Goal: Information Seeking & Learning: Learn about a topic

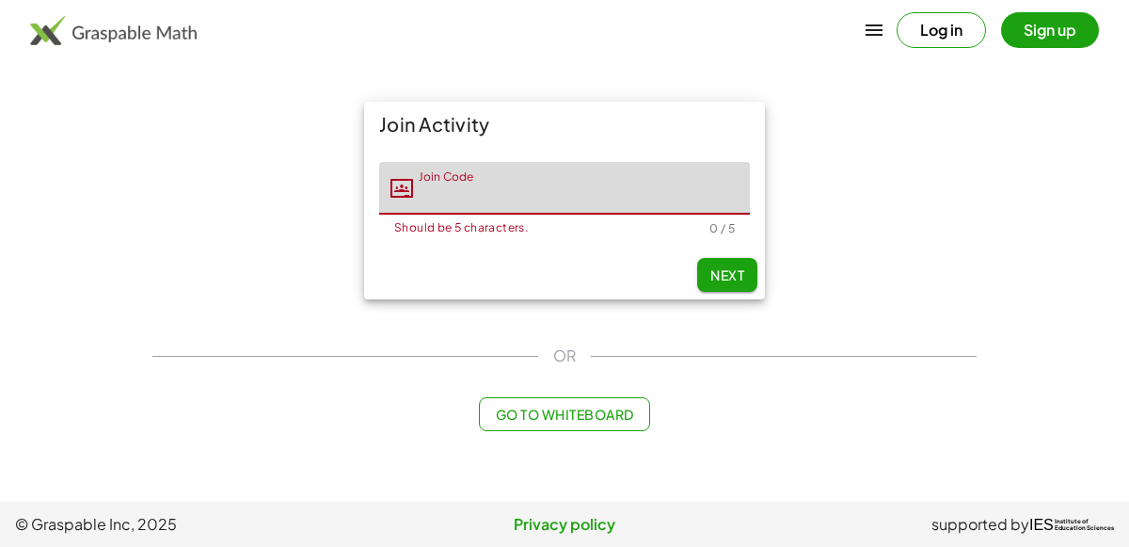
click at [181, 300] on div "Join Activity Join Code Join Code Should be 5 characters. 0 / 5 Next" at bounding box center [564, 200] width 847 height 220
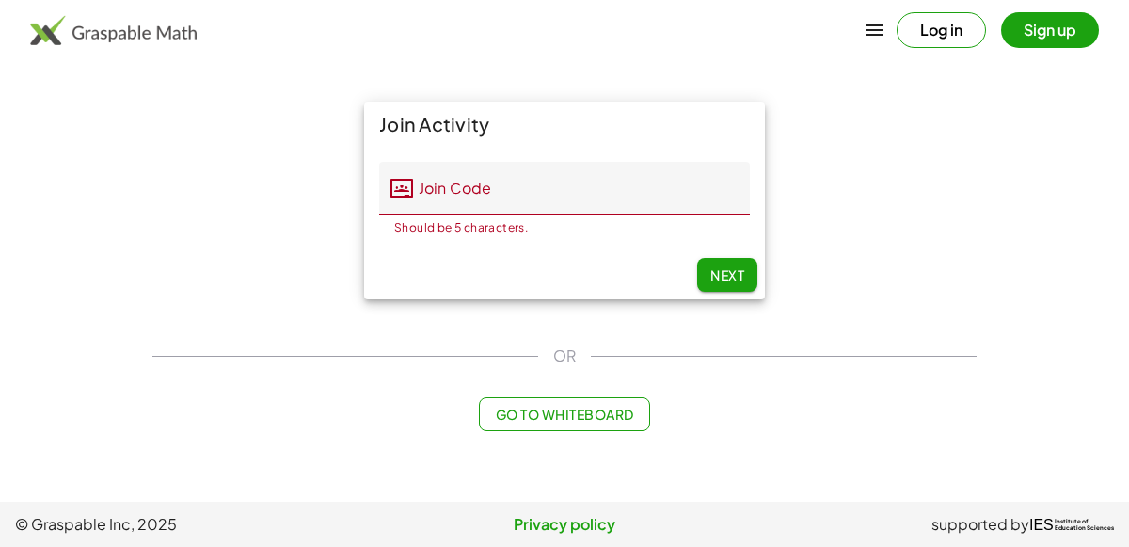
click at [506, 198] on input "Join Code" at bounding box center [581, 188] width 337 height 53
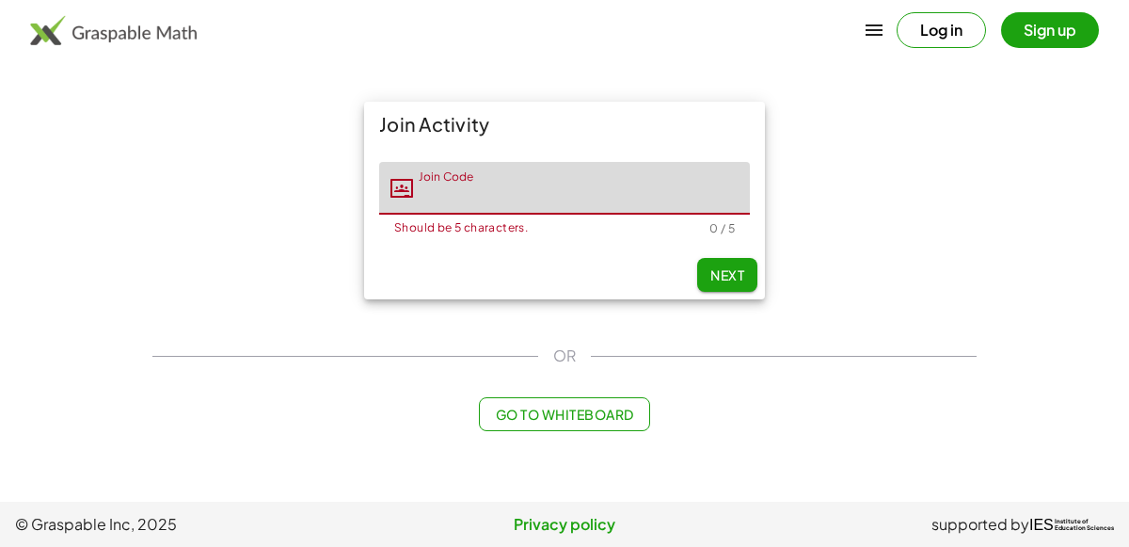
click at [924, 455] on main "Join Activity Join Code Join Code Should be 5 characters. 0 / 5 Next OR Go to W…" at bounding box center [564, 250] width 1129 height 501
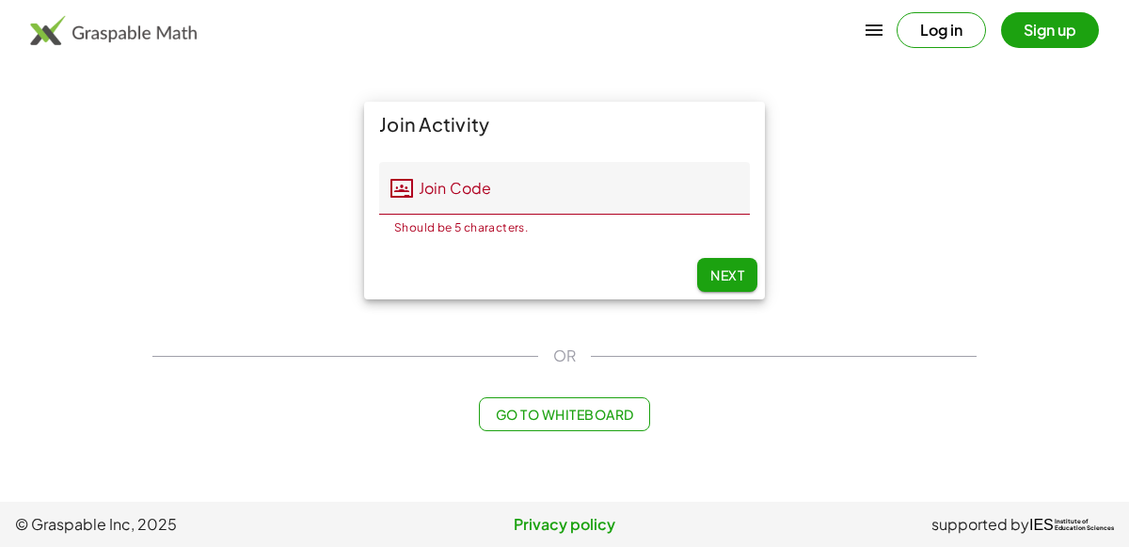
click at [575, 205] on input "Join Code" at bounding box center [581, 188] width 337 height 53
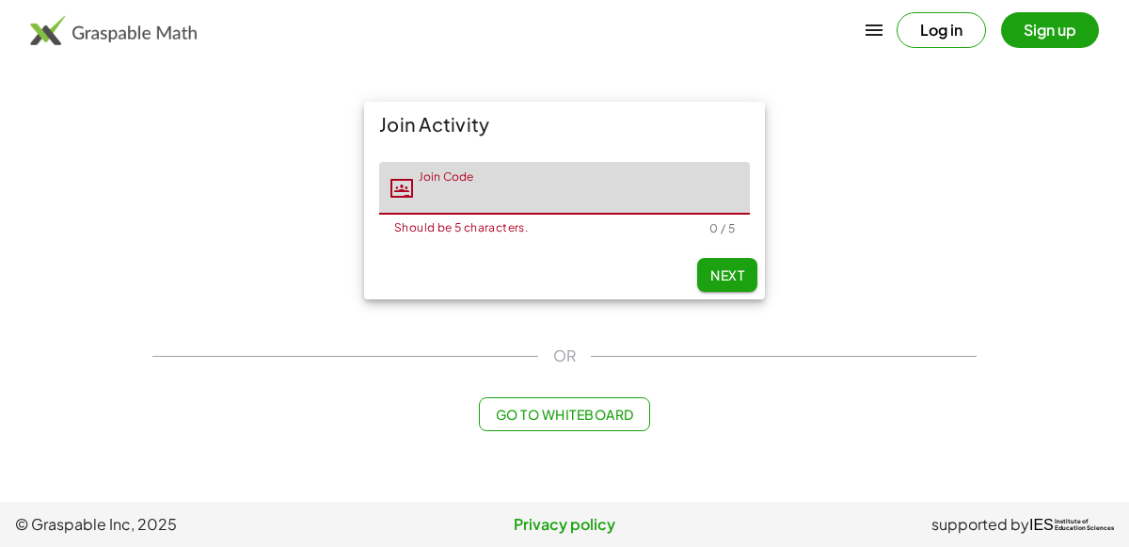
click at [629, 184] on input "Join Code" at bounding box center [581, 188] width 337 height 53
click at [635, 218] on div "Should be 5 characters. 0 / 5" at bounding box center [564, 224] width 371 height 21
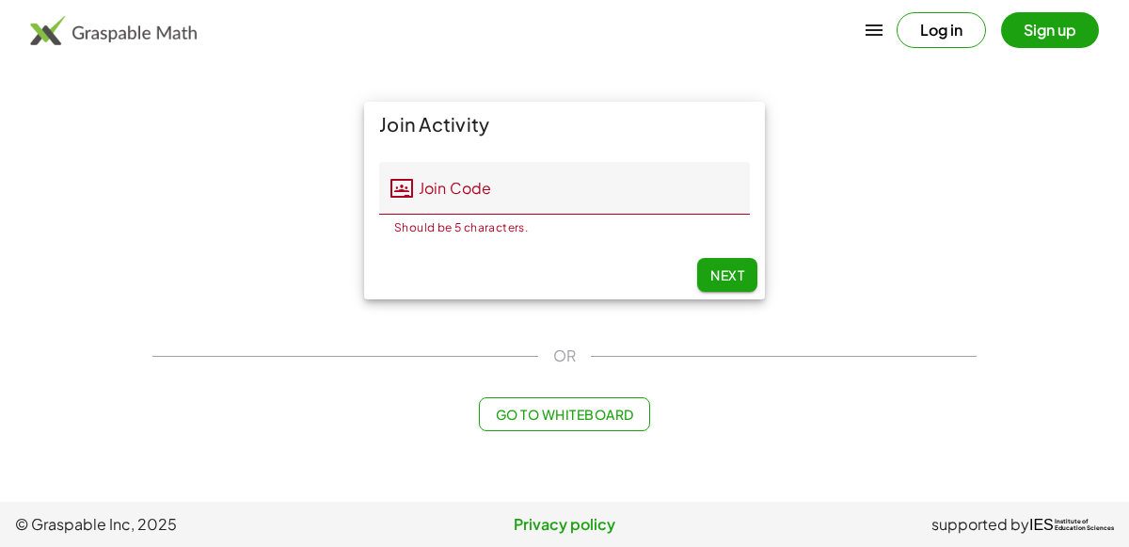
click at [873, 309] on div "Join Activity Join Code Join Code Should be 5 characters. 0 / 5 Next" at bounding box center [564, 200] width 847 height 220
click at [809, 294] on div "Join Activity Join Code Join Code Should be 5 characters. 0 / 5 Next" at bounding box center [564, 200] width 847 height 220
click at [829, 153] on div "Join Activity Join Code Join Code Should be 5 characters. 0 / 5 Next" at bounding box center [564, 200] width 847 height 220
click at [575, 144] on div "Join Activity" at bounding box center [564, 124] width 401 height 45
click at [890, 250] on div "Join Activity Join Code Join Code Should be 5 characters. 0 / 5 Next" at bounding box center [564, 200] width 847 height 220
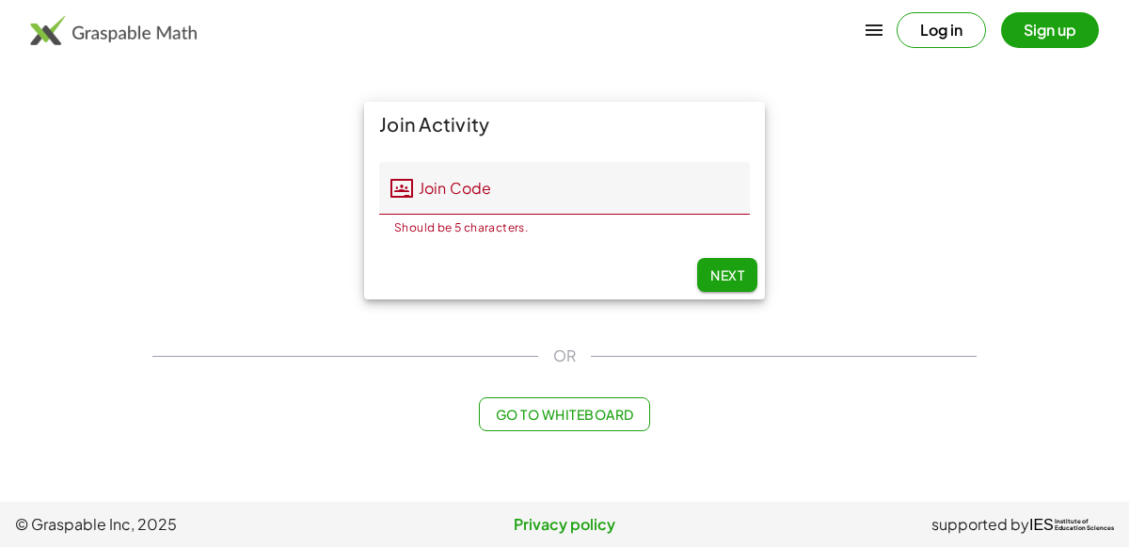
click at [685, 164] on input "Join Code" at bounding box center [581, 188] width 337 height 53
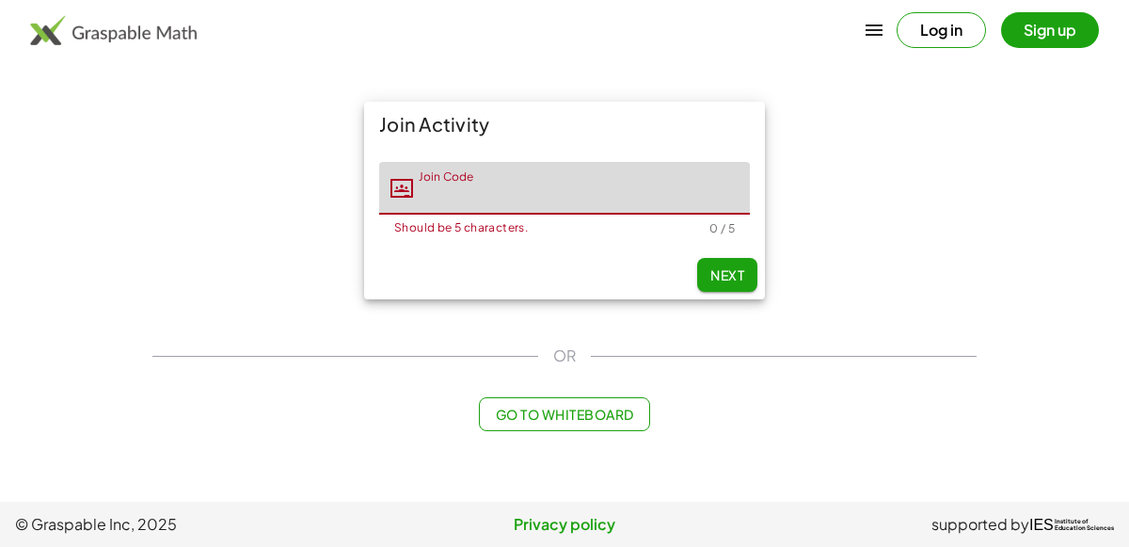
click at [1060, 546] on div at bounding box center [564, 547] width 1129 height 0
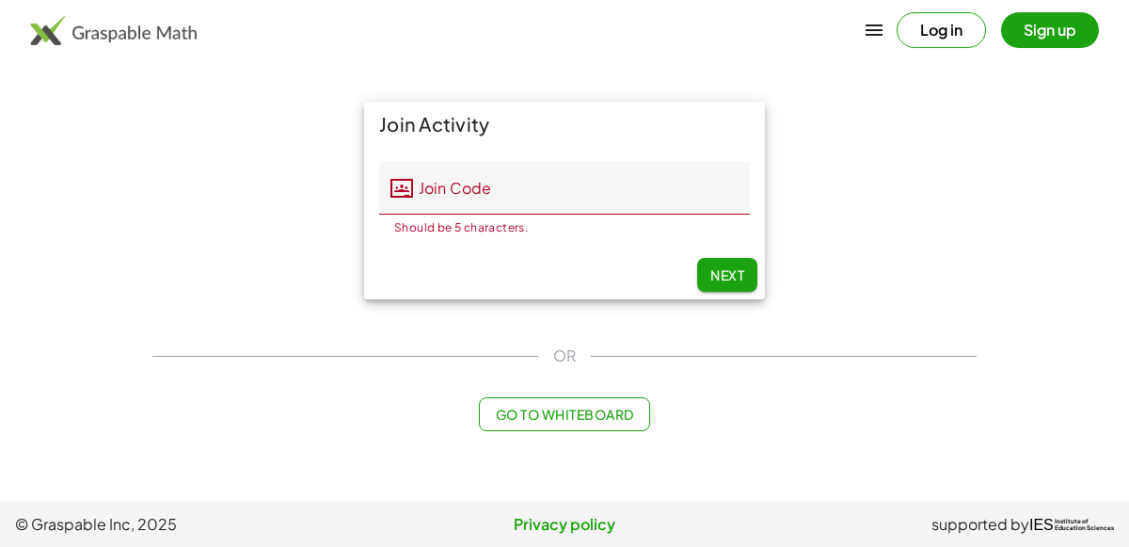
click at [591, 172] on input "Join Code" at bounding box center [581, 188] width 337 height 53
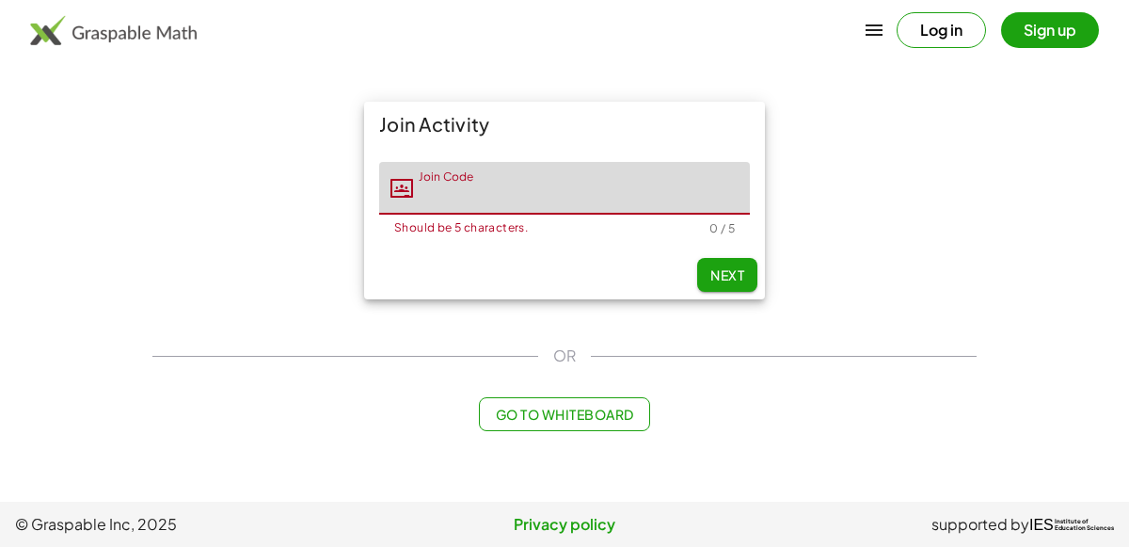
click at [656, 214] on input "Join Code" at bounding box center [581, 188] width 337 height 53
click at [647, 285] on div "Next" at bounding box center [564, 274] width 401 height 49
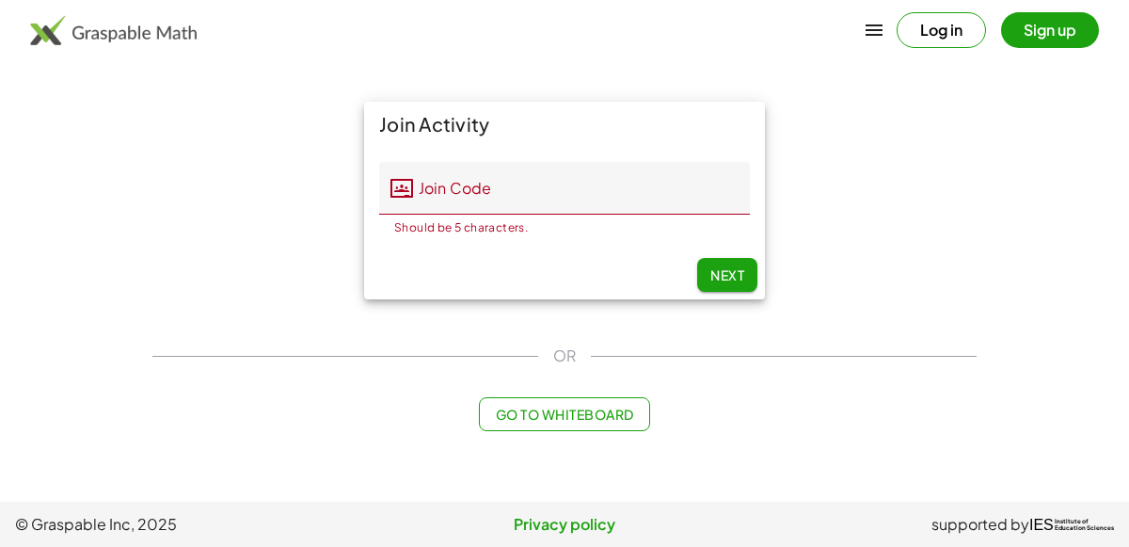
click at [562, 173] on input "Join Code" at bounding box center [581, 188] width 337 height 53
click at [753, 258] on div "Next" at bounding box center [564, 274] width 401 height 49
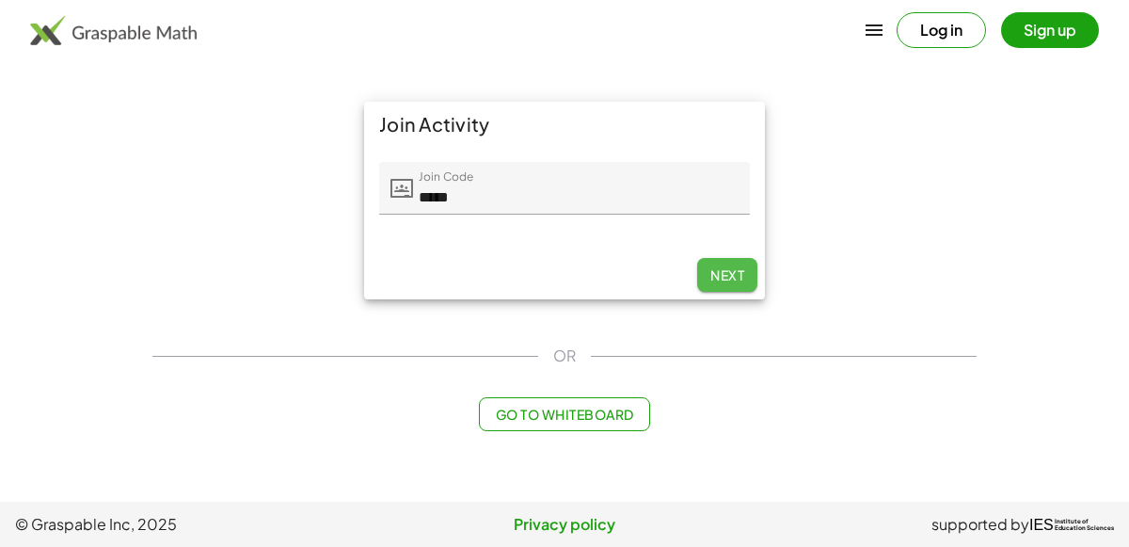
click at [751, 261] on button "Next" at bounding box center [727, 275] width 60 height 34
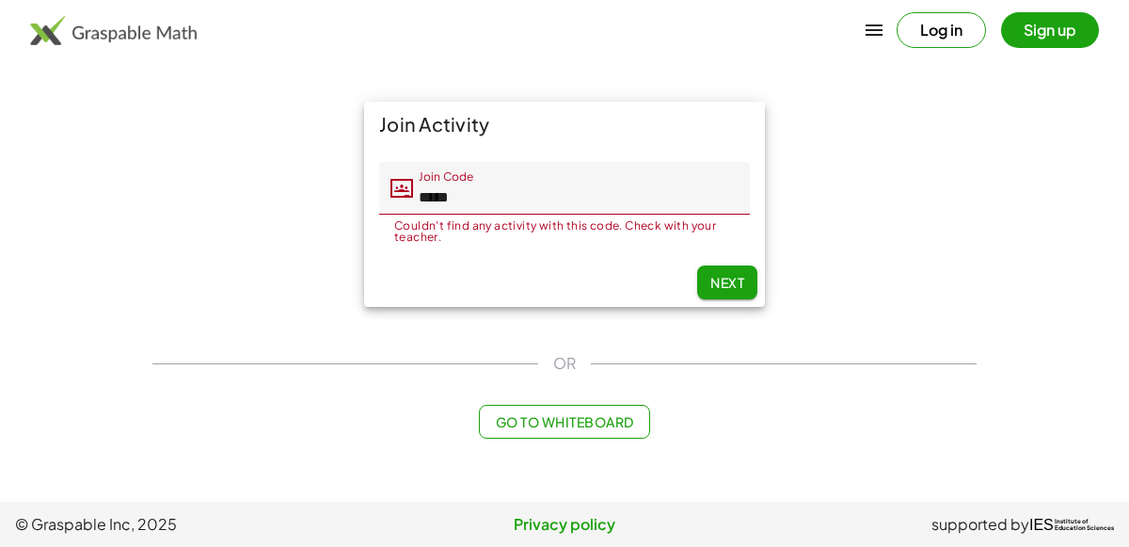
click at [673, 198] on input "*****" at bounding box center [581, 188] width 337 height 53
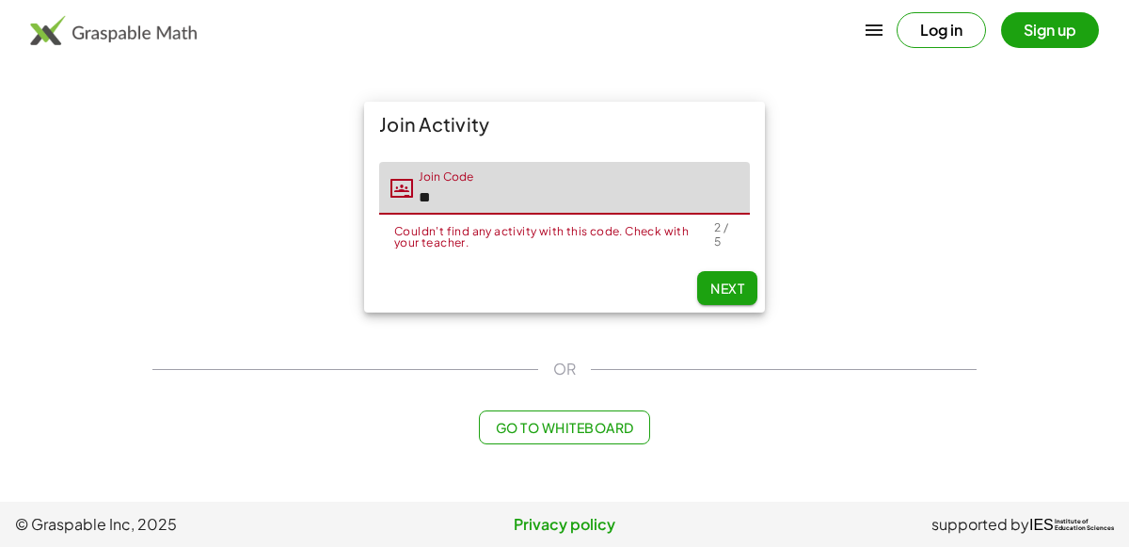
type input "*"
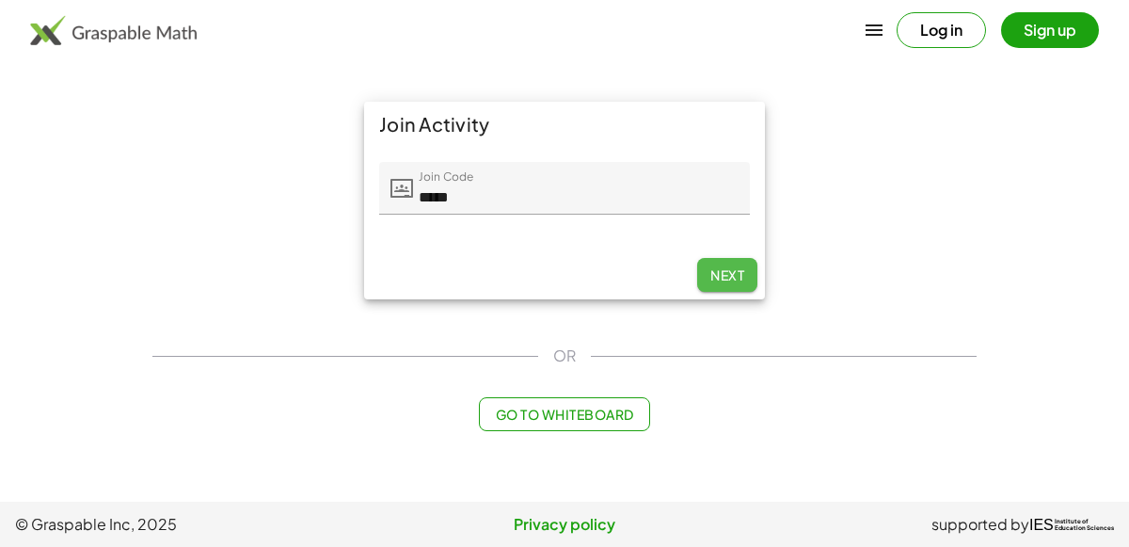
click at [717, 275] on button "Next" at bounding box center [727, 275] width 60 height 34
type input "*****"
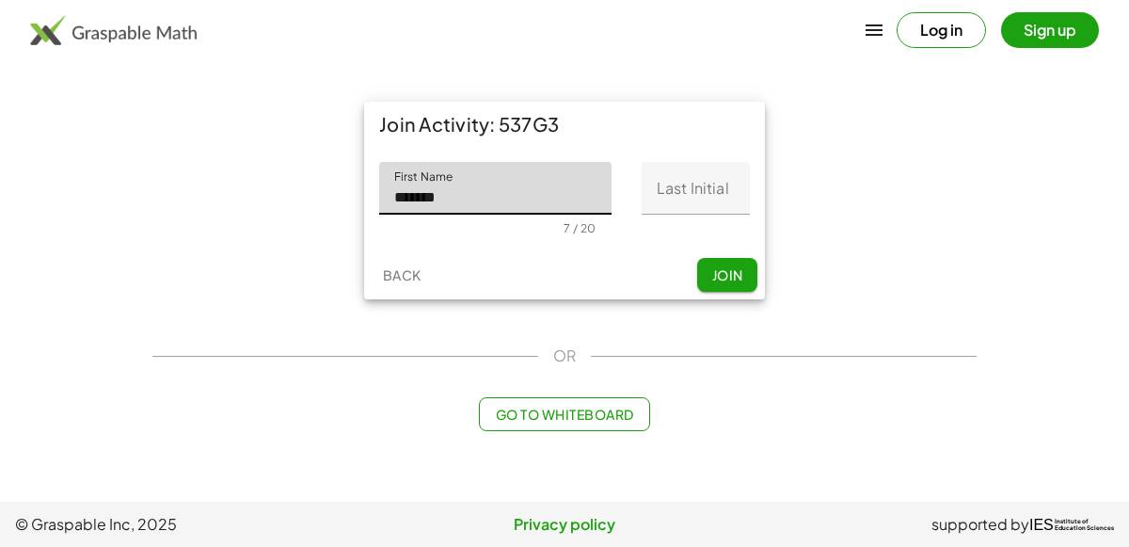
type input "*******"
click at [687, 181] on input "Last Initial" at bounding box center [696, 188] width 108 height 53
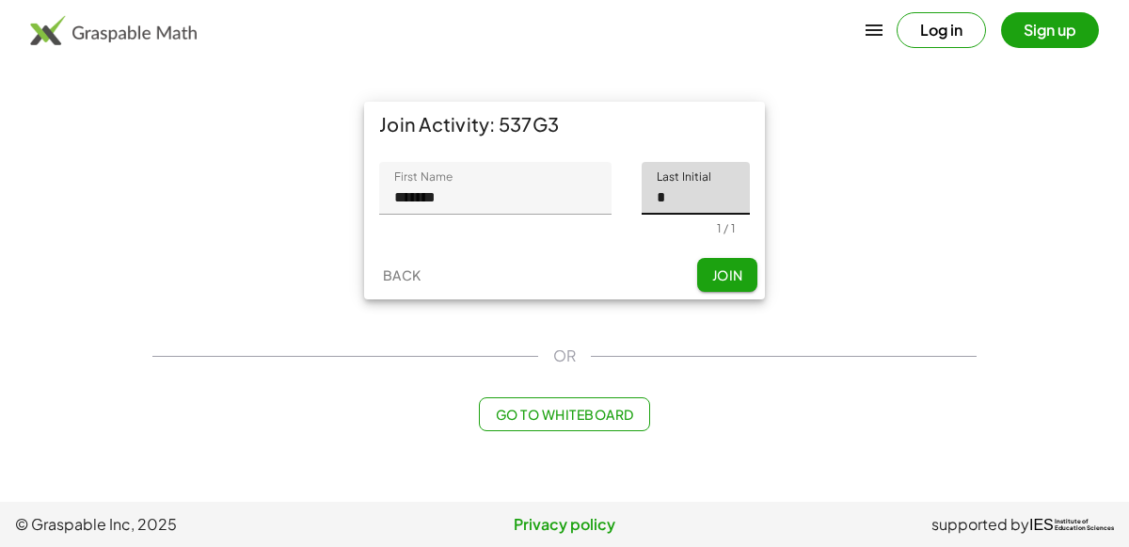
type input "*"
click at [739, 261] on button "Join" at bounding box center [727, 275] width 60 height 34
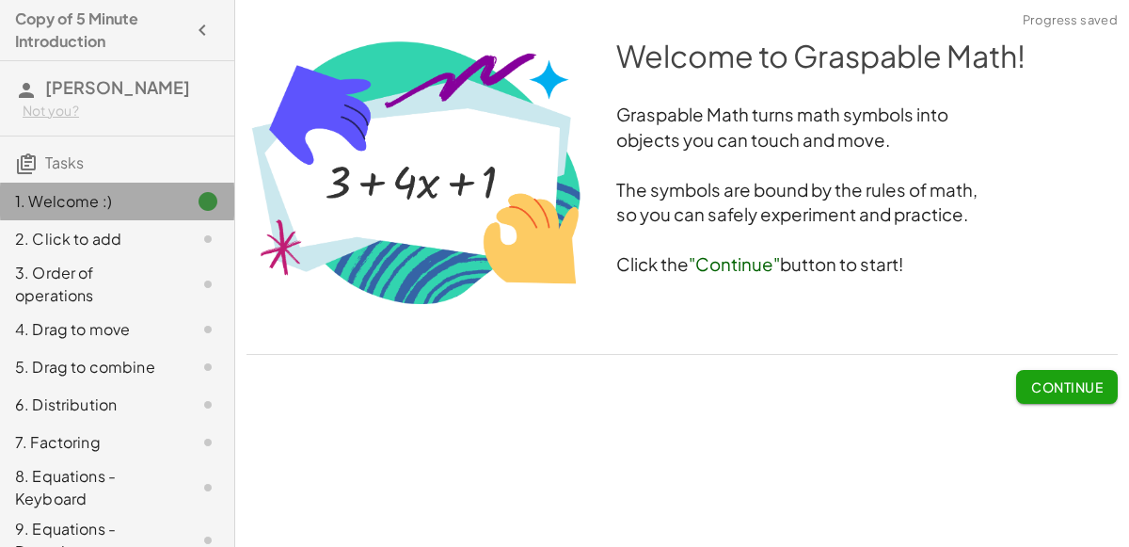
click at [204, 199] on icon at bounding box center [208, 201] width 23 height 23
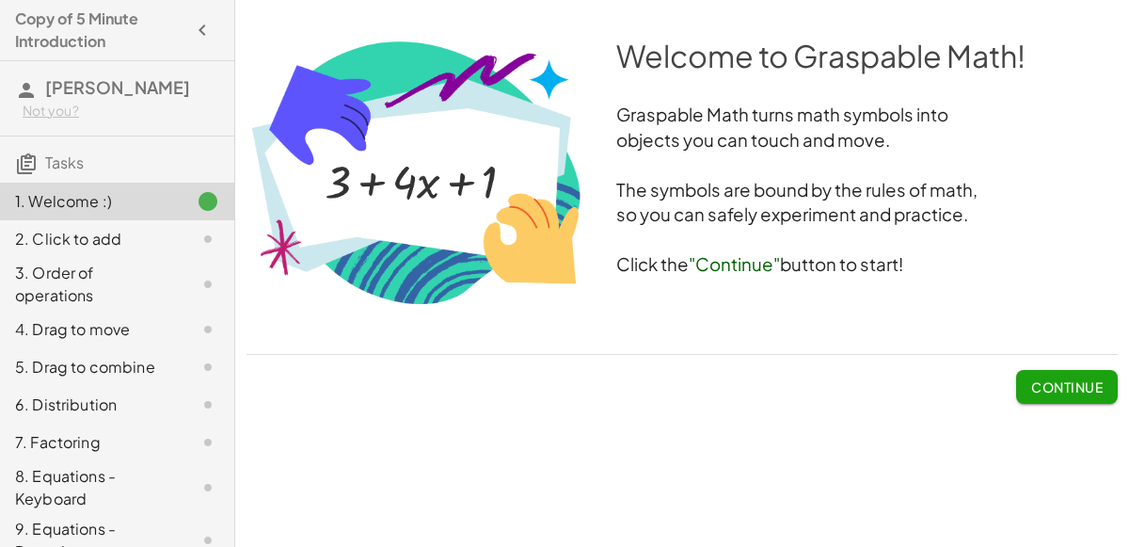
click at [525, 218] on img at bounding box center [416, 172] width 340 height 274
click at [1081, 380] on span "Continue" at bounding box center [1066, 386] width 71 height 17
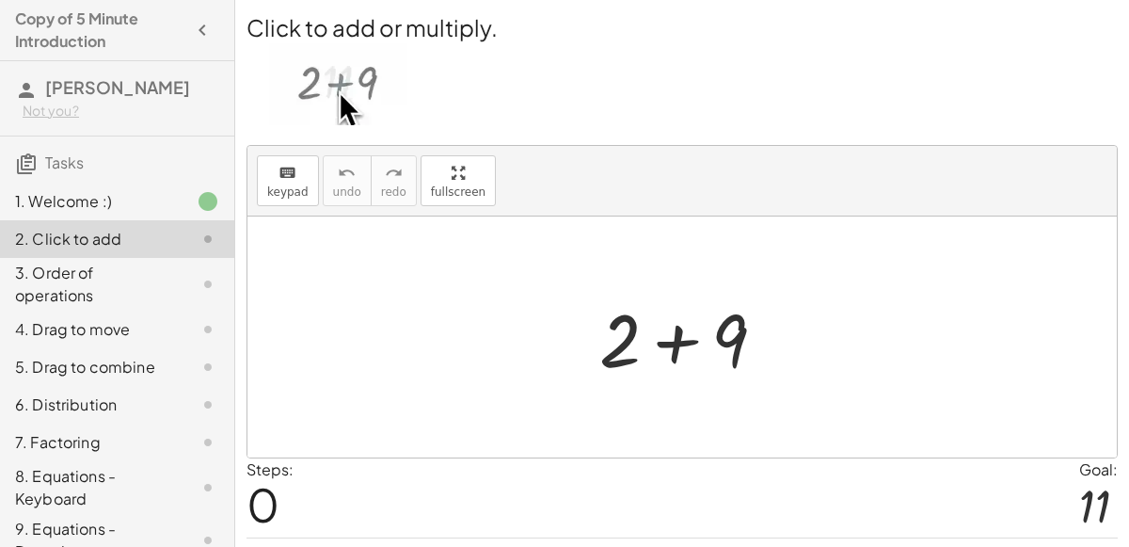
click at [678, 341] on div at bounding box center [690, 337] width 200 height 97
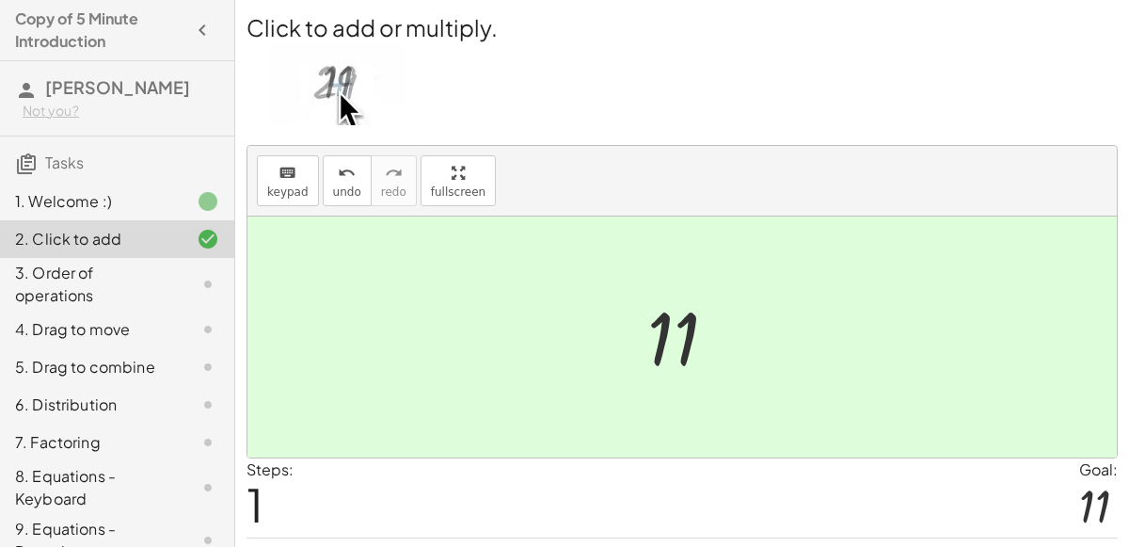
click at [107, 297] on div "3. Order of operations" at bounding box center [90, 283] width 151 height 45
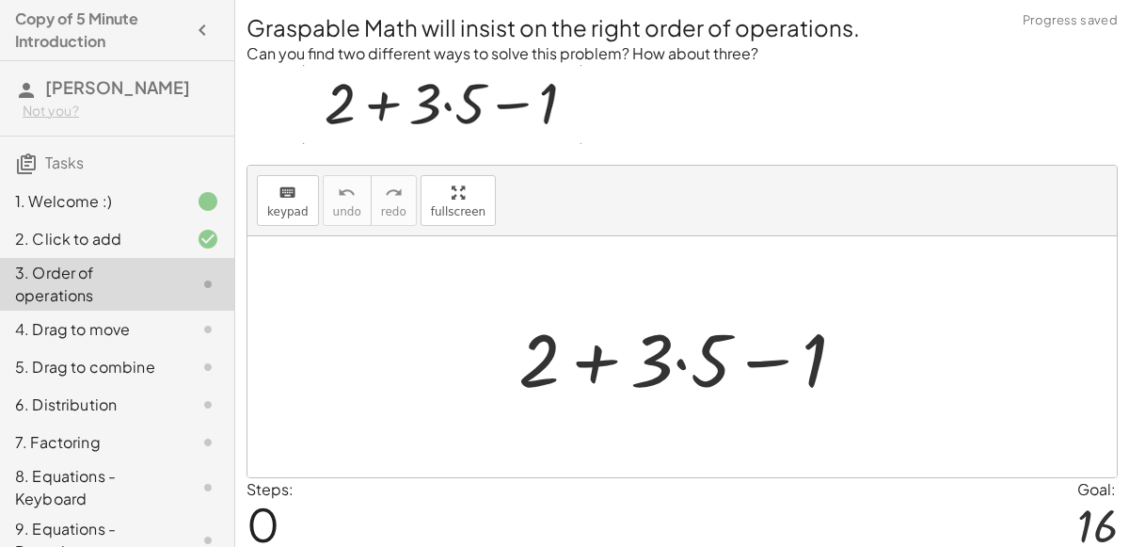
click at [589, 354] on div at bounding box center [689, 357] width 361 height 97
click at [768, 353] on div at bounding box center [689, 357] width 361 height 97
click at [679, 360] on div at bounding box center [689, 357] width 361 height 97
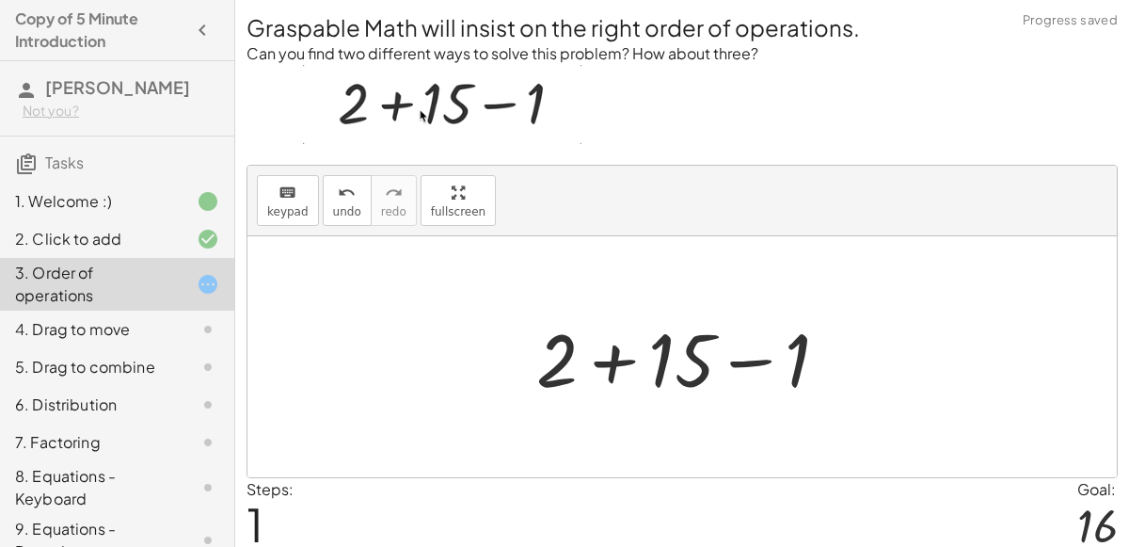
click at [737, 356] on div at bounding box center [690, 357] width 326 height 97
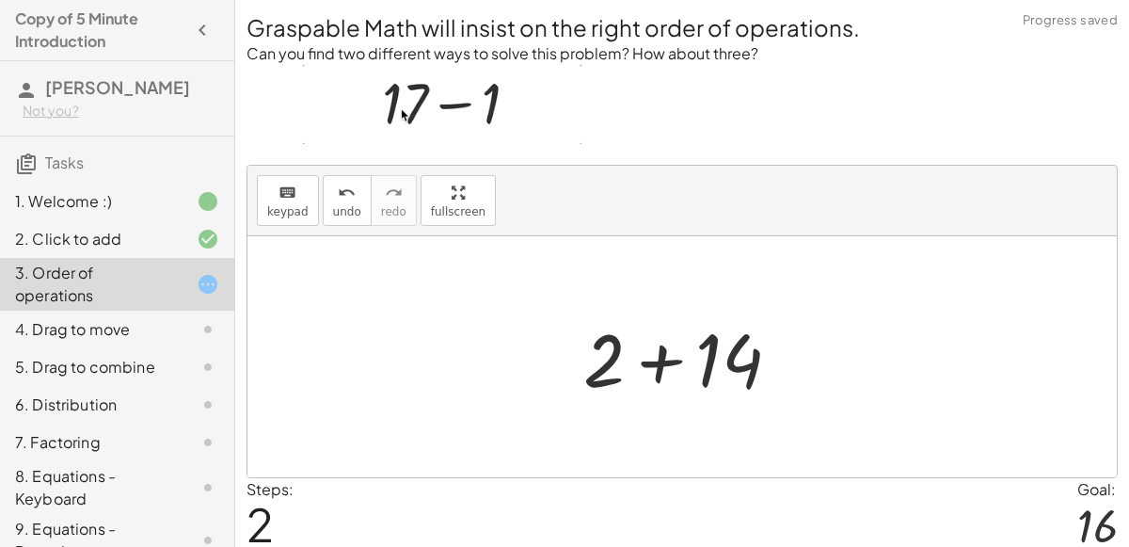
click at [662, 361] on div at bounding box center [689, 357] width 230 height 97
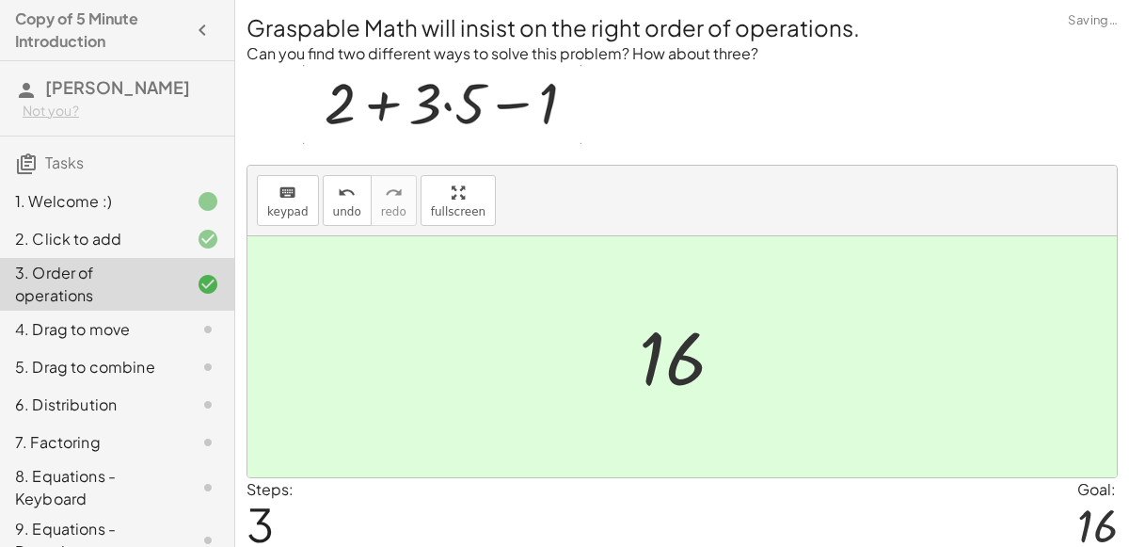
click at [157, 326] on div "4. Drag to move" at bounding box center [90, 329] width 151 height 23
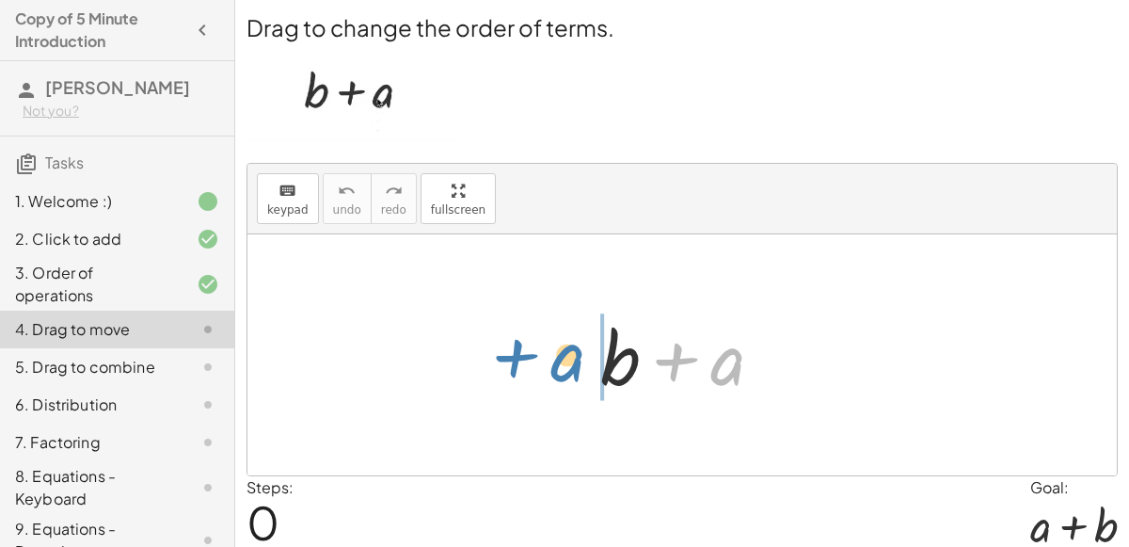
drag, startPoint x: 732, startPoint y: 363, endPoint x: 578, endPoint y: 361, distance: 154.3
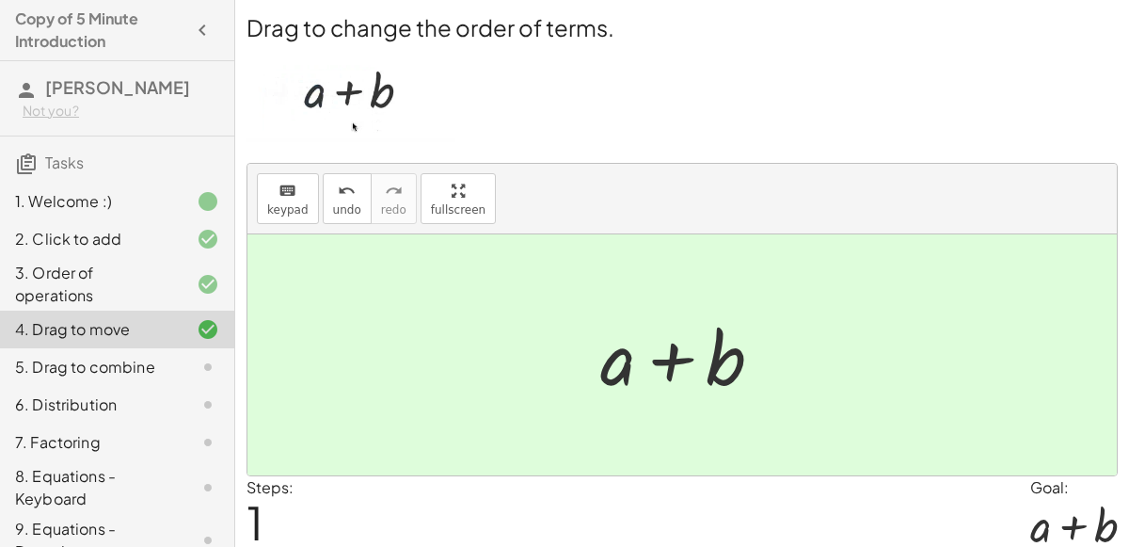
click at [120, 363] on div "5. Drag to combine" at bounding box center [90, 367] width 151 height 23
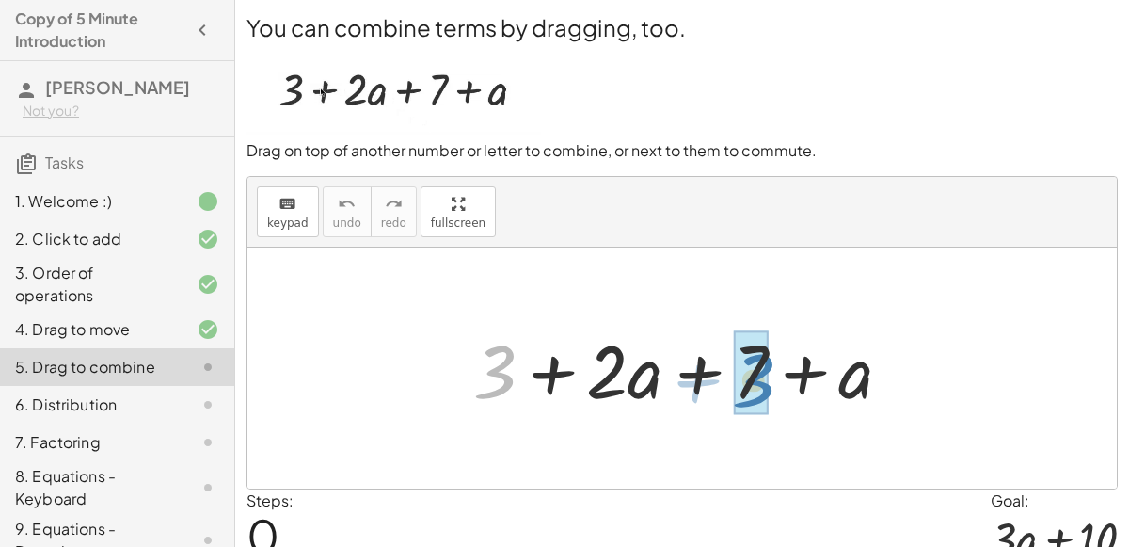
drag, startPoint x: 498, startPoint y: 357, endPoint x: 758, endPoint y: 365, distance: 260.7
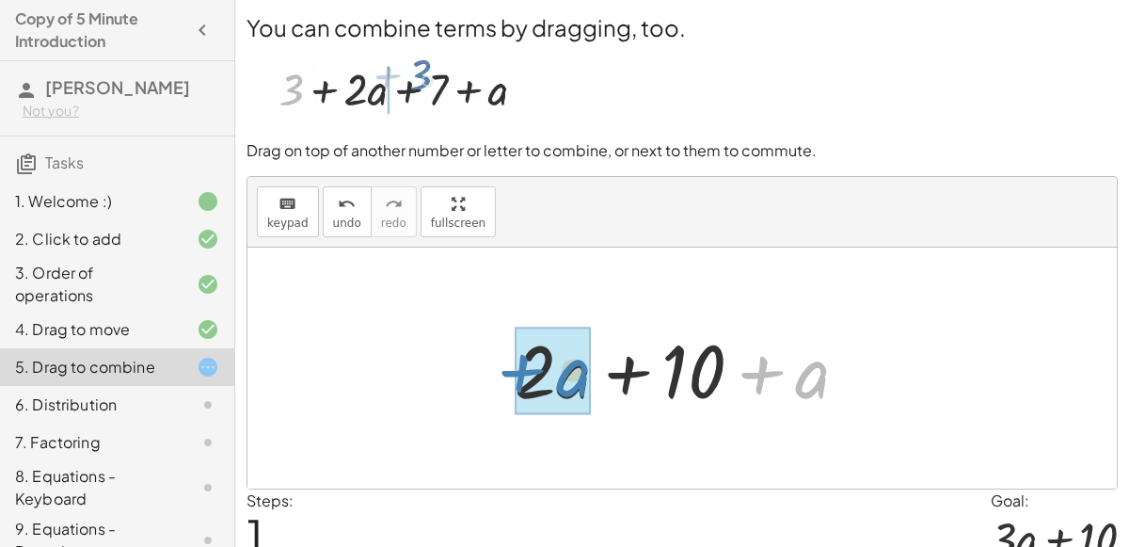
drag, startPoint x: 846, startPoint y: 372, endPoint x: 606, endPoint y: 370, distance: 239.9
click at [606, 370] on div at bounding box center [689, 368] width 368 height 97
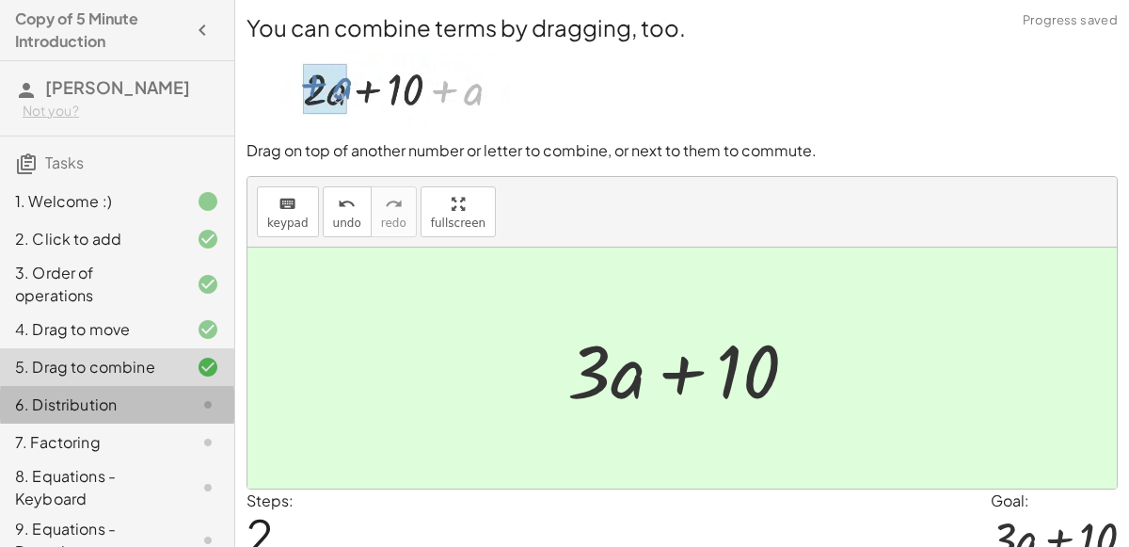
click at [157, 408] on div "6. Distribution" at bounding box center [90, 404] width 151 height 23
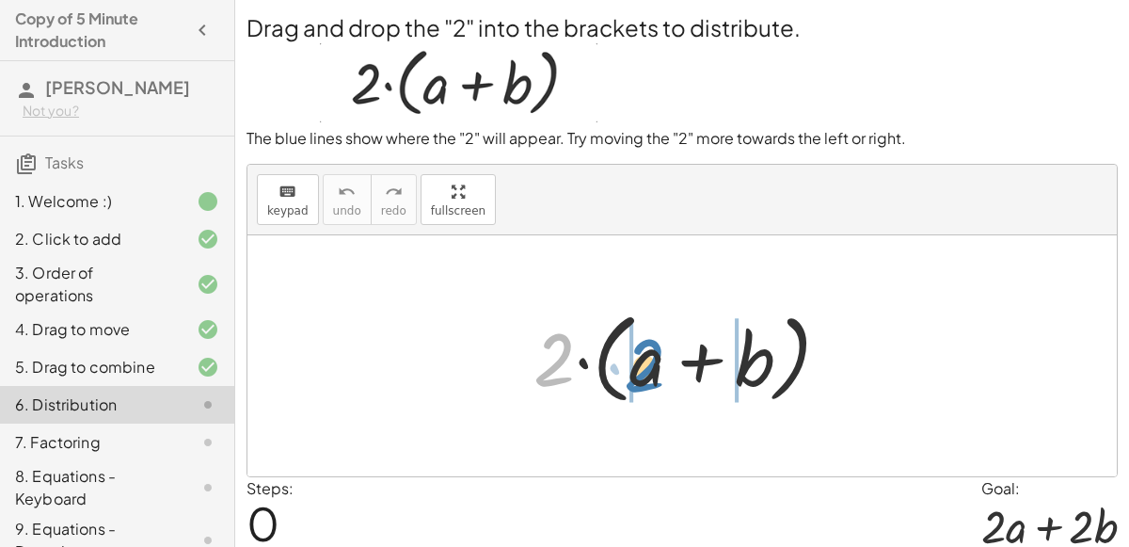
drag, startPoint x: 542, startPoint y: 367, endPoint x: 632, endPoint y: 372, distance: 90.5
click at [632, 372] on div at bounding box center [689, 356] width 330 height 108
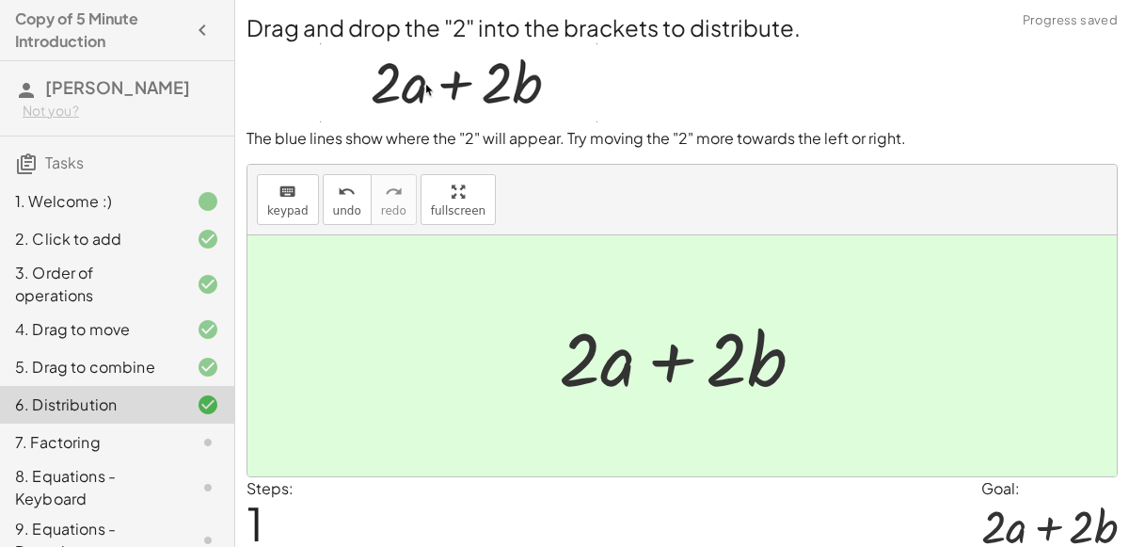
click at [69, 439] on div "7. Factoring" at bounding box center [90, 442] width 151 height 23
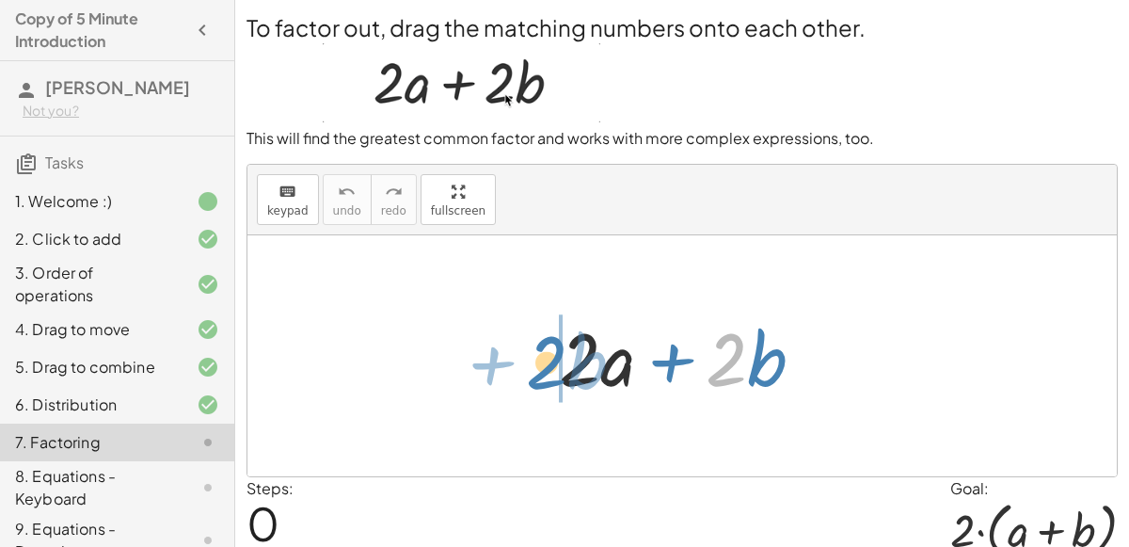
drag, startPoint x: 714, startPoint y: 364, endPoint x: 533, endPoint y: 367, distance: 180.6
click at [533, 367] on div "· 2 + · b + · 2 · a + · 2 · b" at bounding box center [682, 356] width 303 height 106
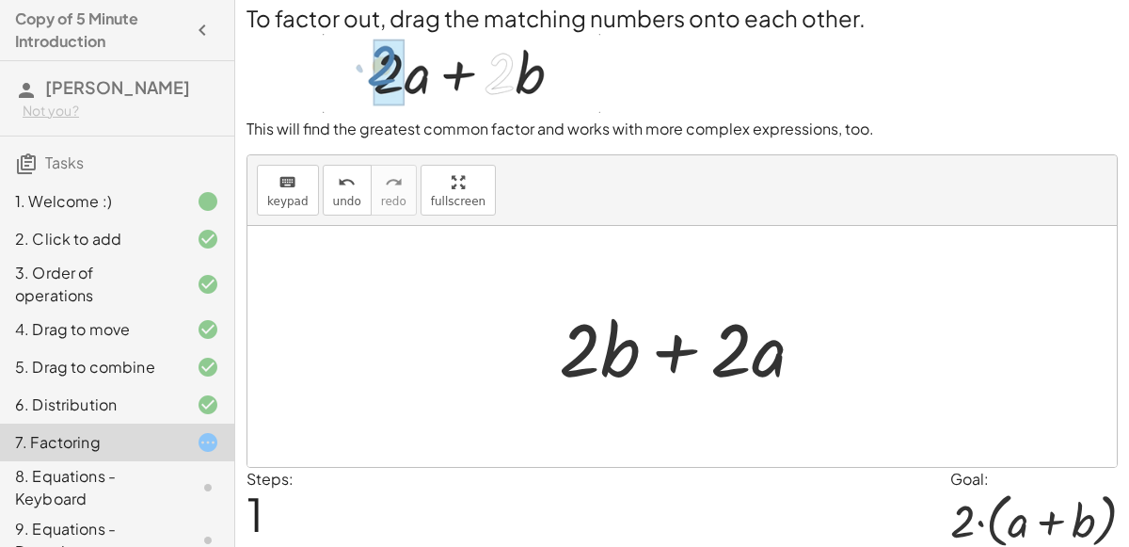
scroll to position [5, 0]
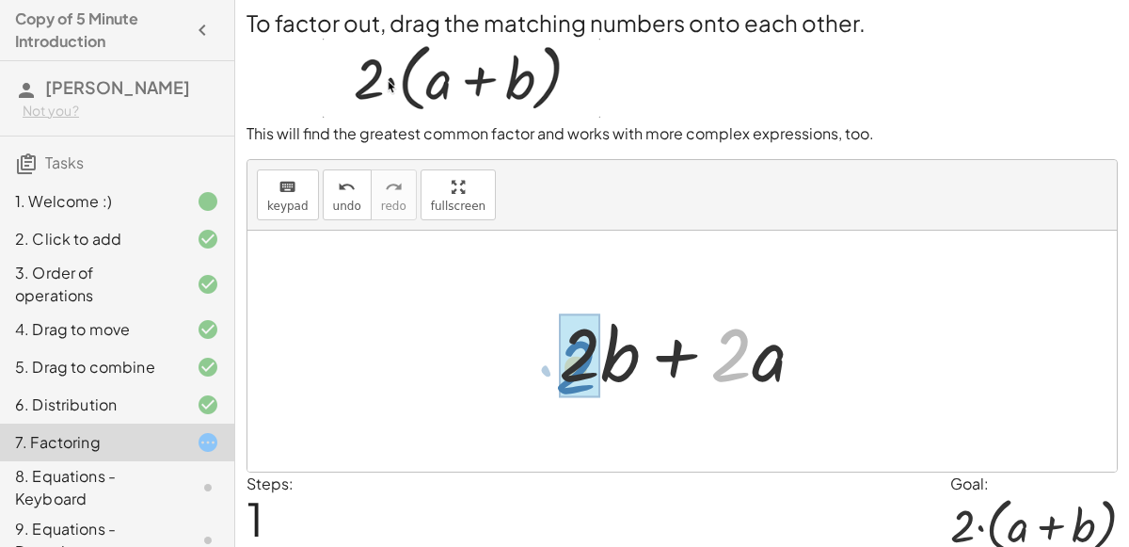
drag, startPoint x: 723, startPoint y: 358, endPoint x: 569, endPoint y: 368, distance: 154.6
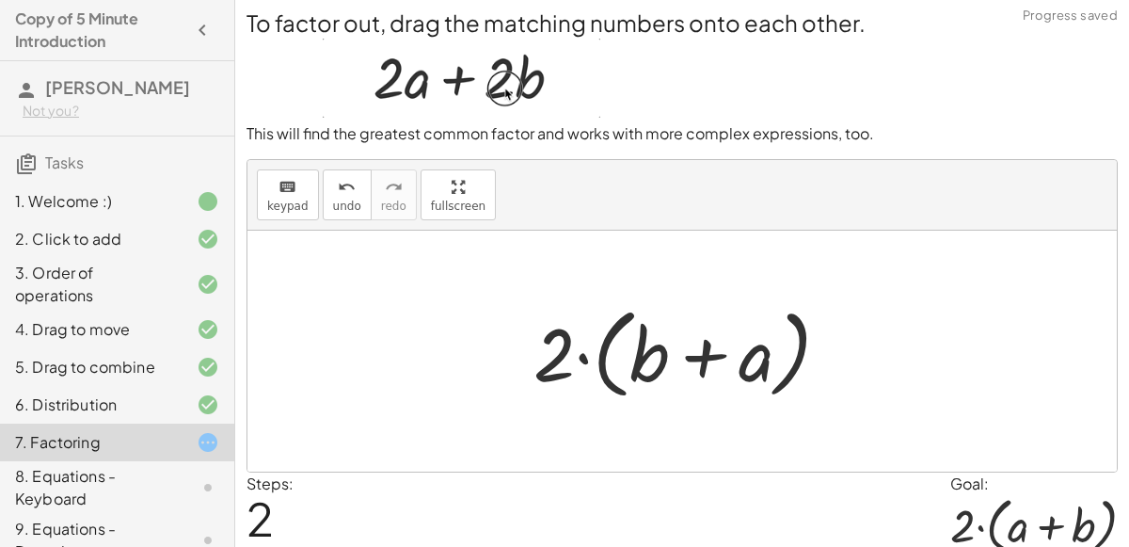
scroll to position [76, 0]
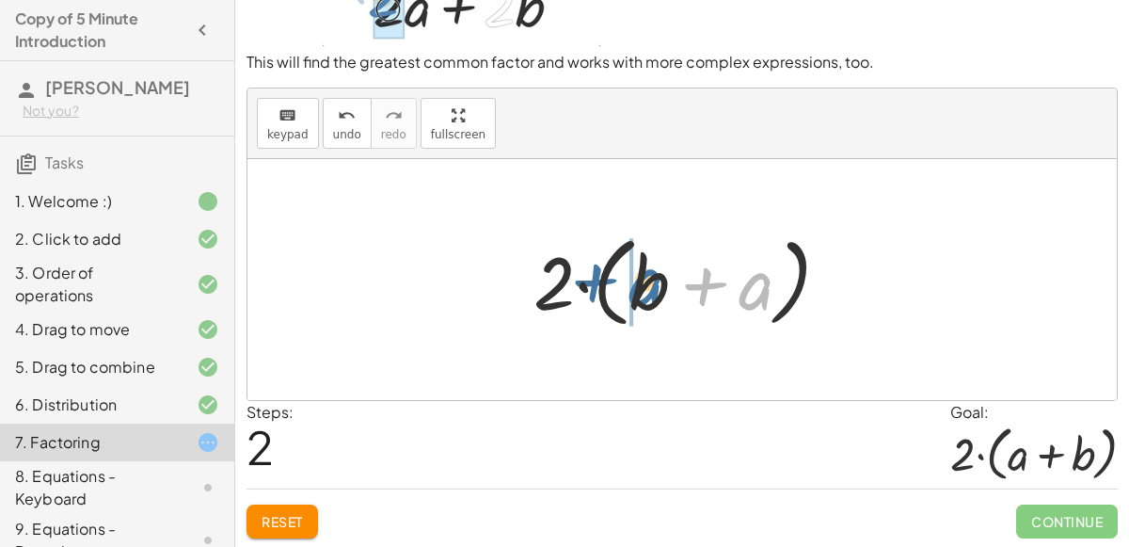
drag, startPoint x: 763, startPoint y: 283, endPoint x: 643, endPoint y: 279, distance: 119.5
click at [643, 279] on div at bounding box center [689, 280] width 330 height 108
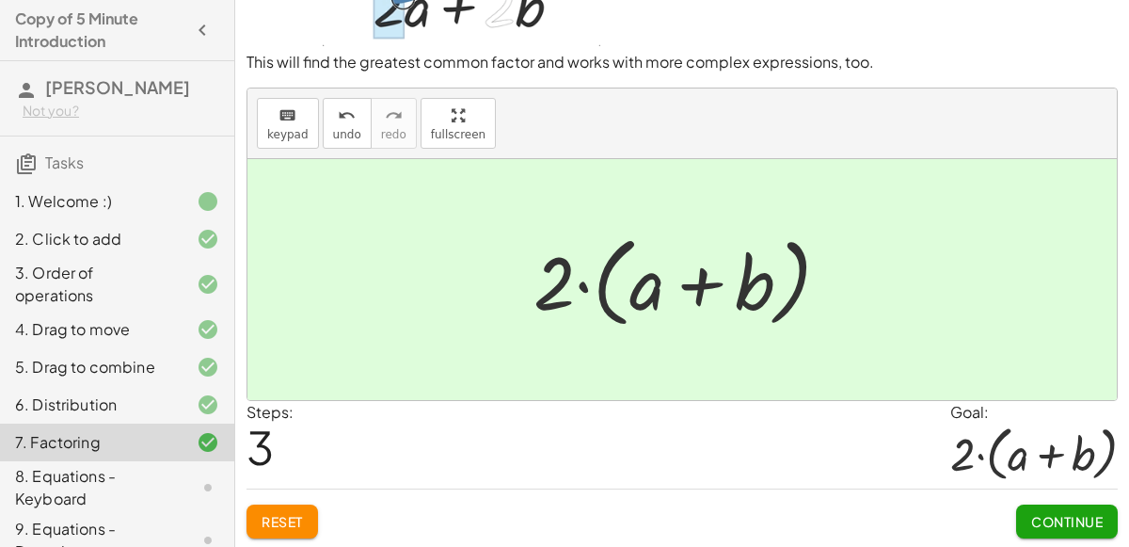
click at [77, 479] on div "8. Equations - Keyboard" at bounding box center [90, 487] width 151 height 45
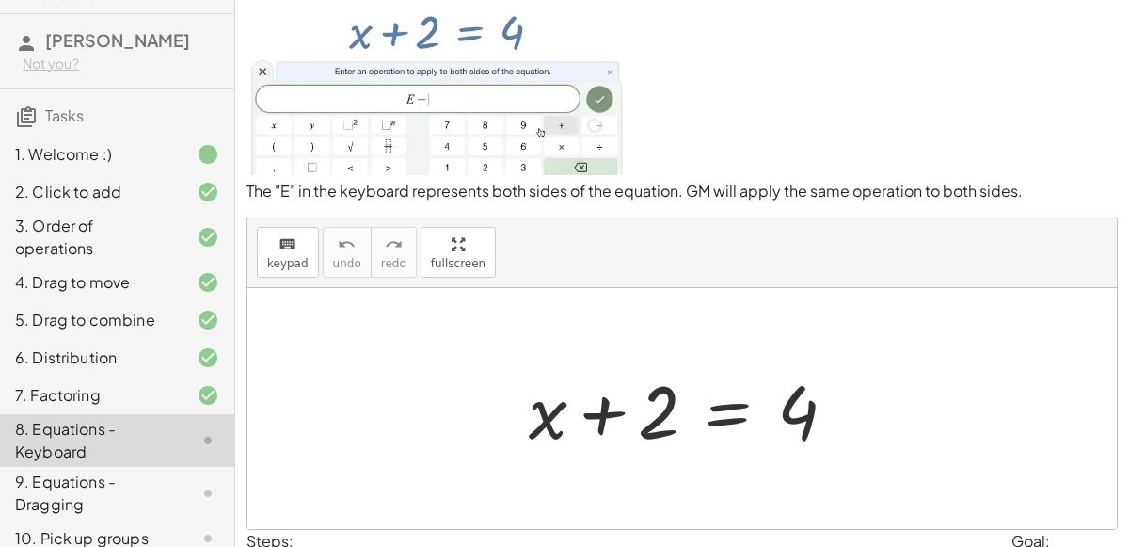
scroll to position [50, 0]
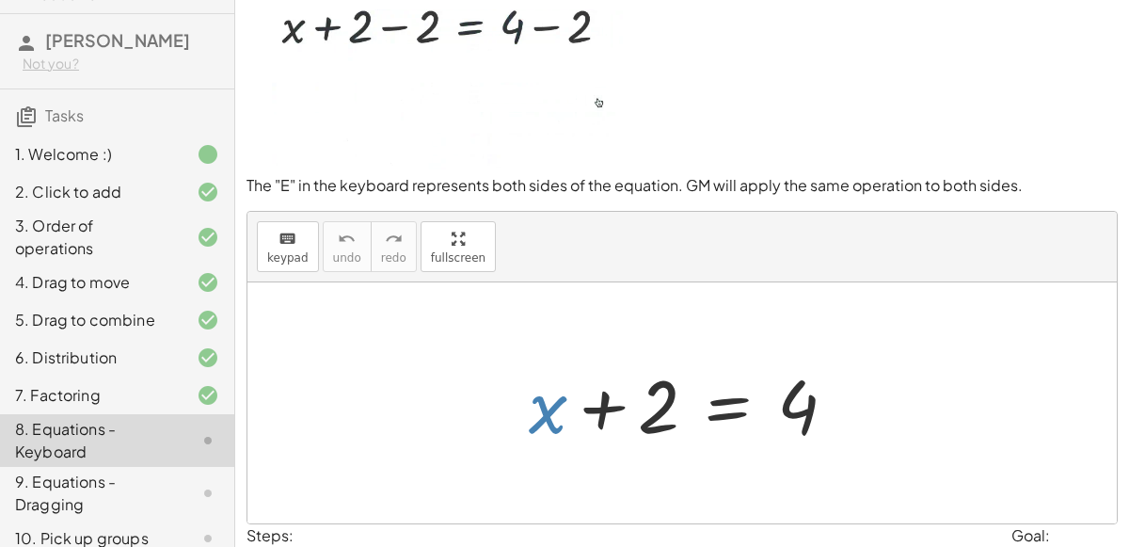
click at [539, 405] on div at bounding box center [689, 403] width 341 height 97
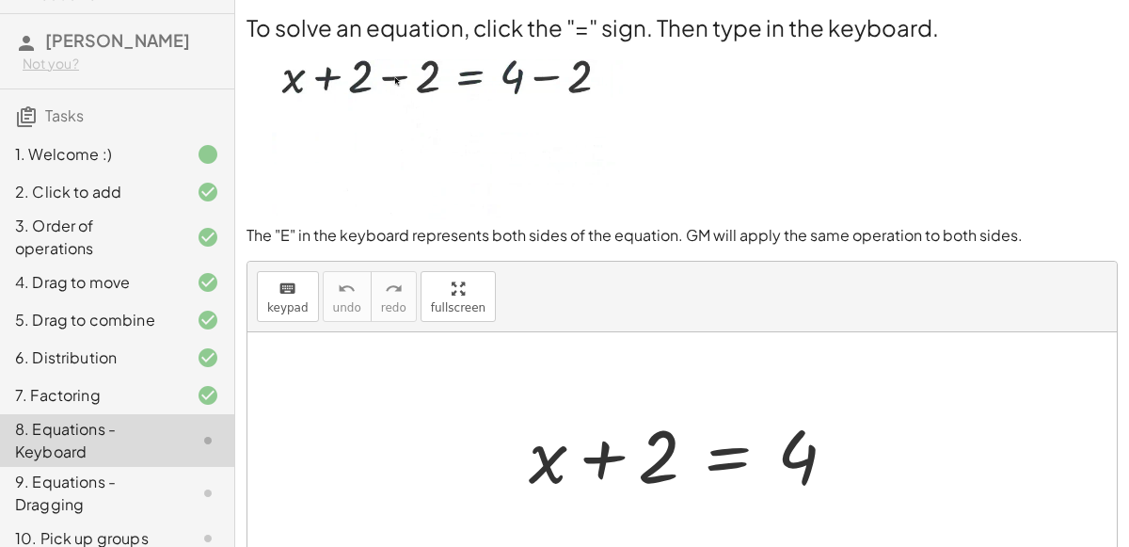
scroll to position [0, 0]
click at [722, 458] on div at bounding box center [689, 452] width 341 height 97
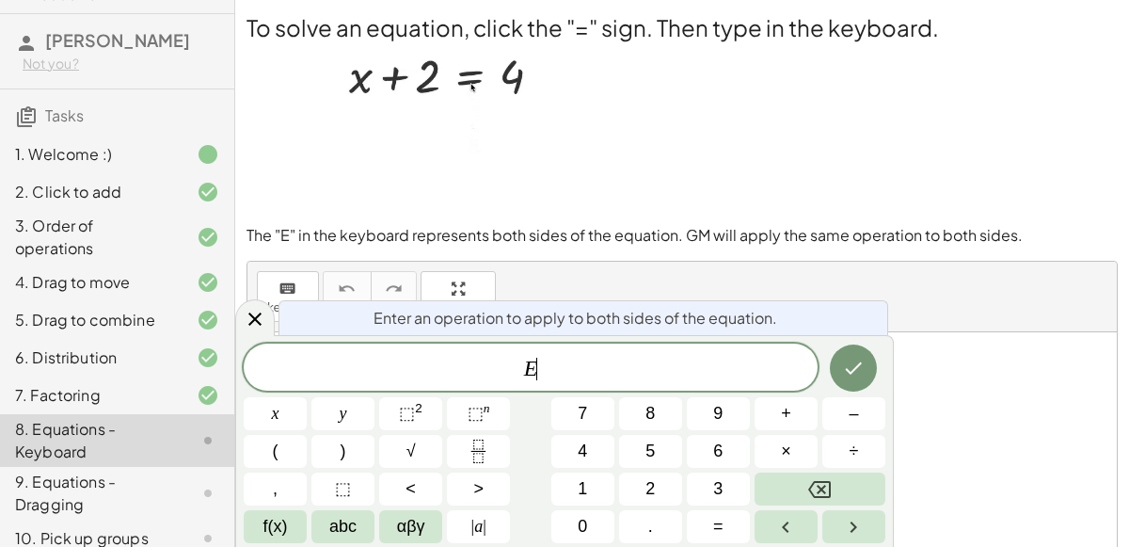
click at [722, 458] on span "6" at bounding box center [717, 450] width 9 height 25
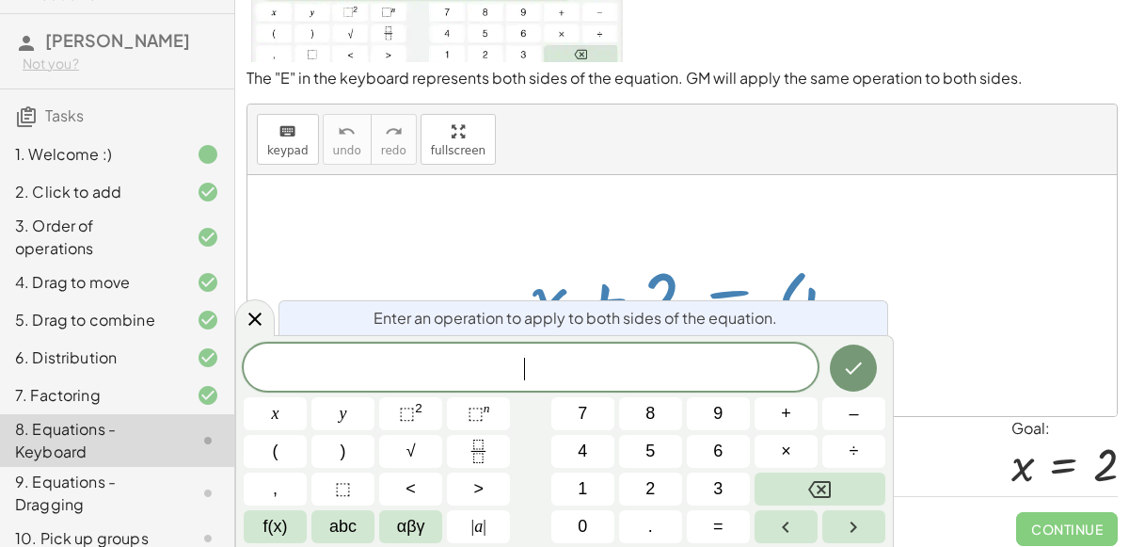
scroll to position [164, 0]
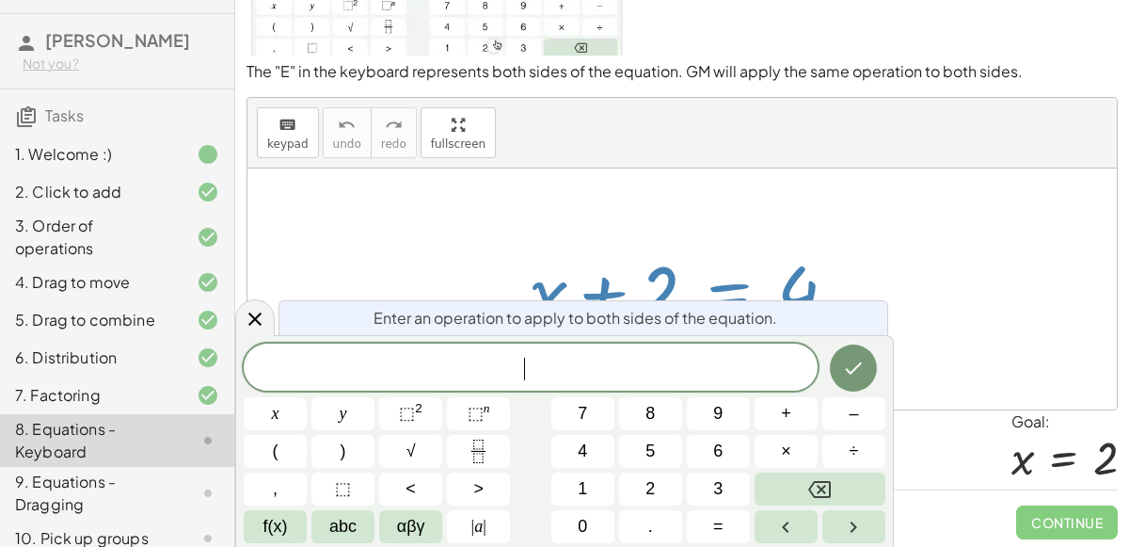
click at [538, 207] on div at bounding box center [681, 288] width 869 height 241
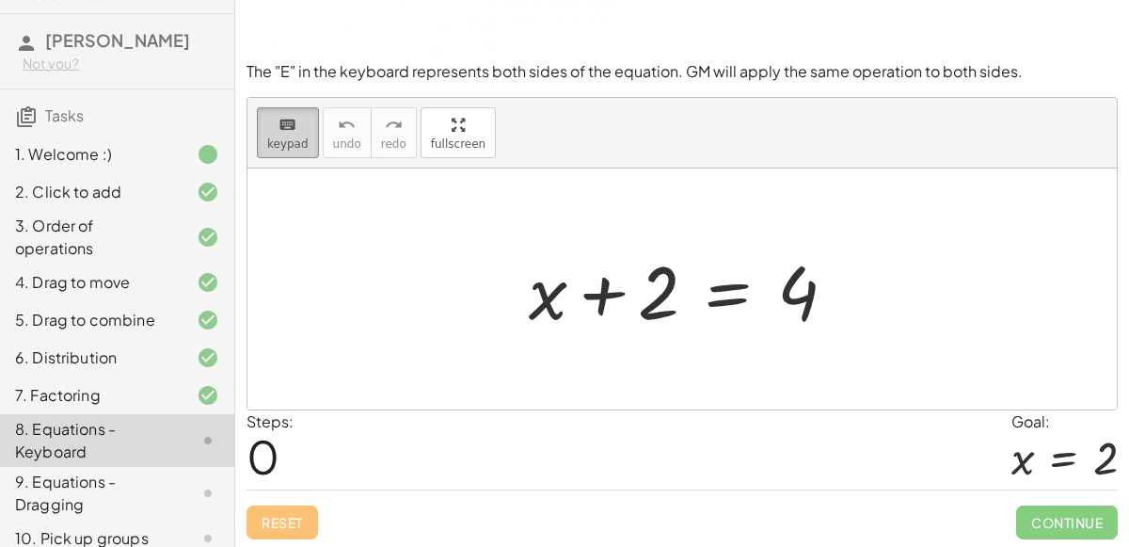
click at [290, 139] on span "keypad" at bounding box center [287, 143] width 41 height 13
click at [299, 128] on div "keyboard" at bounding box center [287, 124] width 41 height 23
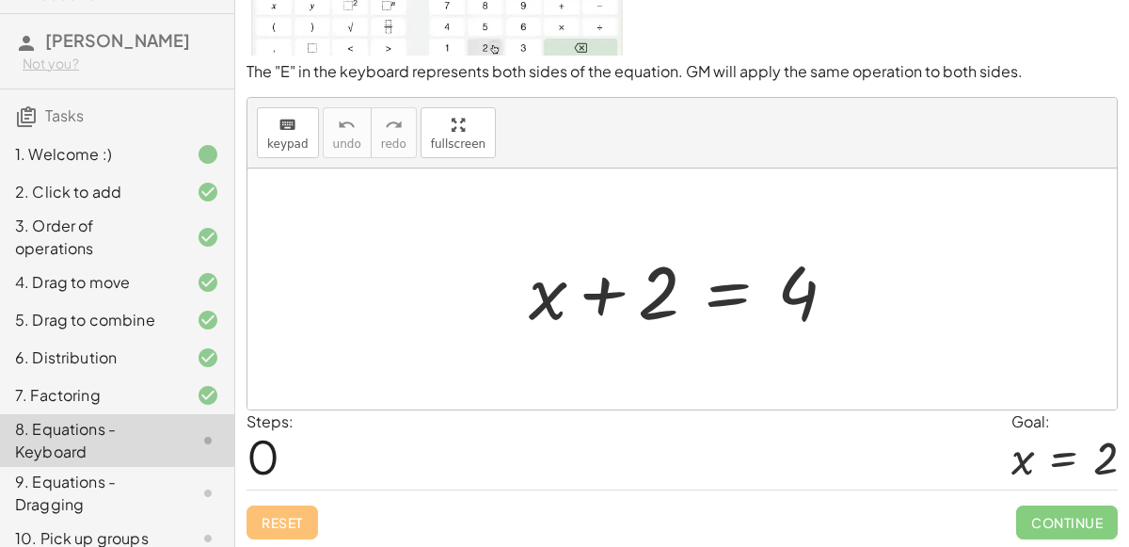
click at [731, 302] on div at bounding box center [689, 289] width 341 height 97
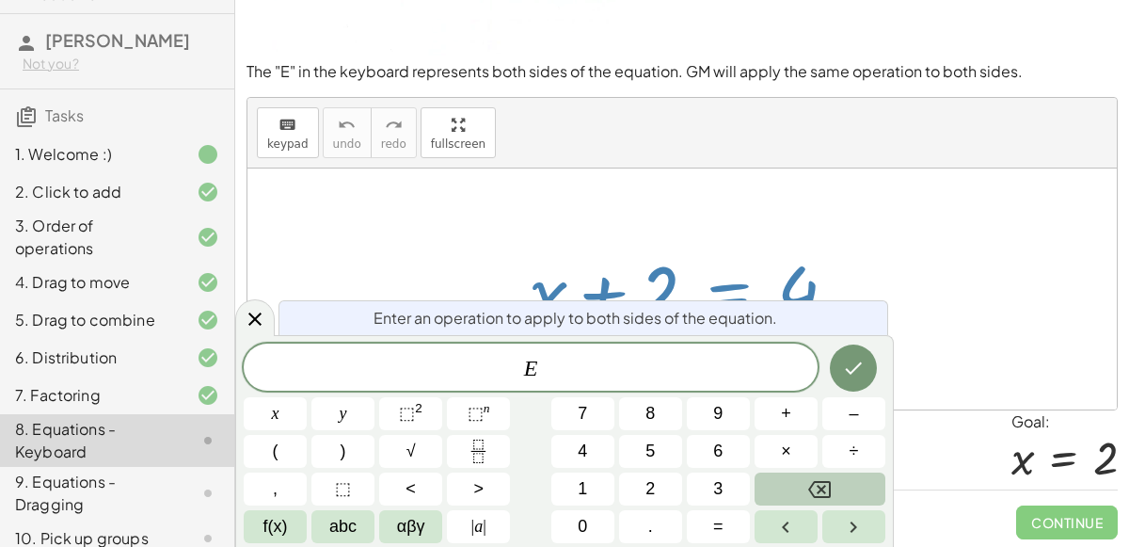
click at [863, 481] on button "Backspace" at bounding box center [819, 488] width 131 height 33
click at [296, 356] on span "​" at bounding box center [531, 369] width 574 height 26
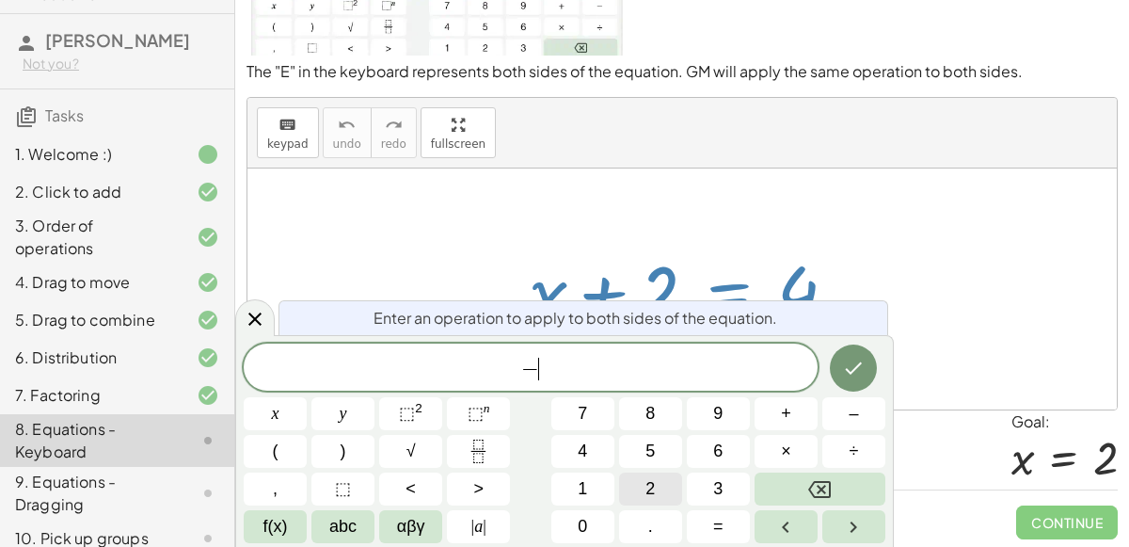
click at [642, 499] on button "2" at bounding box center [650, 488] width 63 height 33
click at [874, 359] on button "Done" at bounding box center [853, 367] width 47 height 47
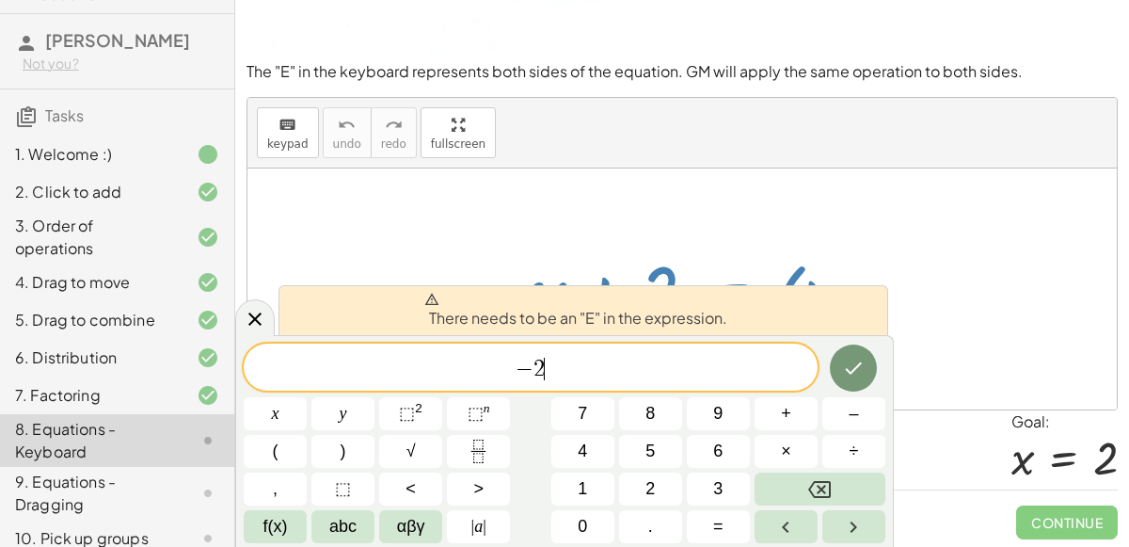
click at [719, 372] on span "− 2 ​" at bounding box center [531, 369] width 574 height 26
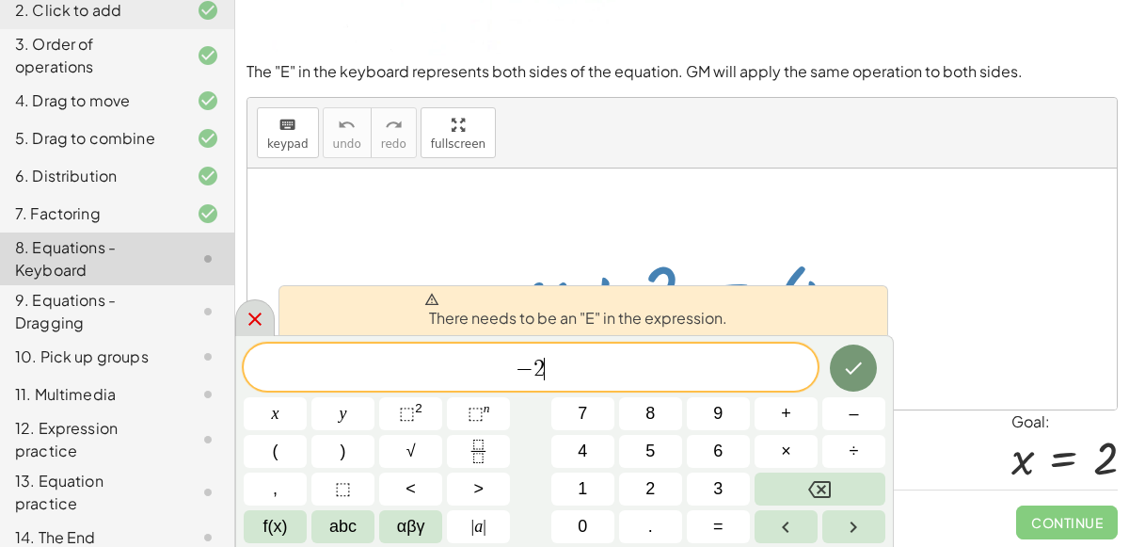
click at [237, 325] on div at bounding box center [255, 317] width 40 height 37
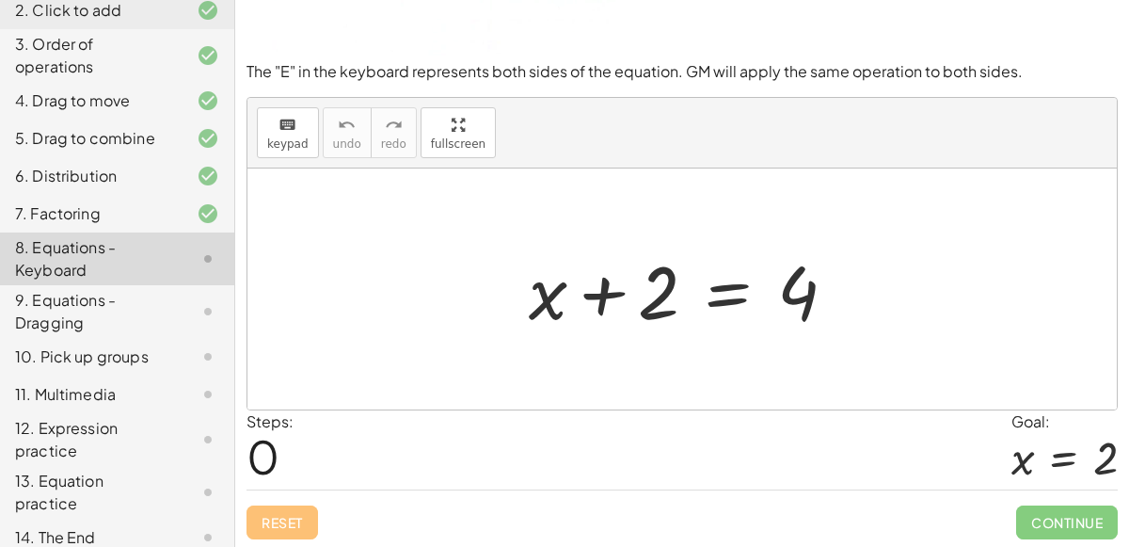
scroll to position [0, 0]
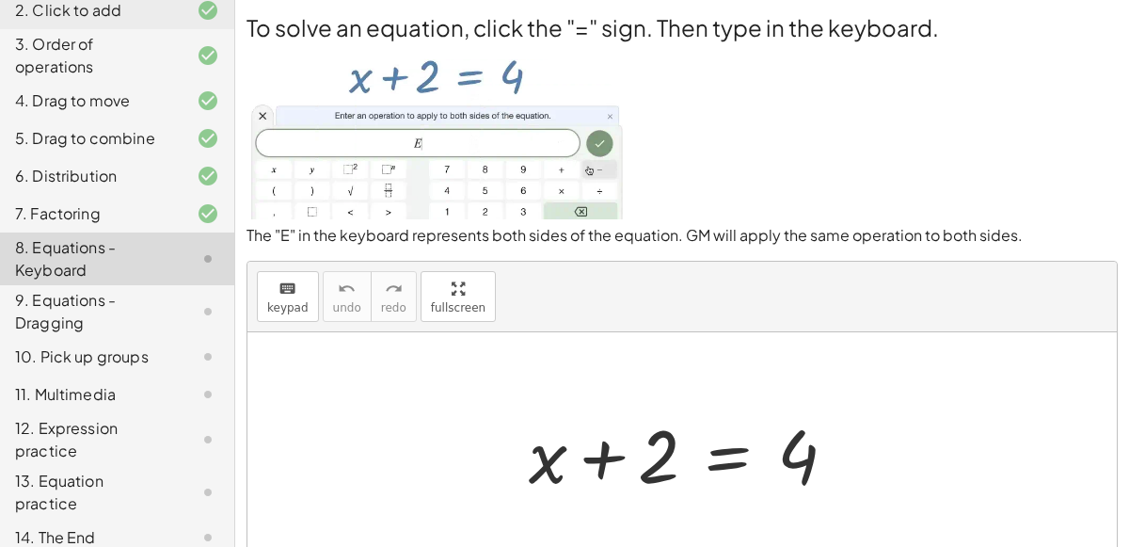
click at [740, 460] on div at bounding box center [689, 452] width 341 height 97
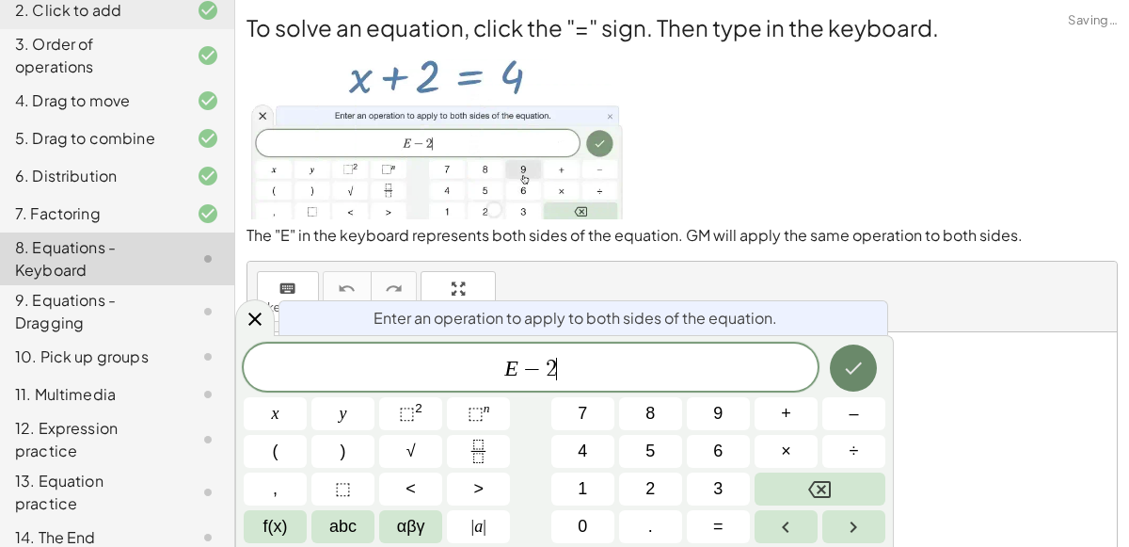
click at [846, 375] on icon "Done" at bounding box center [853, 367] width 23 height 23
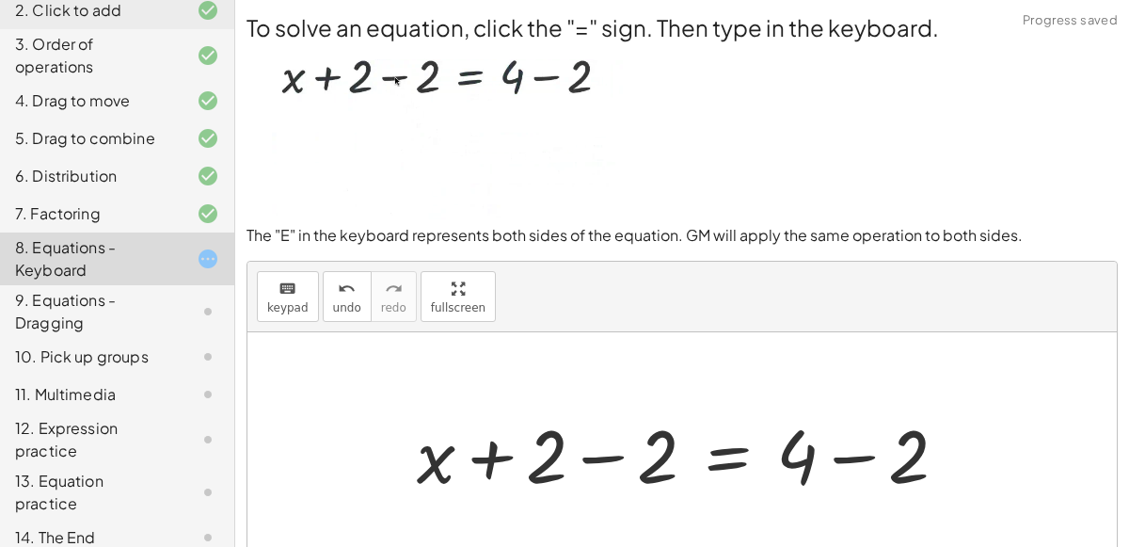
click at [861, 451] on div at bounding box center [689, 452] width 564 height 97
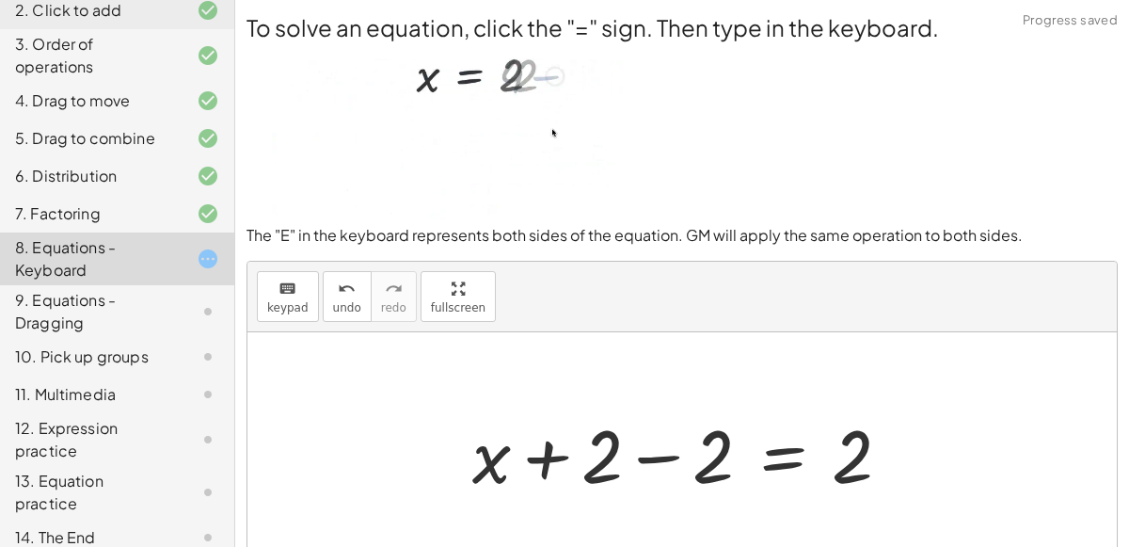
click at [652, 457] on div at bounding box center [689, 452] width 452 height 97
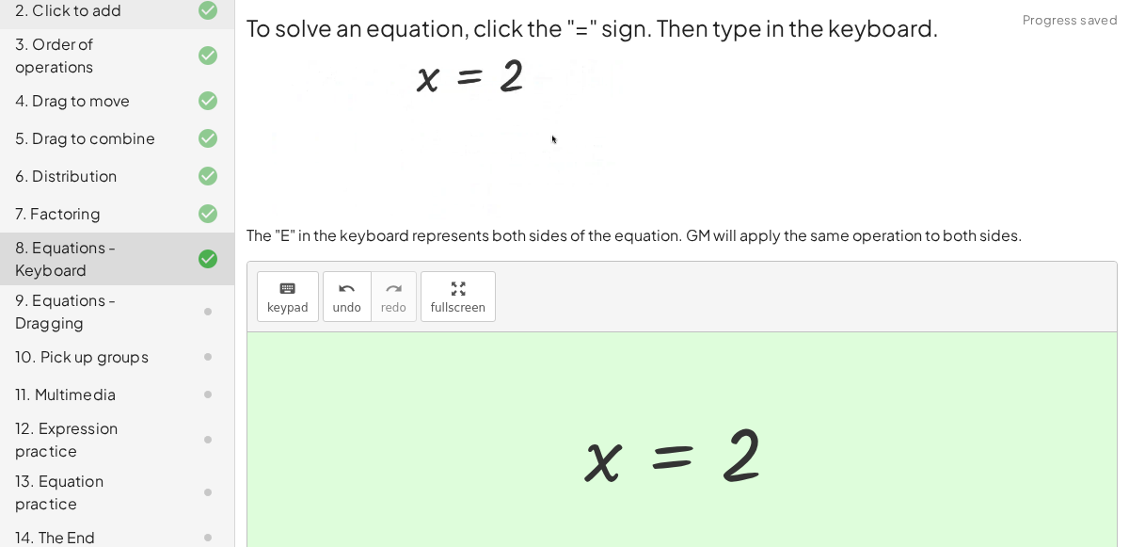
scroll to position [164, 0]
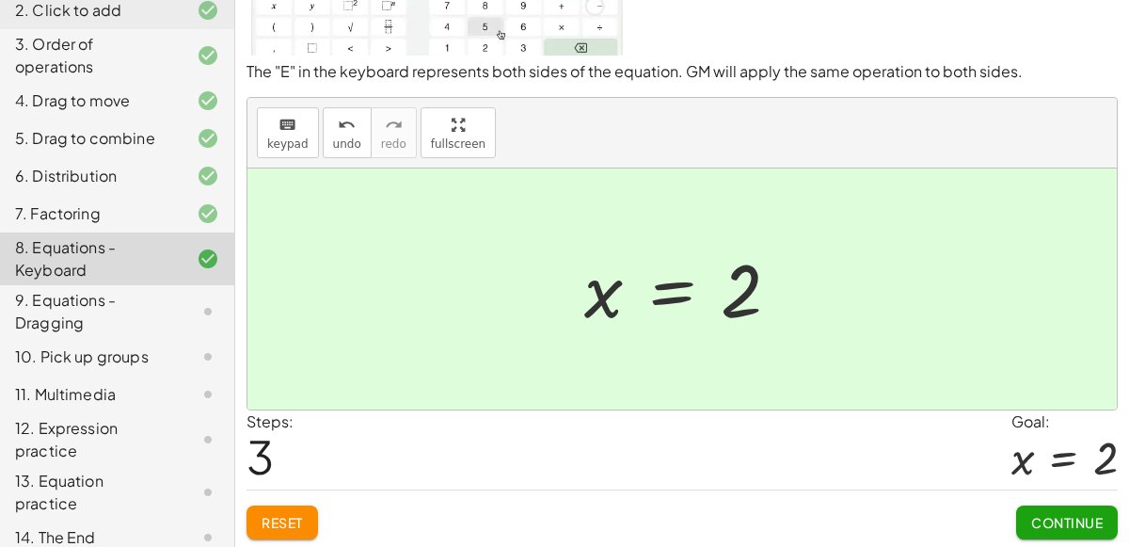
click at [1085, 516] on span "Continue" at bounding box center [1066, 522] width 71 height 17
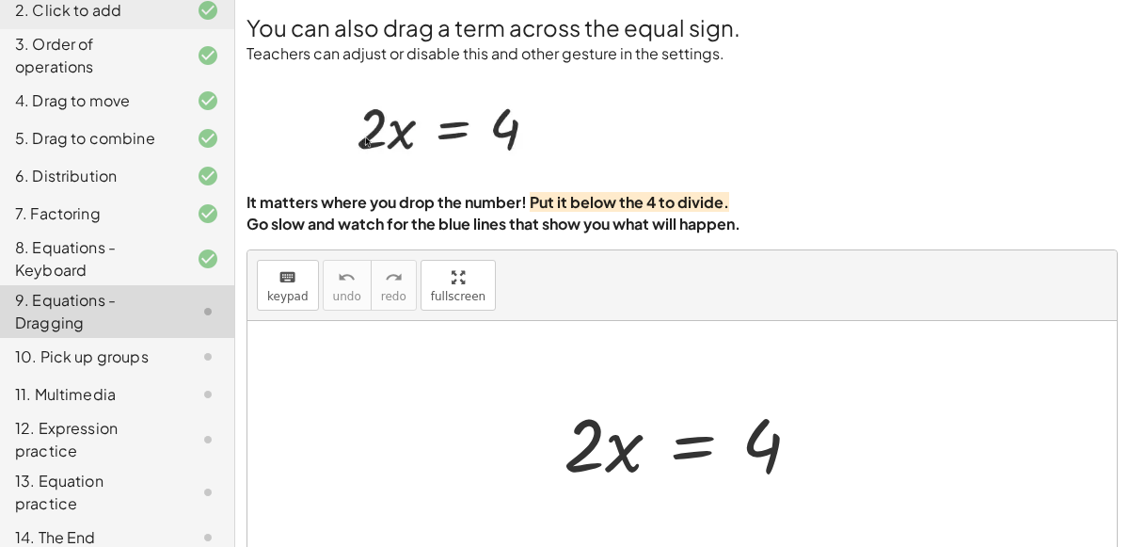
scroll to position [152, 0]
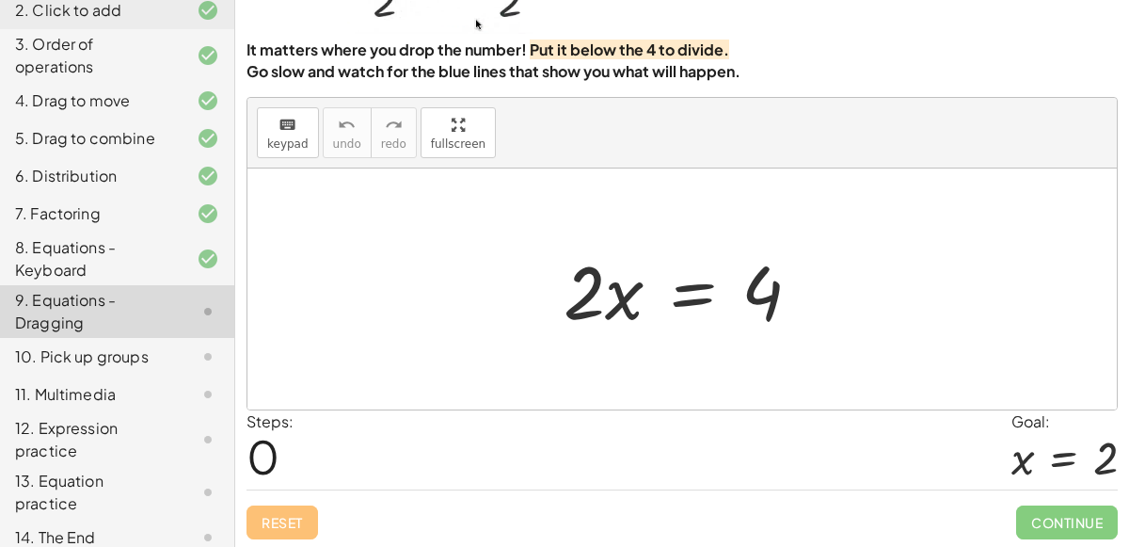
click at [182, 293] on div "9. Equations - Dragging" at bounding box center [117, 311] width 234 height 53
click at [737, 295] on div at bounding box center [689, 289] width 271 height 97
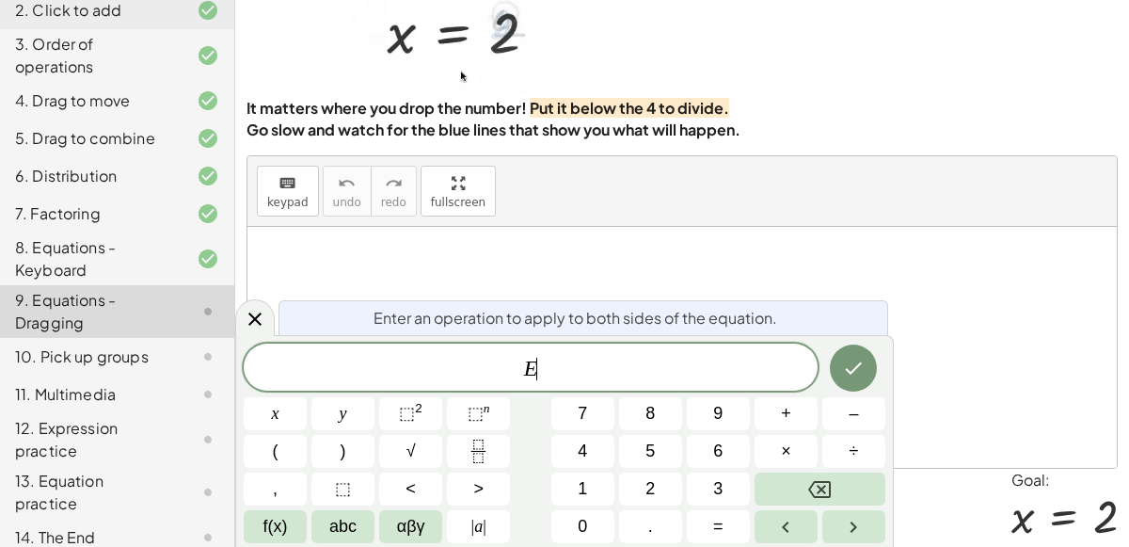
scroll to position [93, 0]
click at [262, 311] on icon at bounding box center [255, 319] width 23 height 23
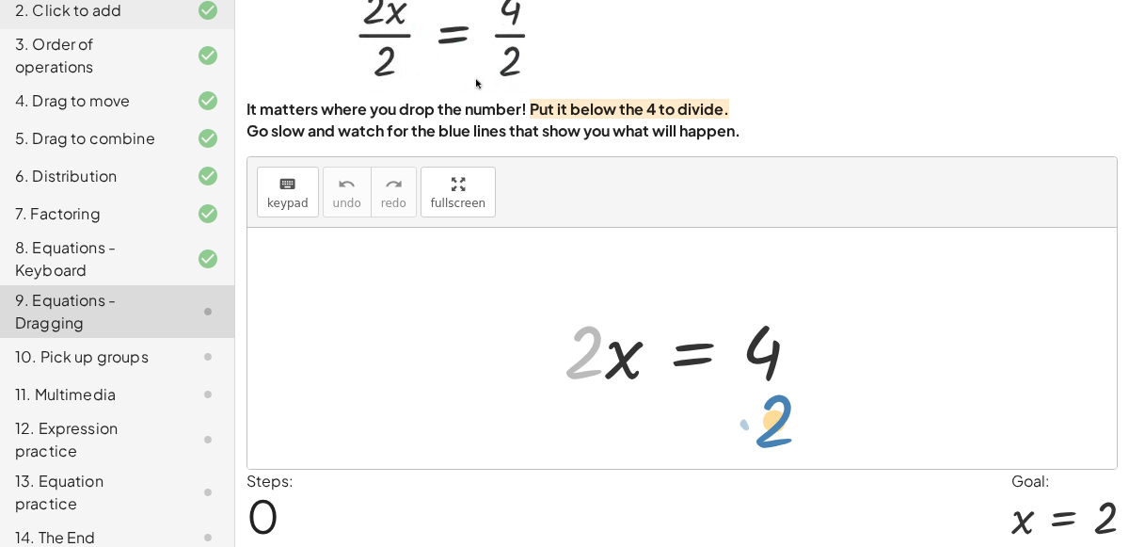
drag, startPoint x: 585, startPoint y: 344, endPoint x: 775, endPoint y: 413, distance: 202.0
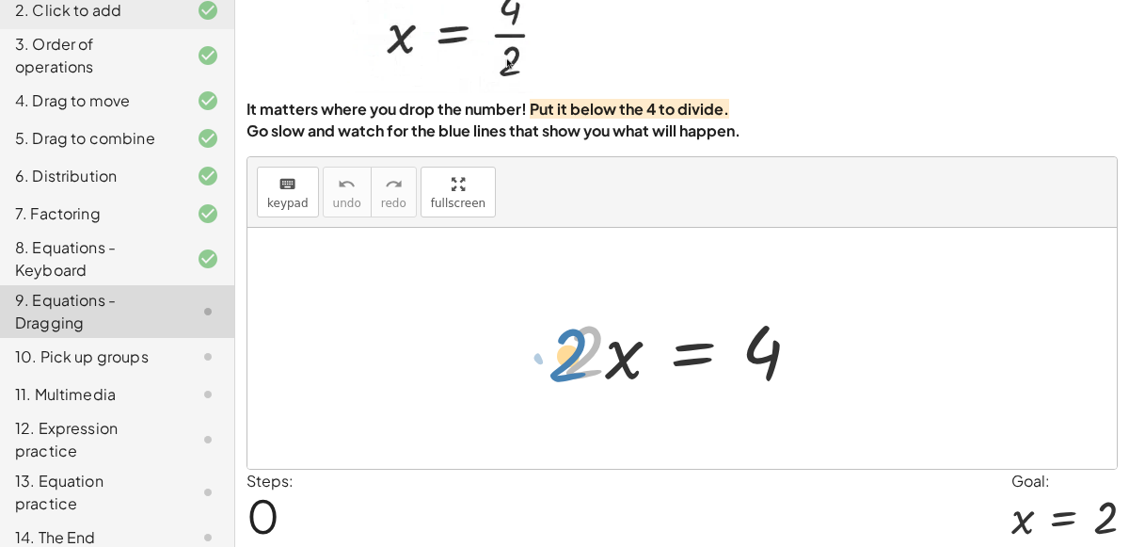
drag, startPoint x: 581, startPoint y: 371, endPoint x: 570, endPoint y: 372, distance: 11.3
click at [570, 372] on div at bounding box center [689, 348] width 271 height 97
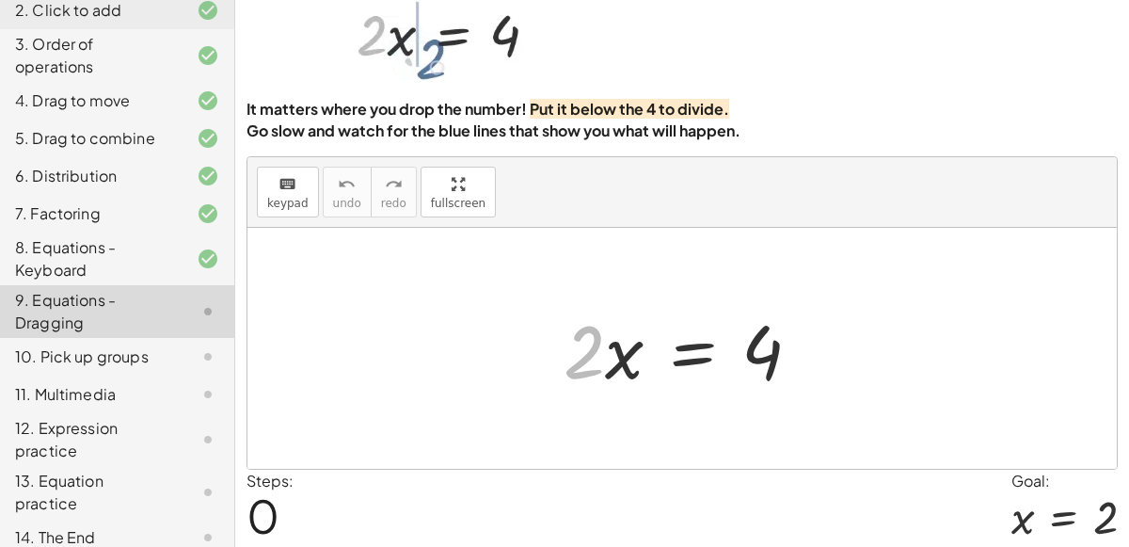
drag, startPoint x: 575, startPoint y: 365, endPoint x: 1128, endPoint y: 586, distance: 595.6
click at [1128, 546] on html "Copy of 5 Minute Introduction Jocelyn B Not you? Tasks 1. Welcome :) 2. Click t…" at bounding box center [564, 329] width 1129 height 844
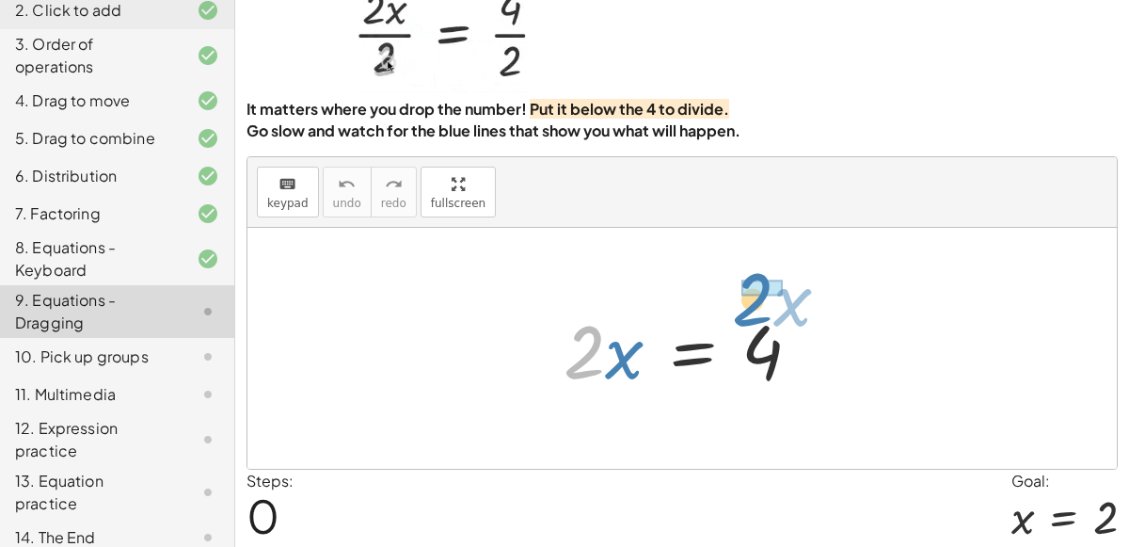
drag, startPoint x: 592, startPoint y: 341, endPoint x: 760, endPoint y: 287, distance: 177.0
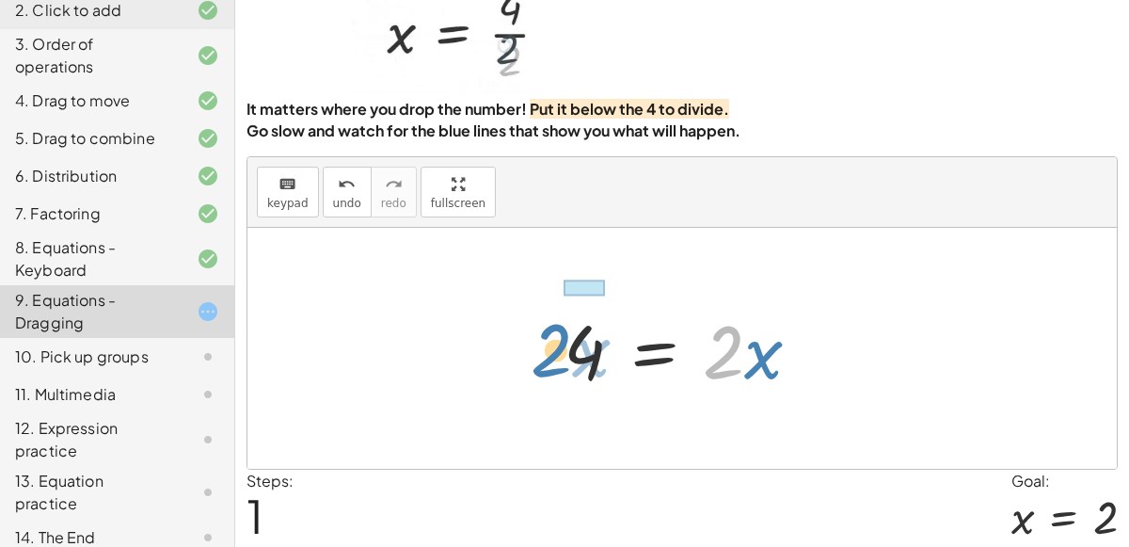
drag, startPoint x: 714, startPoint y: 356, endPoint x: 524, endPoint y: 352, distance: 190.1
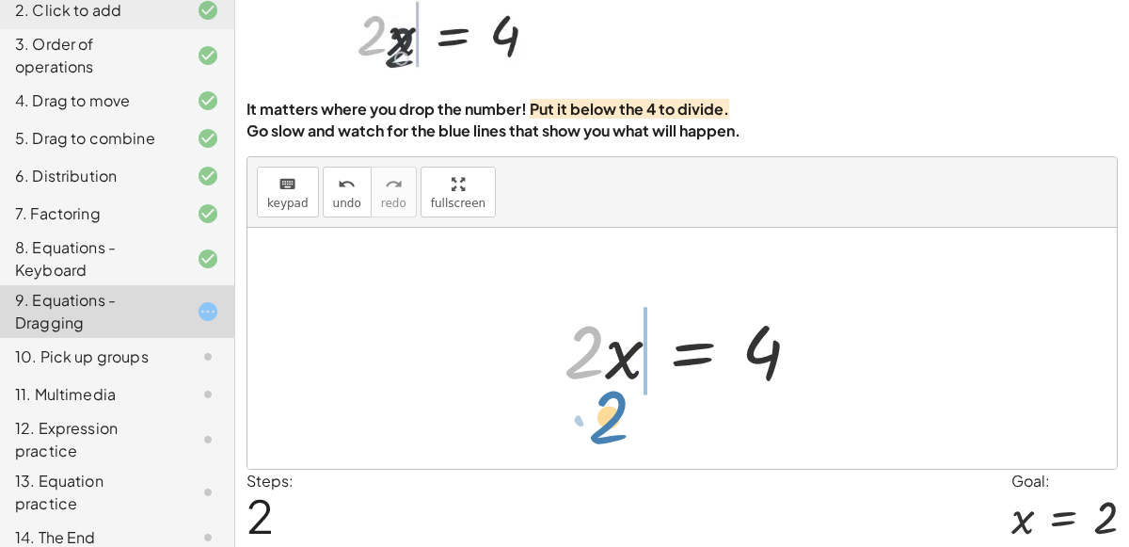
drag, startPoint x: 587, startPoint y: 351, endPoint x: 609, endPoint y: 413, distance: 65.7
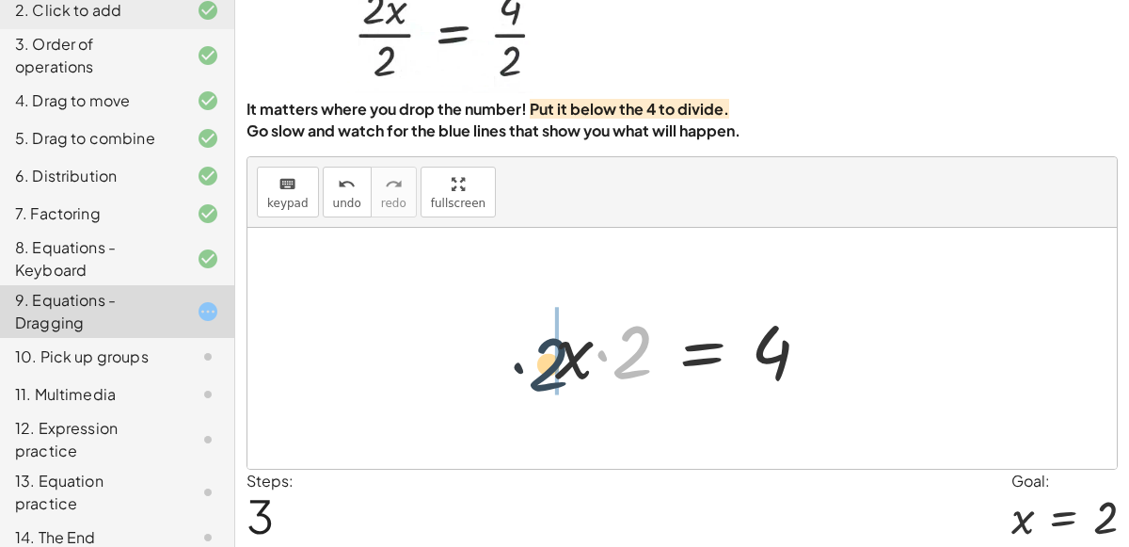
drag, startPoint x: 640, startPoint y: 331, endPoint x: 550, endPoint y: 342, distance: 90.1
click at [550, 342] on div at bounding box center [690, 348] width 289 height 97
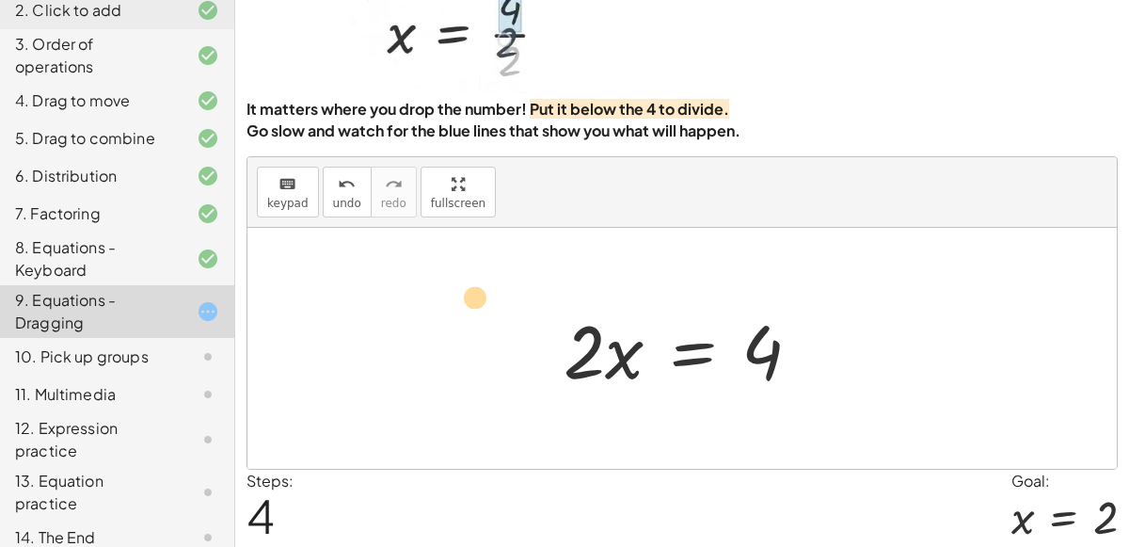
drag, startPoint x: 582, startPoint y: 344, endPoint x: 473, endPoint y: 289, distance: 122.4
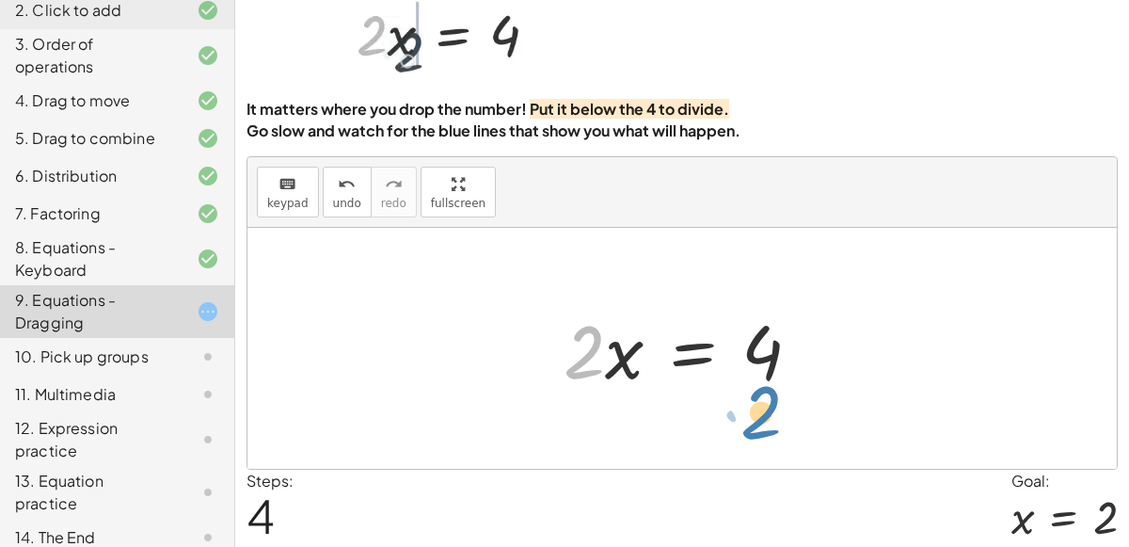
drag, startPoint x: 568, startPoint y: 349, endPoint x: 745, endPoint y: 409, distance: 186.8
click at [745, 409] on div "· 2 · x = 4 4 = · 2 · x · 2 · x = 4 · x · 2 = 4 · 2 · 2 · x = 4" at bounding box center [681, 348] width 869 height 241
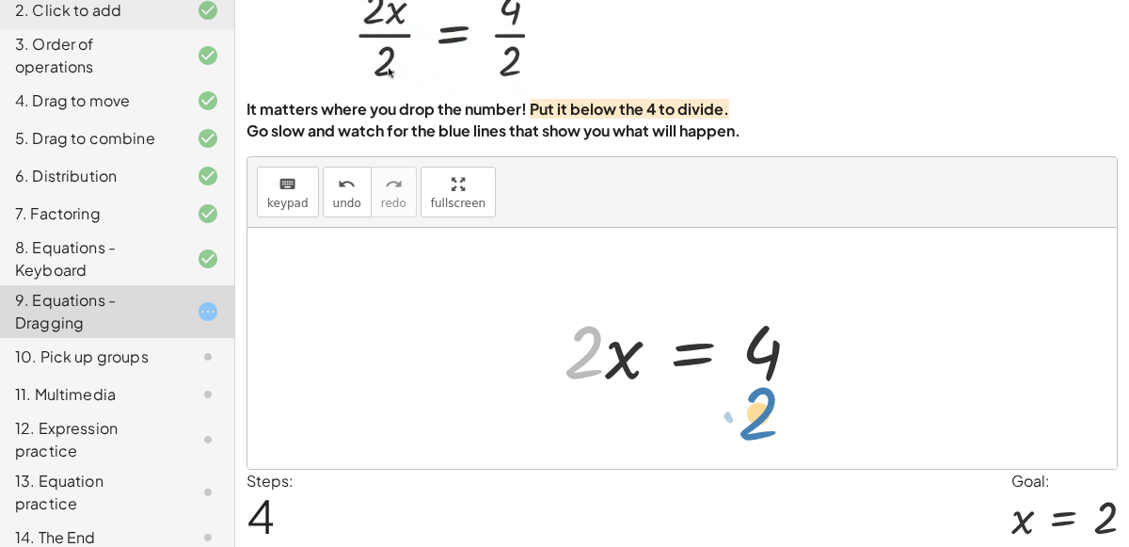
drag, startPoint x: 579, startPoint y: 361, endPoint x: 753, endPoint y: 418, distance: 182.0
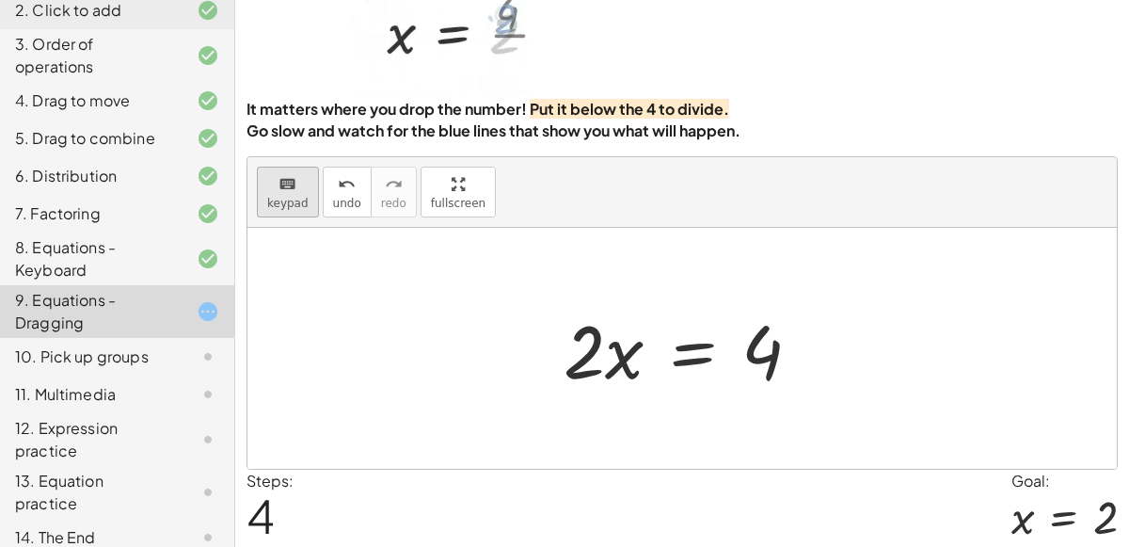
click at [264, 195] on button "keyboard keypad" at bounding box center [288, 191] width 62 height 51
drag, startPoint x: 576, startPoint y: 341, endPoint x: 749, endPoint y: 396, distance: 181.5
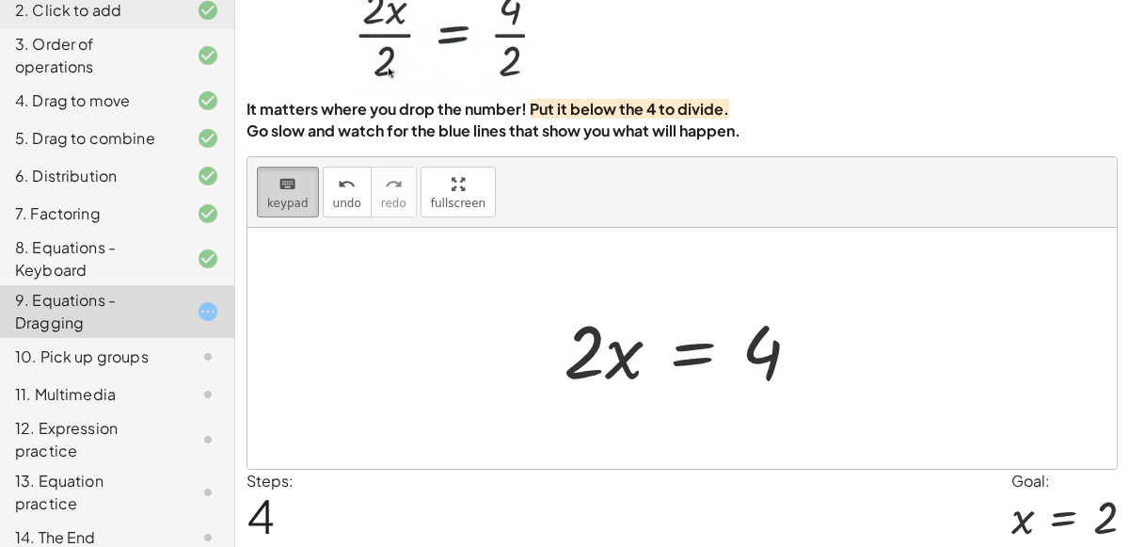
click at [290, 183] on icon "keyboard" at bounding box center [287, 184] width 18 height 23
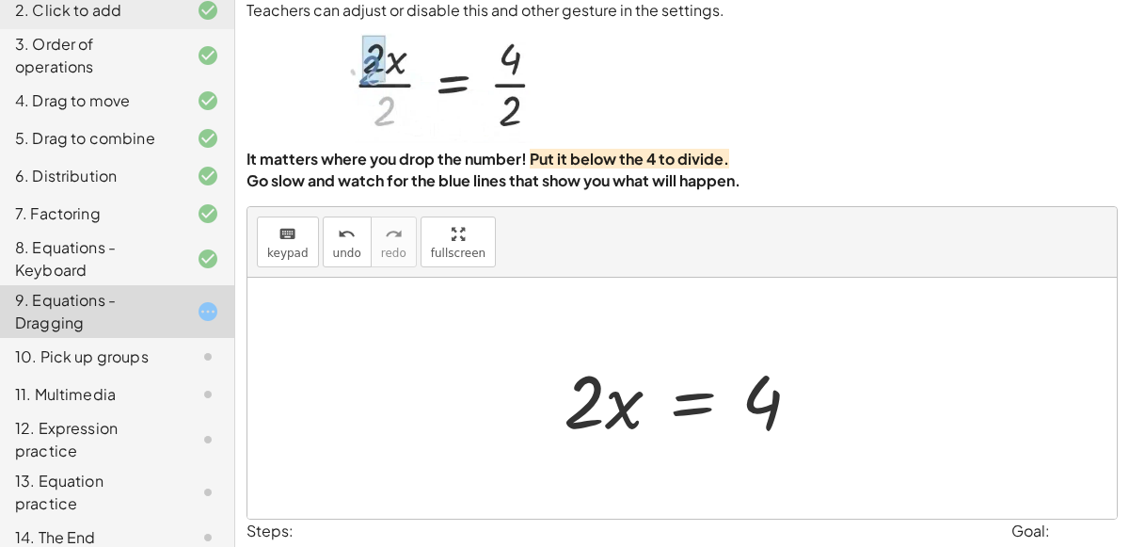
scroll to position [45, 0]
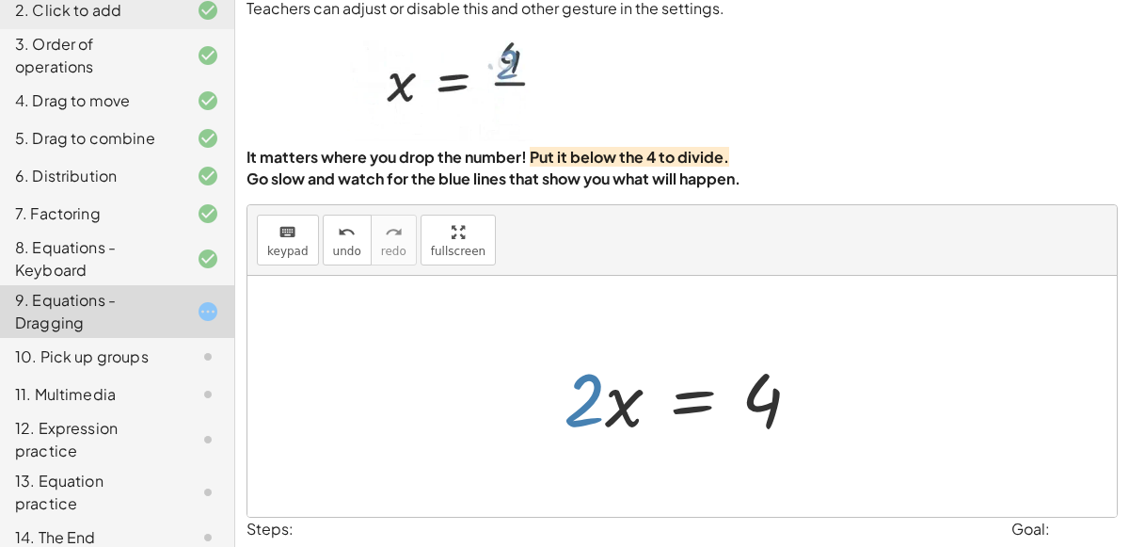
click at [601, 394] on div at bounding box center [689, 396] width 271 height 97
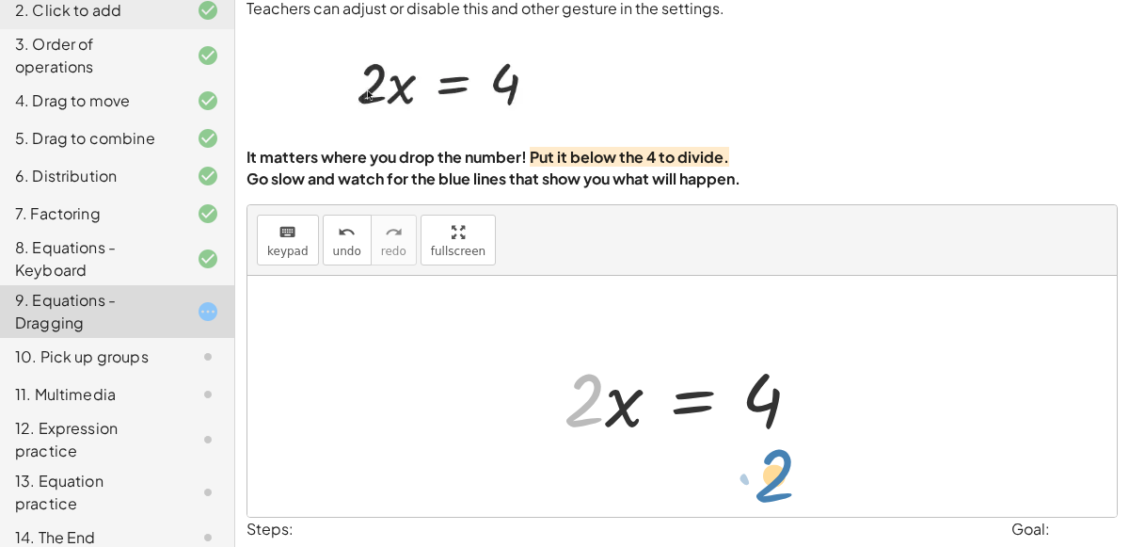
drag, startPoint x: 598, startPoint y: 396, endPoint x: 787, endPoint y: 475, distance: 204.9
click at [787, 475] on div "· 2 · x = 4 4 = · 2 · x · 2 · x = 4 · x · 2 = 4 · 2 · x · 2 · x = 4" at bounding box center [681, 396] width 869 height 241
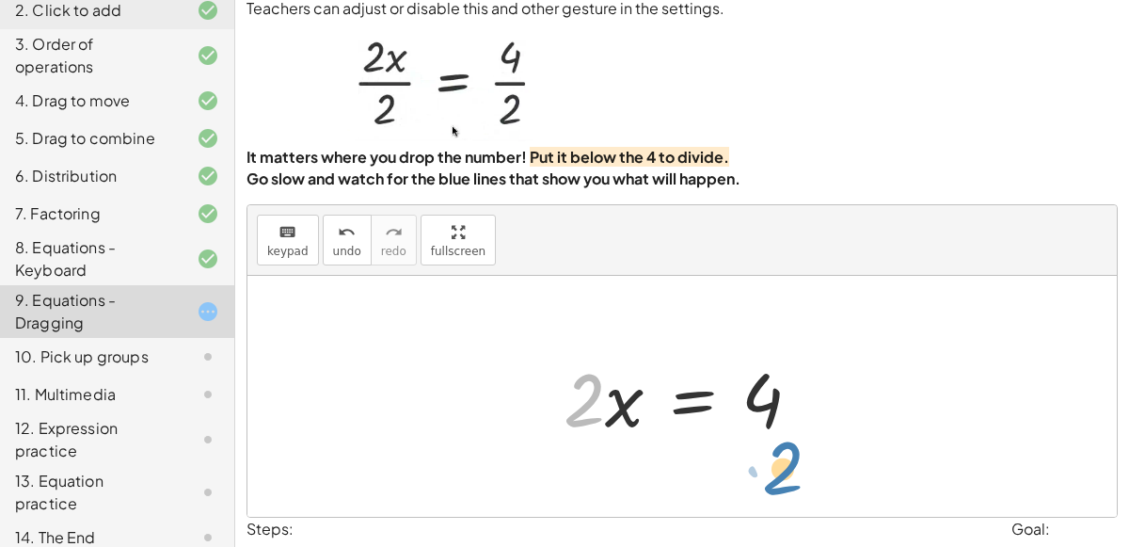
drag, startPoint x: 574, startPoint y: 402, endPoint x: 772, endPoint y: 470, distance: 210.0
drag, startPoint x: 587, startPoint y: 398, endPoint x: 782, endPoint y: 466, distance: 206.2
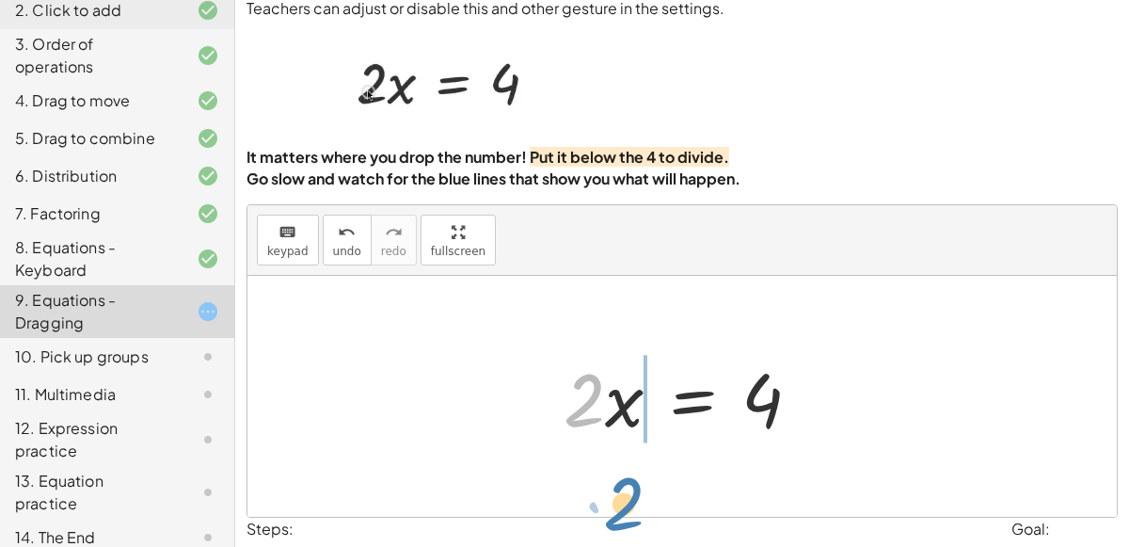
drag, startPoint x: 590, startPoint y: 401, endPoint x: 626, endPoint y: 499, distance: 105.4
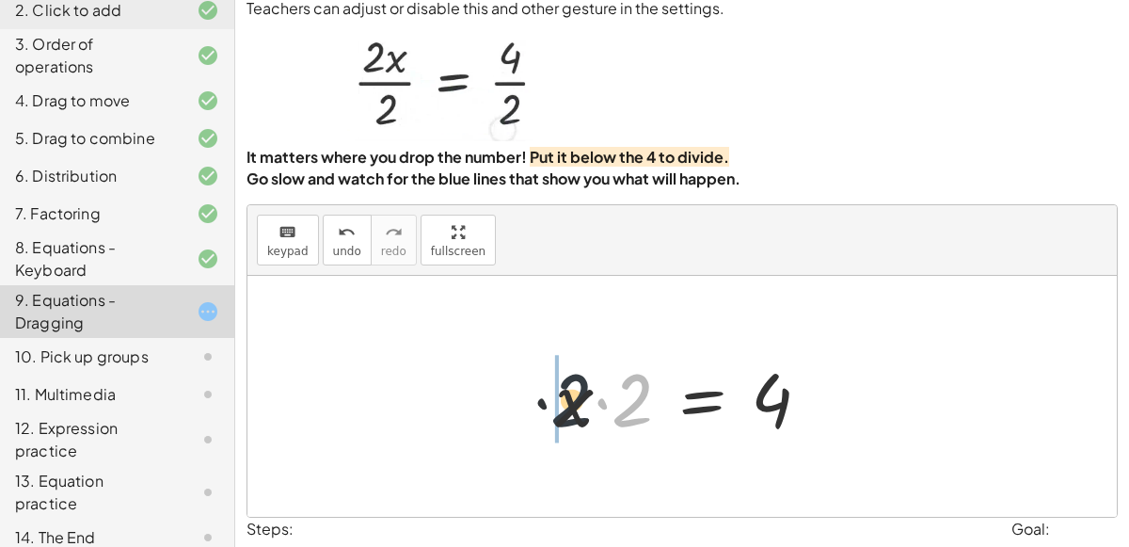
drag, startPoint x: 648, startPoint y: 397, endPoint x: 533, endPoint y: 388, distance: 115.1
click at [533, 388] on div "· 2 · x = 4 4 = · 2 · x · 2 · x = 4 · x · 2 = 4 · 2 · x = 4 · 2 · 2 · x = 4" at bounding box center [683, 396] width 312 height 106
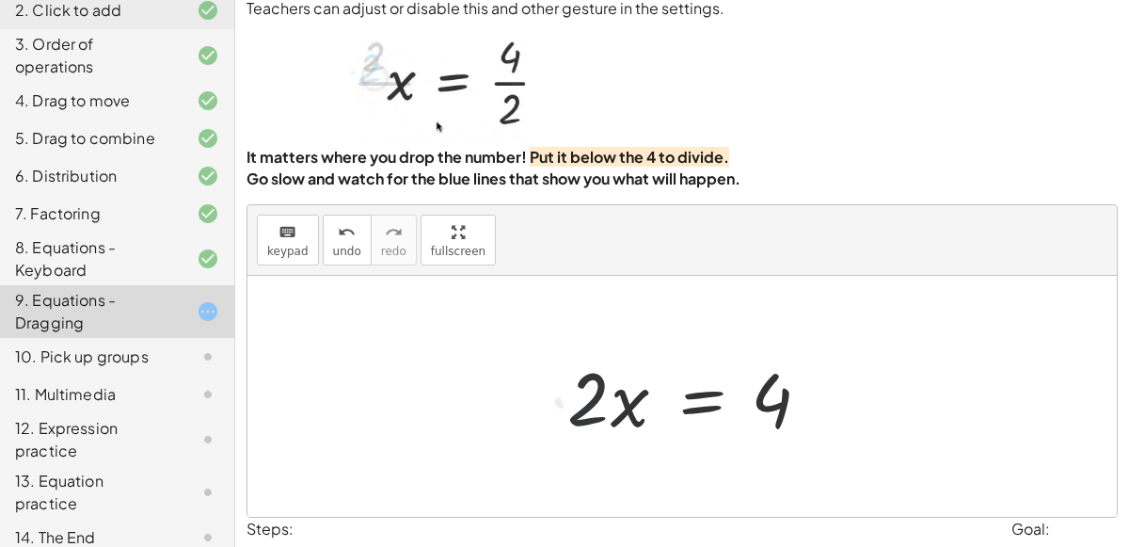
scroll to position [152, 0]
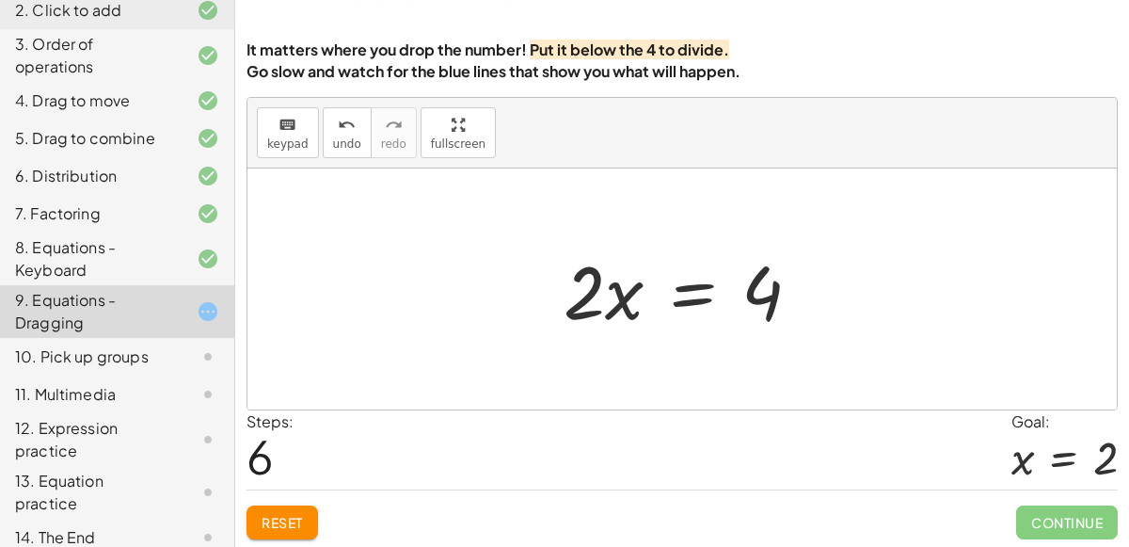
click at [284, 506] on button "Reset" at bounding box center [281, 522] width 71 height 34
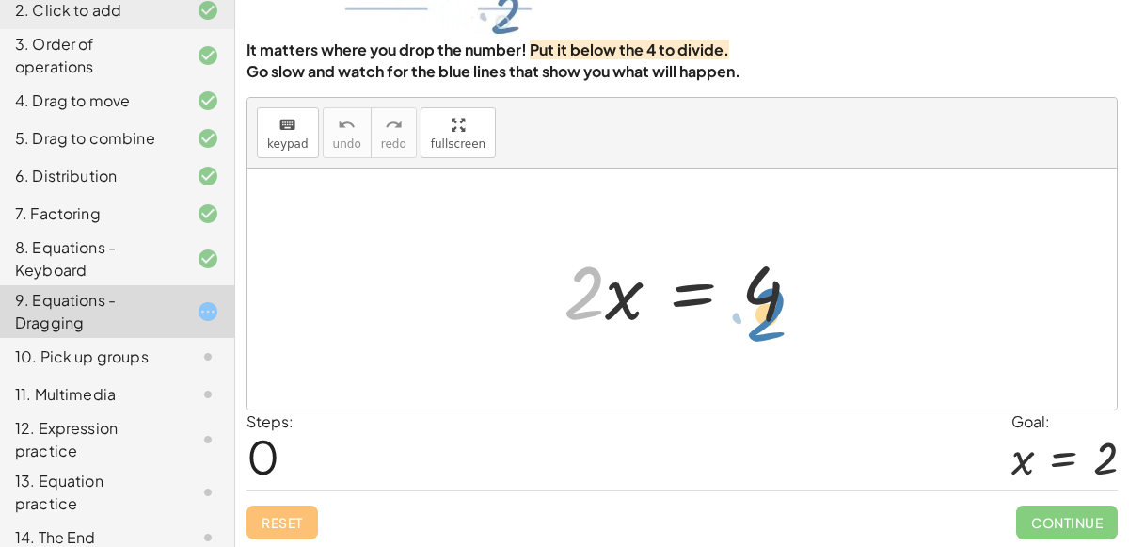
drag, startPoint x: 599, startPoint y: 282, endPoint x: 780, endPoint y: 309, distance: 182.6
click at [780, 309] on div at bounding box center [689, 289] width 271 height 97
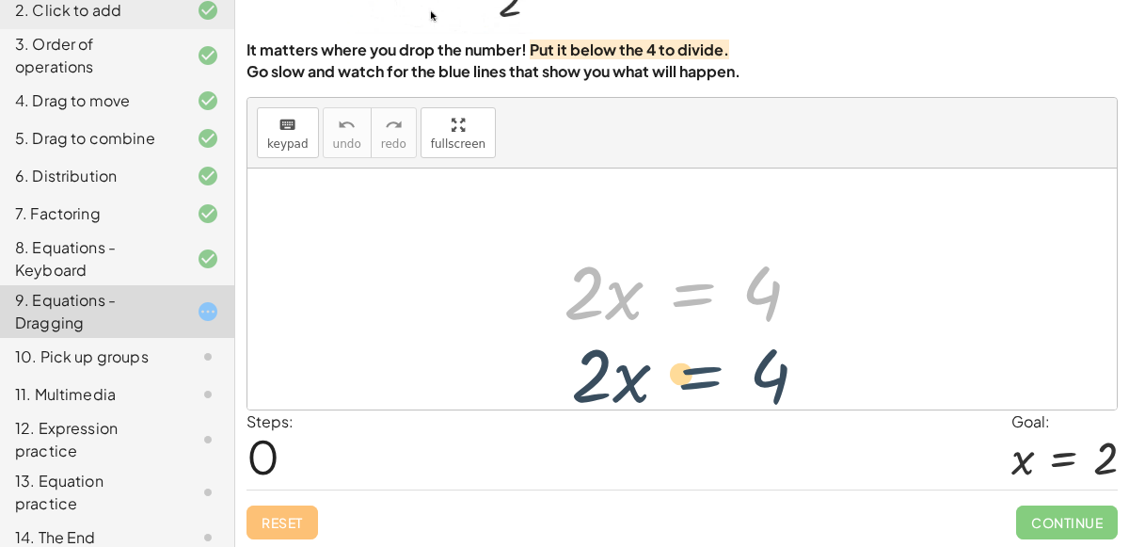
drag, startPoint x: 692, startPoint y: 299, endPoint x: 699, endPoint y: 380, distance: 81.2
click at [699, 380] on div "· 2 · x = 4 · 2 · x = 4" at bounding box center [681, 288] width 869 height 241
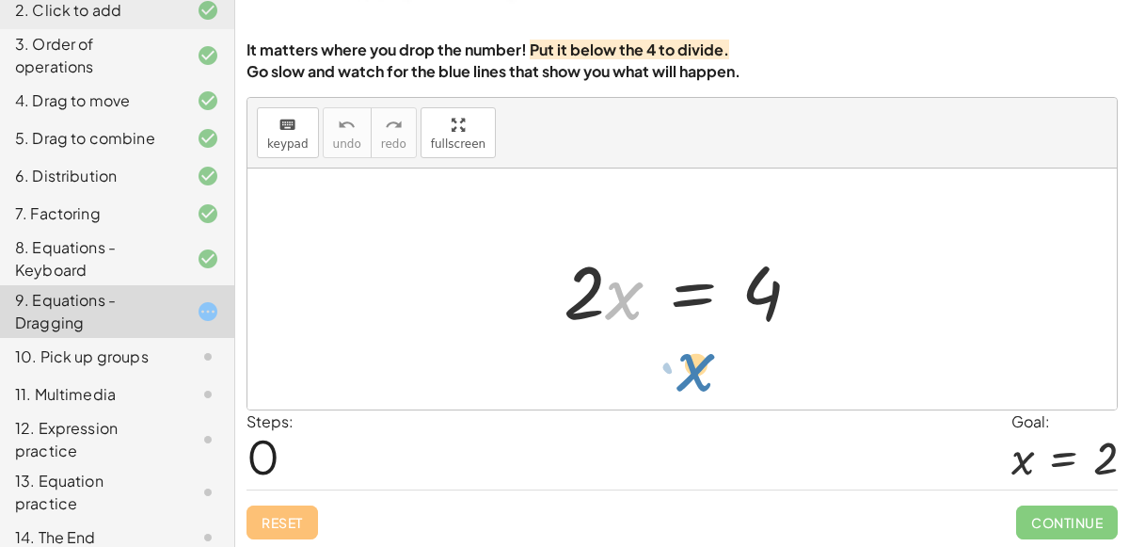
drag, startPoint x: 610, startPoint y: 308, endPoint x: 686, endPoint y: 380, distance: 105.1
click at [686, 380] on div "· x · 2 · x = 4" at bounding box center [681, 288] width 869 height 241
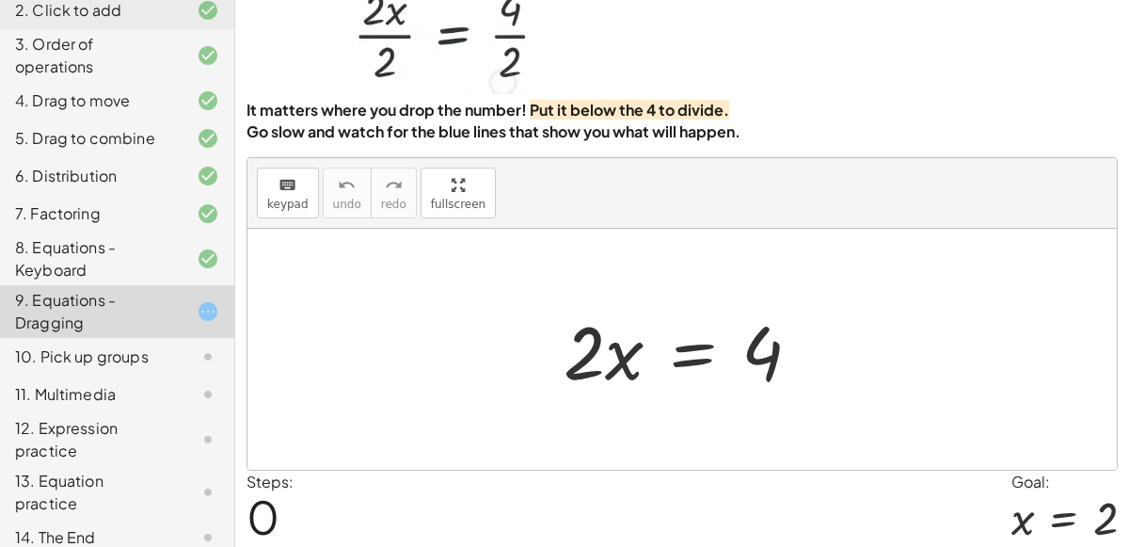
scroll to position [89, 0]
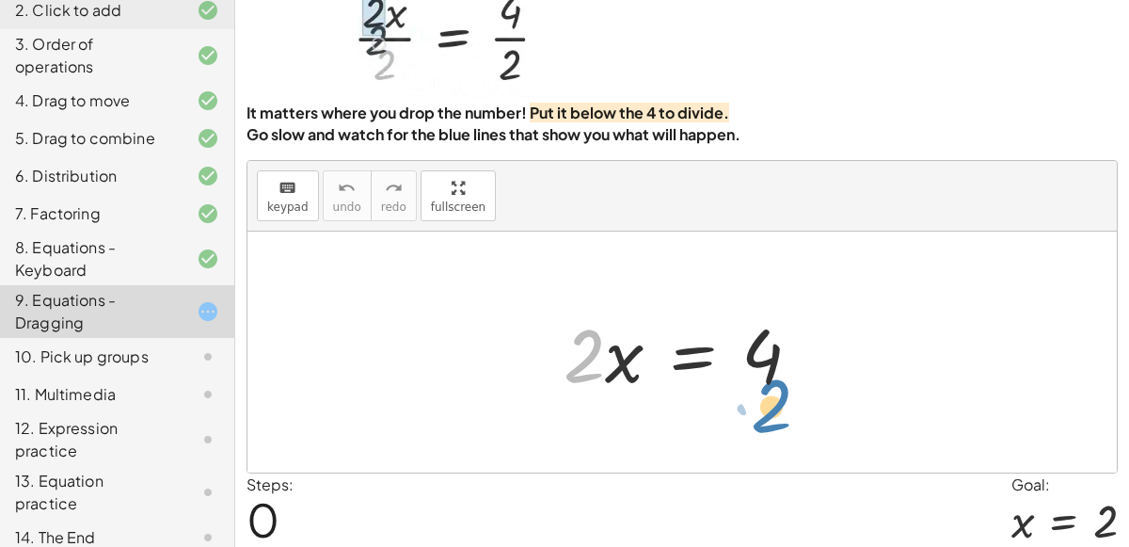
drag, startPoint x: 594, startPoint y: 358, endPoint x: 784, endPoint y: 411, distance: 197.2
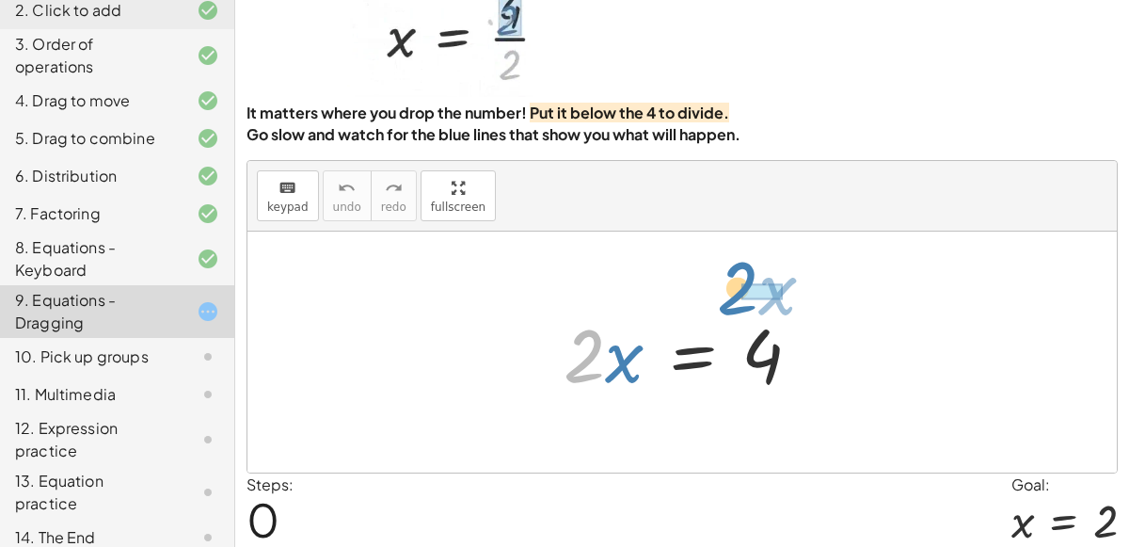
drag, startPoint x: 579, startPoint y: 338, endPoint x: 736, endPoint y: 272, distance: 169.5
click at [736, 272] on div "· 2 · x · 2 · x = 4" at bounding box center [681, 351] width 869 height 241
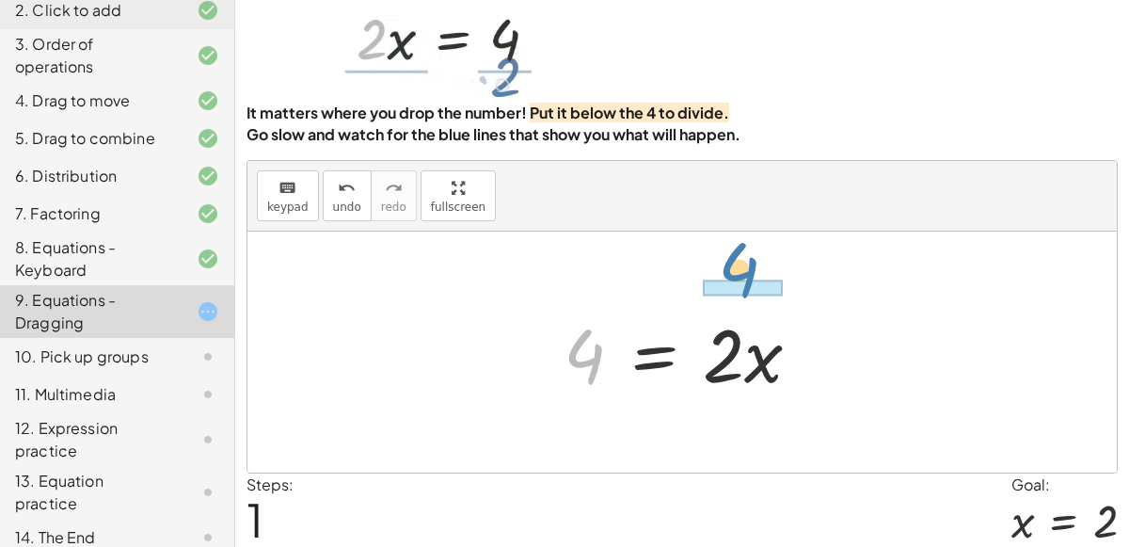
drag, startPoint x: 570, startPoint y: 356, endPoint x: 721, endPoint y: 270, distance: 174.0
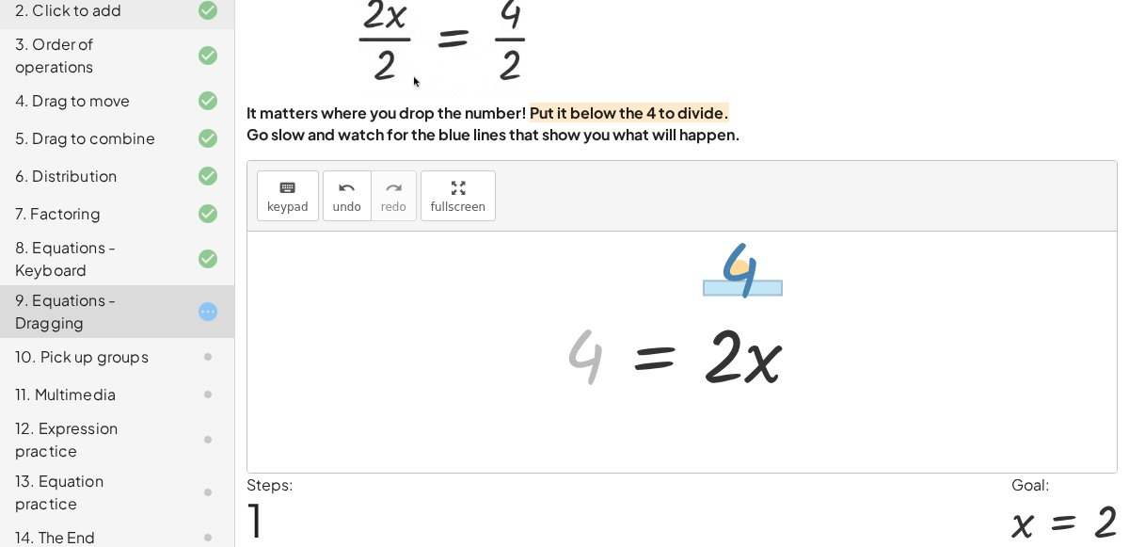
click at [721, 270] on div "· 2 · x = 4 4 · 2 · x = 4" at bounding box center [681, 351] width 869 height 241
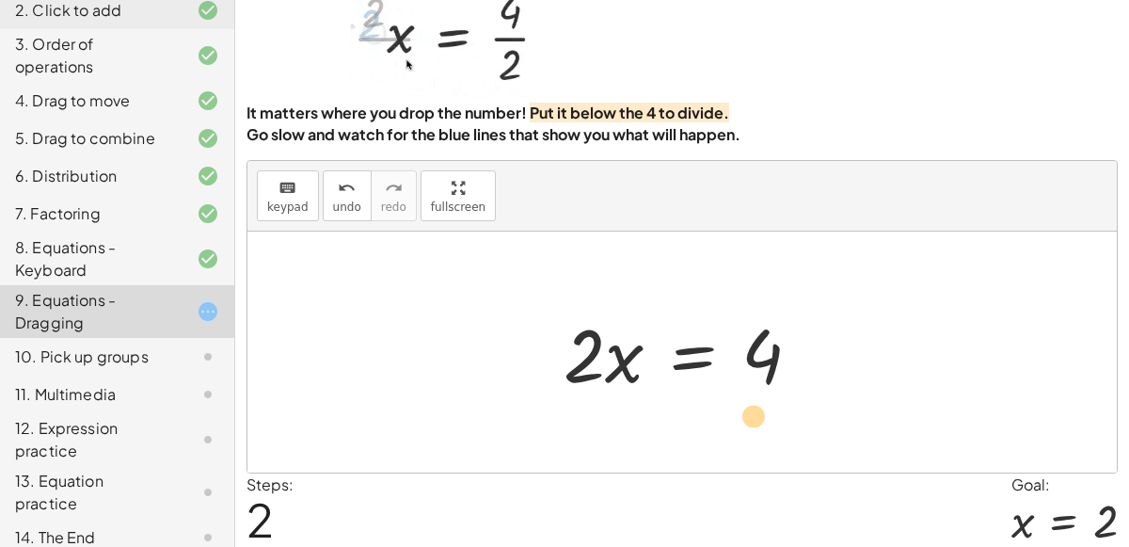
drag, startPoint x: 576, startPoint y: 360, endPoint x: 749, endPoint y: 420, distance: 182.9
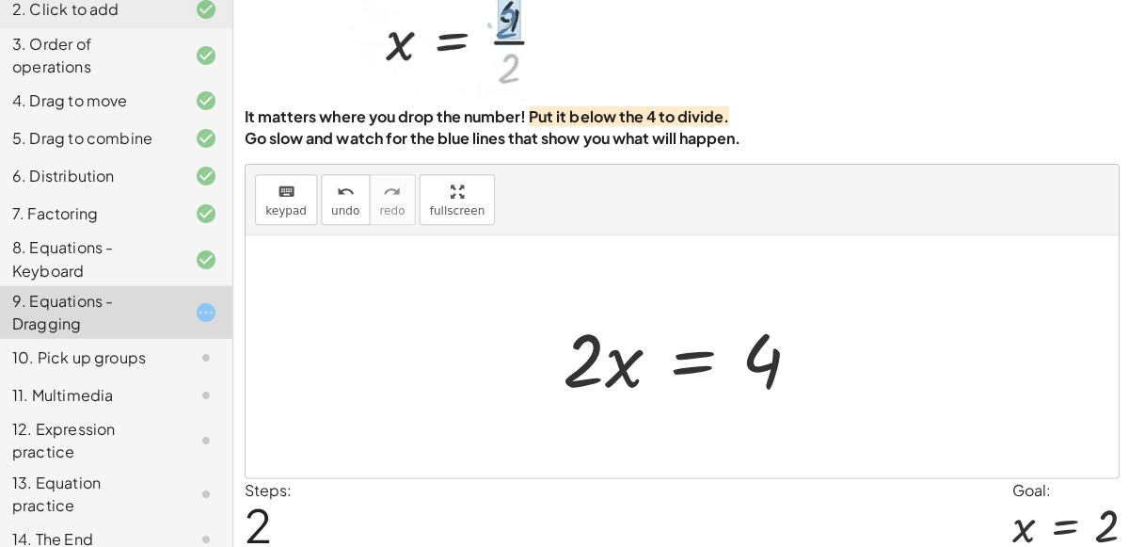
scroll to position [85, 0]
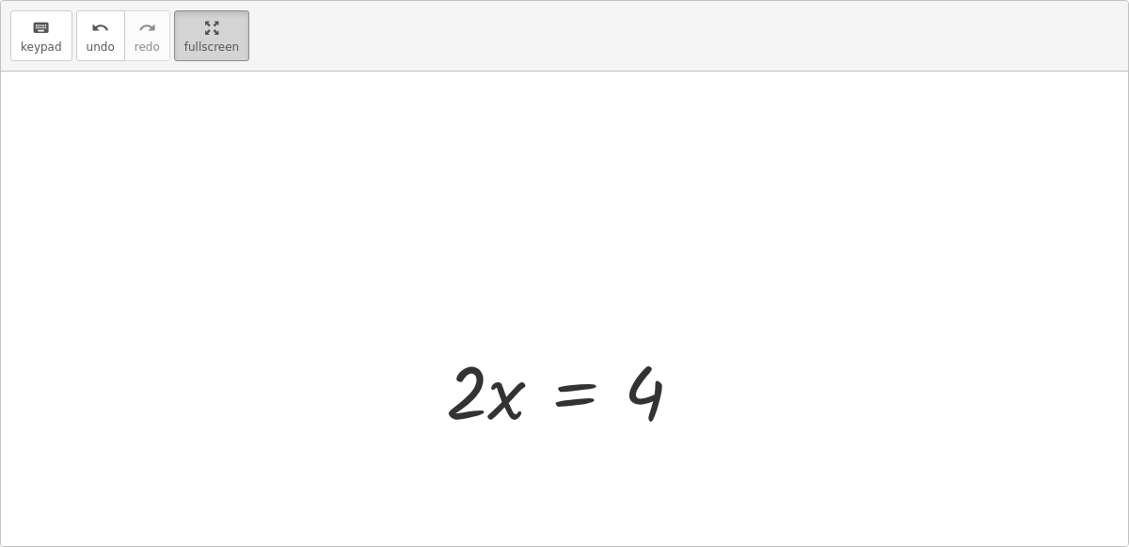
click at [455, 328] on div "keyboard keypad undo undo redo redo fullscreen · 2 · x = 4 4 = · 2 · x · 2 · x …" at bounding box center [564, 273] width 1127 height 545
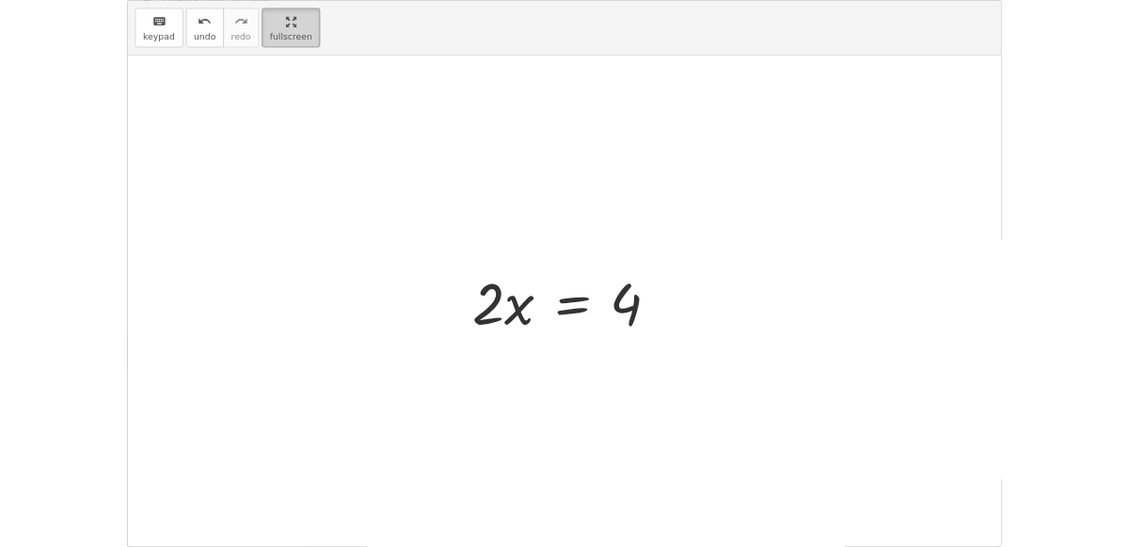
scroll to position [71, 0]
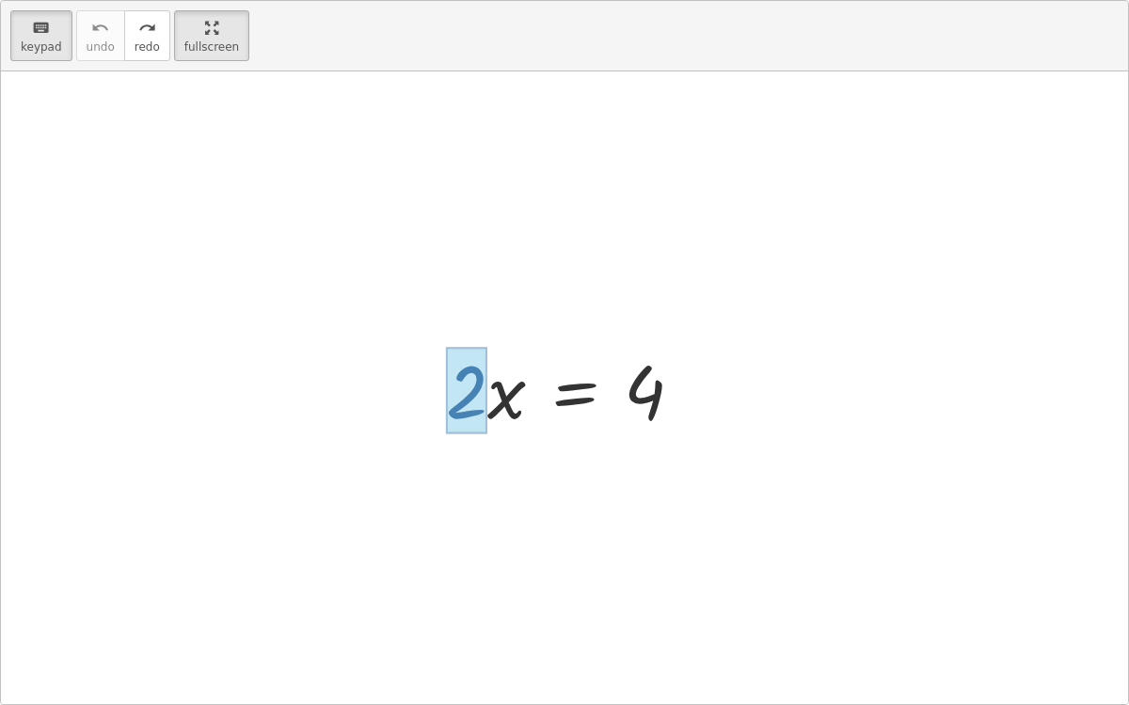
click at [453, 391] on div at bounding box center [466, 390] width 41 height 87
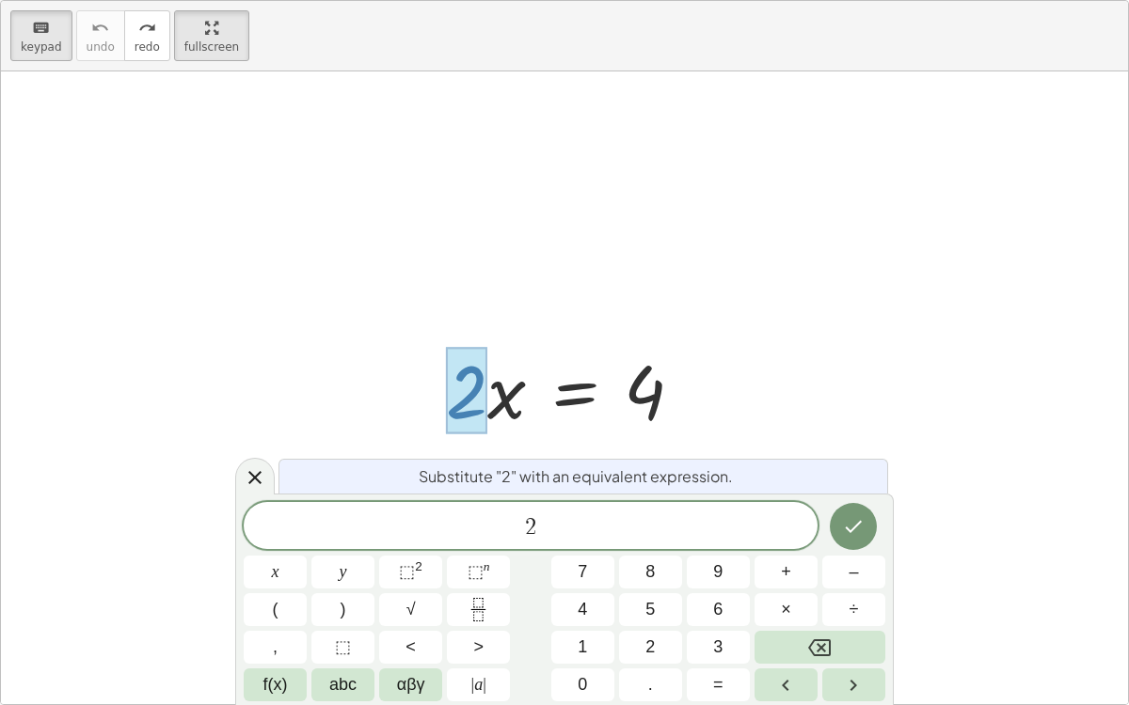
click at [808, 462] on div "Substitute "2" with an equivalent expression." at bounding box center [583, 476] width 610 height 35
click at [244, 471] on icon at bounding box center [255, 478] width 23 height 23
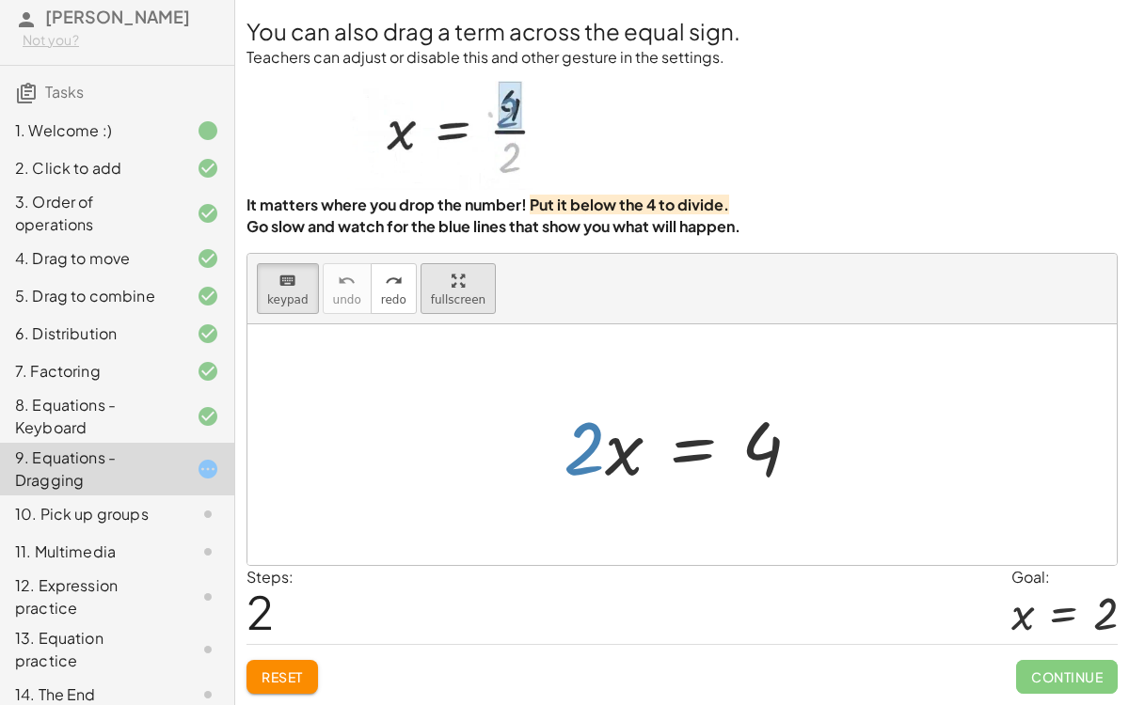
click at [183, 0] on html "Copy of 5 Minute Introduction Jocelyn B Not you? Tasks 1. Welcome :) 2. Click t…" at bounding box center [564, 423] width 1129 height 847
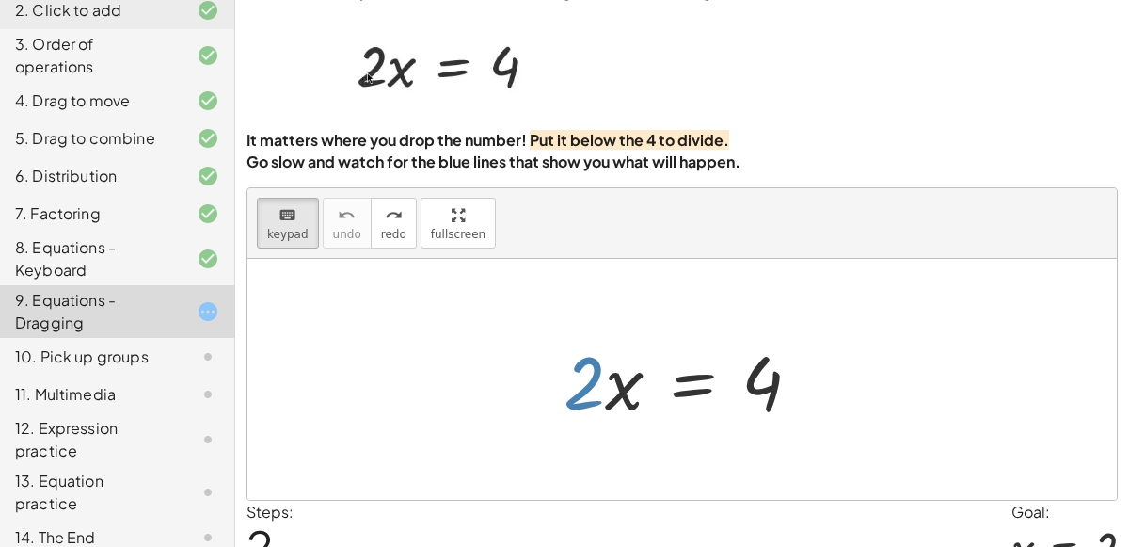
scroll to position [63, 0]
click at [529, 335] on div at bounding box center [681, 378] width 869 height 241
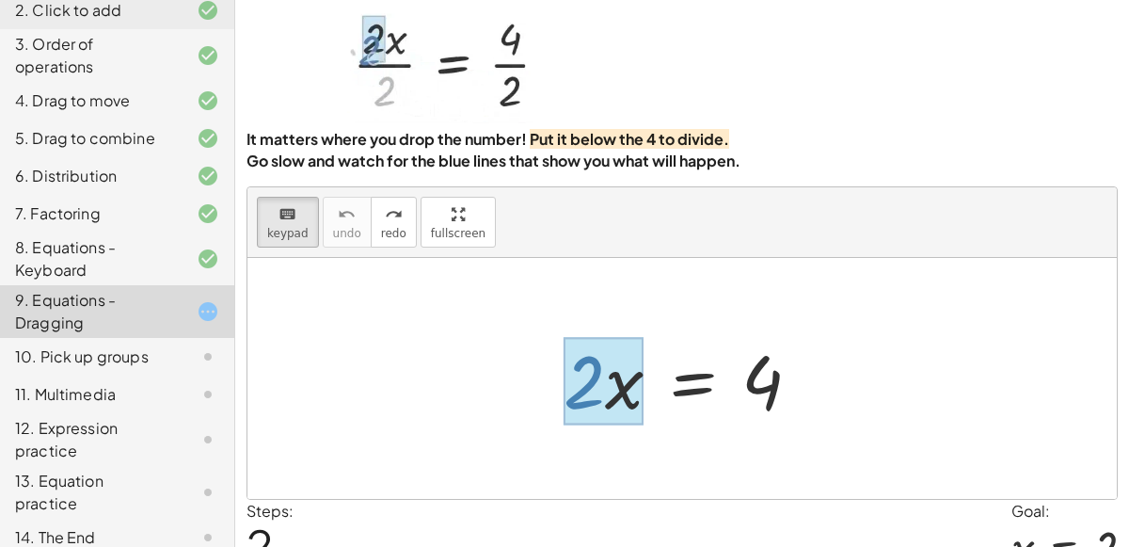
click at [614, 401] on div at bounding box center [603, 380] width 80 height 87
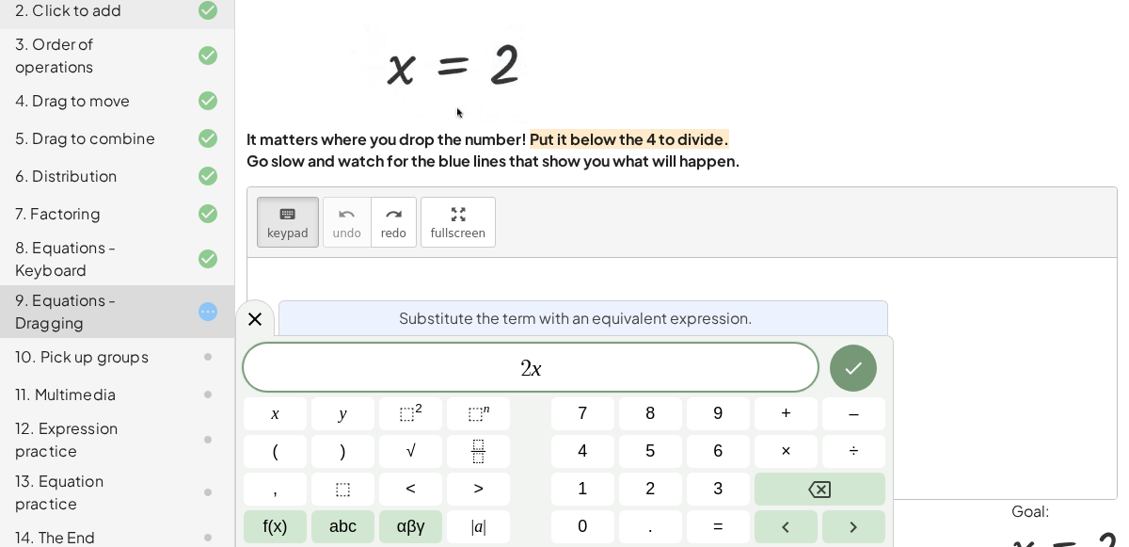
click at [811, 313] on div "Substitute the term with an equivalent expression." at bounding box center [583, 317] width 610 height 35
click at [774, 308] on div "Substitute the term with an equivalent expression." at bounding box center [583, 317] width 610 height 35
click at [249, 296] on div "keyboard keypad undo undo redo redo fullscreen · 2 · x = 4 ×" at bounding box center [681, 342] width 871 height 313
click at [249, 296] on div at bounding box center [681, 378] width 869 height 241
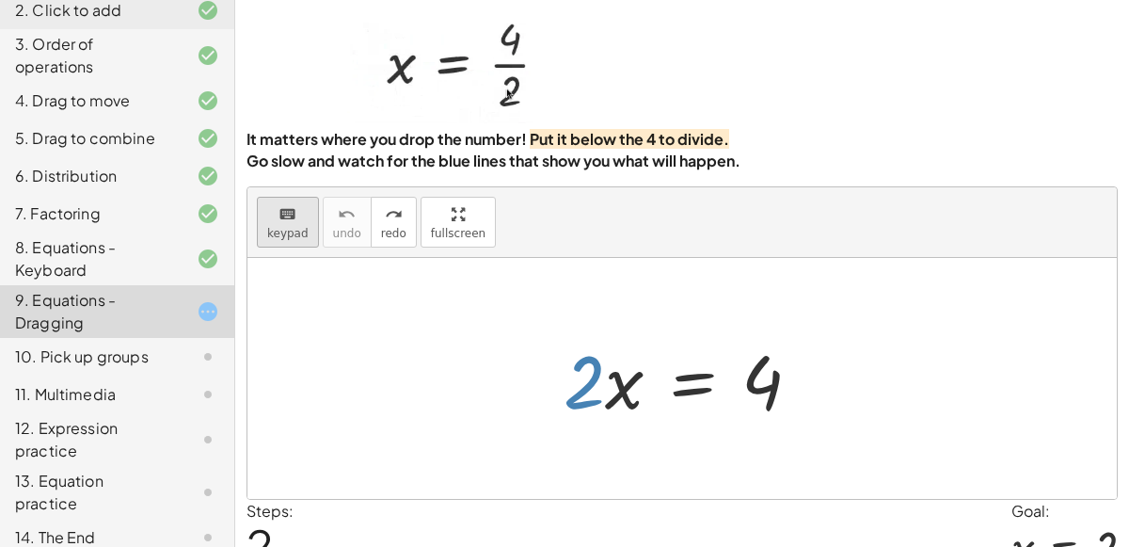
click at [296, 213] on div "keyboard" at bounding box center [287, 213] width 41 height 23
click at [550, 385] on div "· 2 · x = 4" at bounding box center [682, 378] width 294 height 106
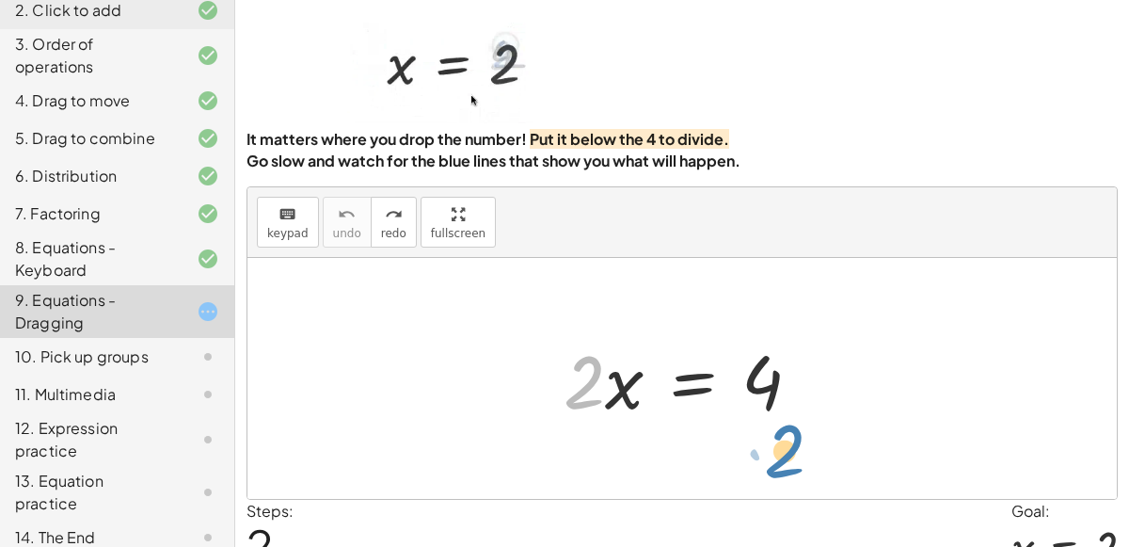
drag, startPoint x: 592, startPoint y: 393, endPoint x: 792, endPoint y: 460, distance: 211.2
click at [792, 460] on div "· 2 · 2 · x = 4" at bounding box center [681, 378] width 869 height 241
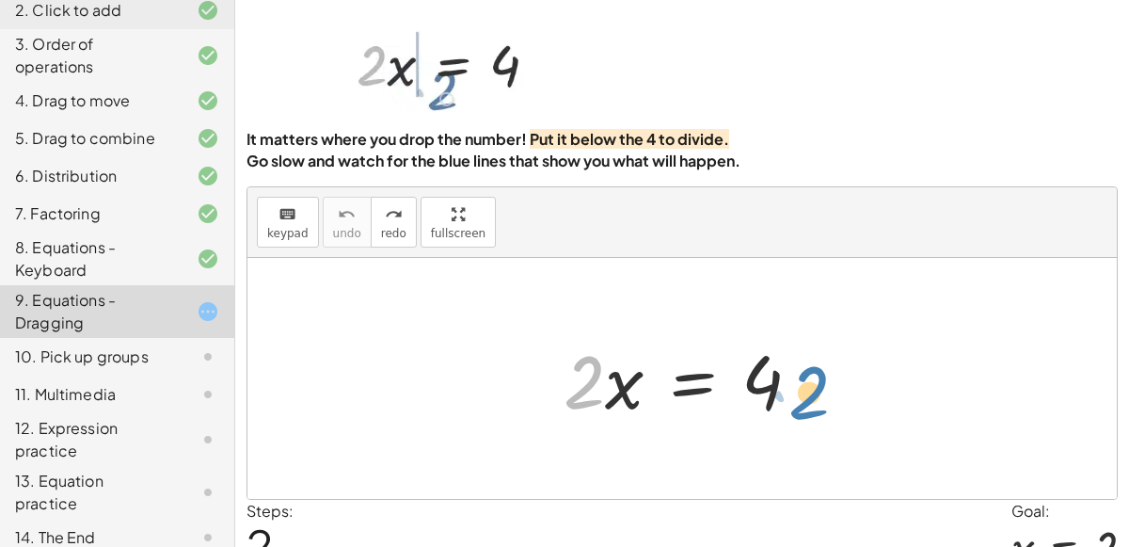
drag, startPoint x: 571, startPoint y: 400, endPoint x: 799, endPoint y: 404, distance: 227.7
click at [799, 404] on div at bounding box center [689, 378] width 271 height 97
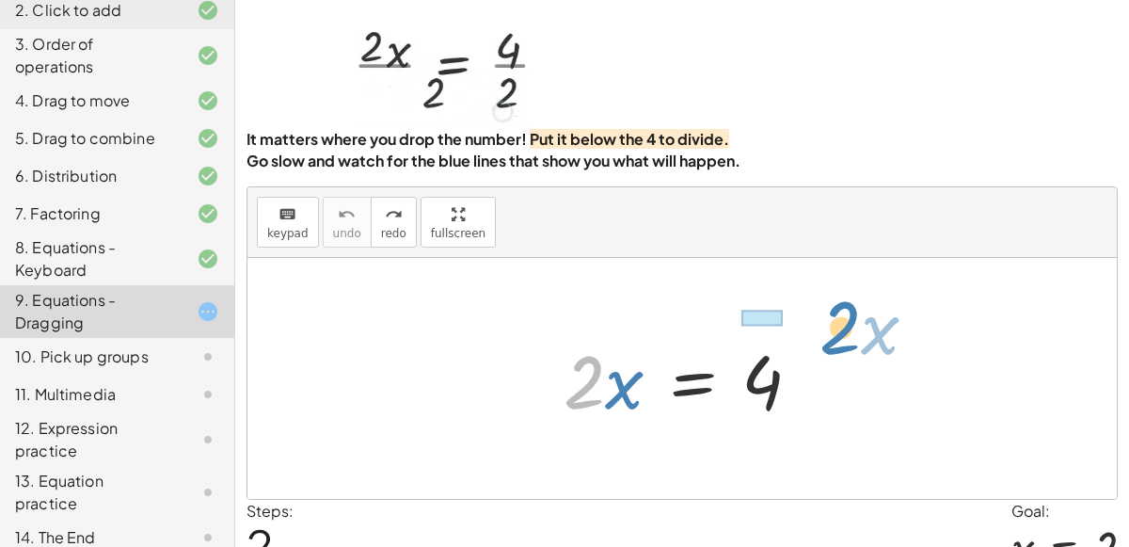
drag, startPoint x: 585, startPoint y: 373, endPoint x: 803, endPoint y: 313, distance: 226.4
click at [803, 313] on div "· 2 · x · 2 · x = 4" at bounding box center [681, 378] width 869 height 241
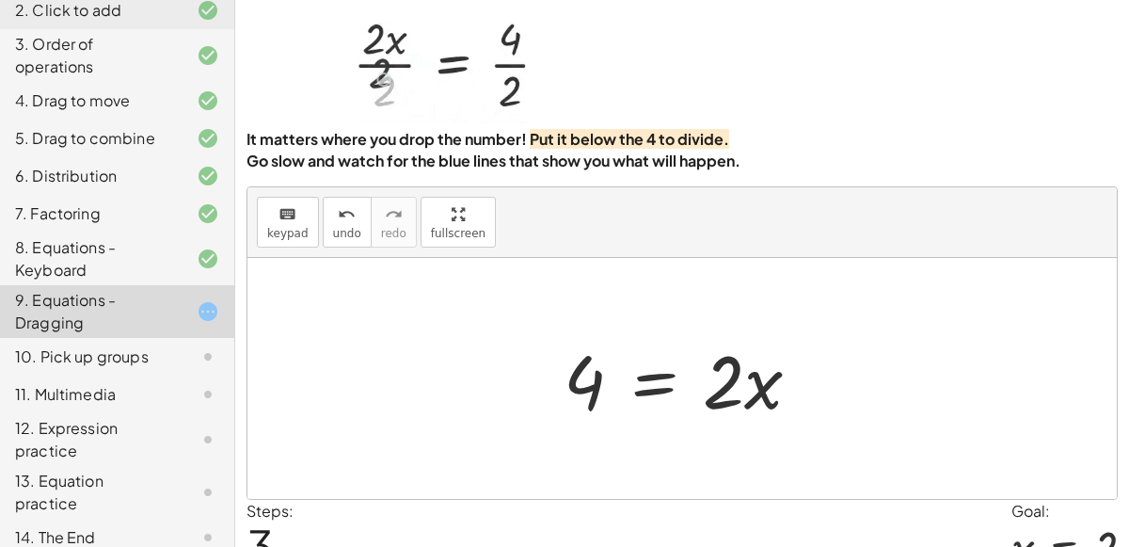
click at [593, 384] on div at bounding box center [689, 378] width 271 height 97
click at [593, 386] on div at bounding box center [689, 378] width 271 height 97
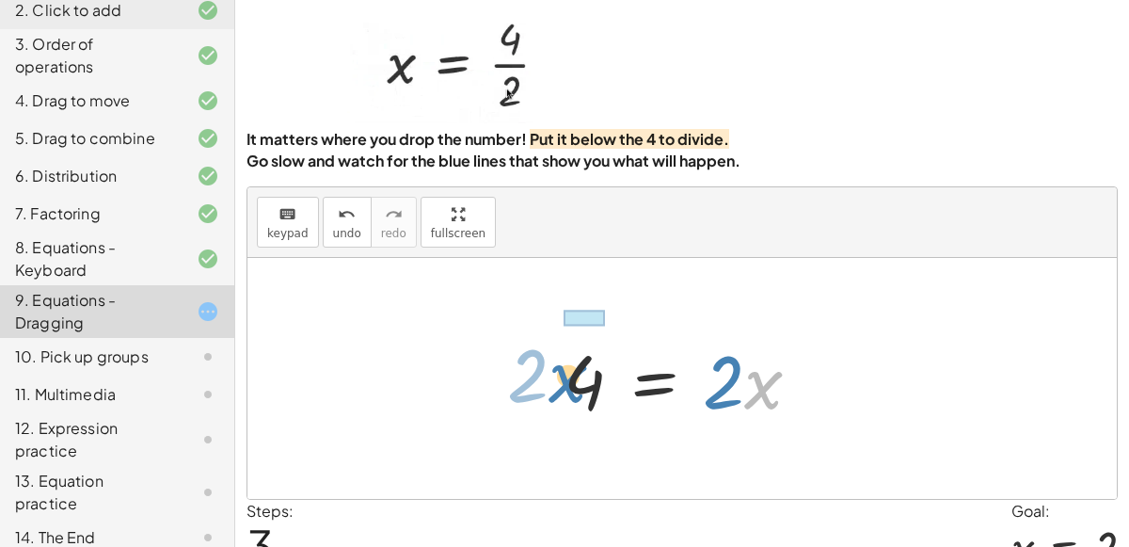
drag, startPoint x: 760, startPoint y: 395, endPoint x: 562, endPoint y: 386, distance: 198.7
click at [562, 386] on div at bounding box center [689, 378] width 271 height 97
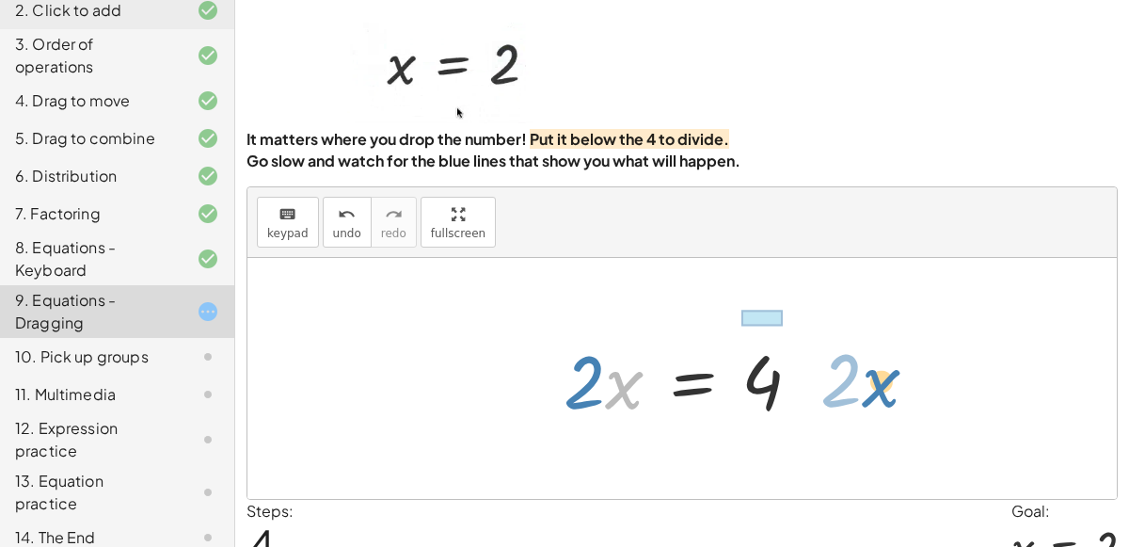
drag, startPoint x: 618, startPoint y: 388, endPoint x: 873, endPoint y: 383, distance: 255.0
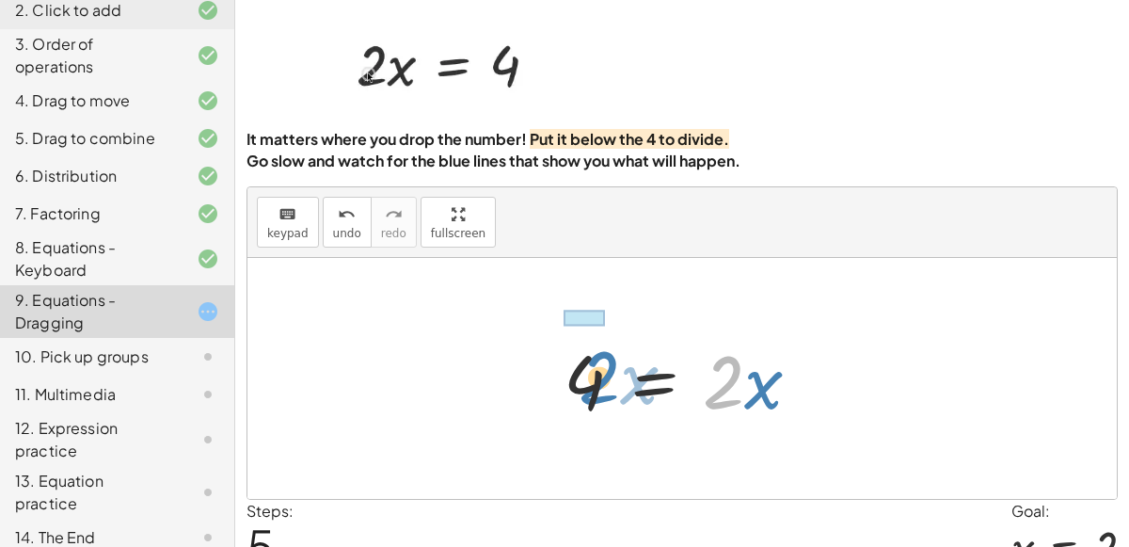
drag, startPoint x: 739, startPoint y: 404, endPoint x: 558, endPoint y: 399, distance: 181.6
click at [558, 399] on div at bounding box center [689, 378] width 271 height 97
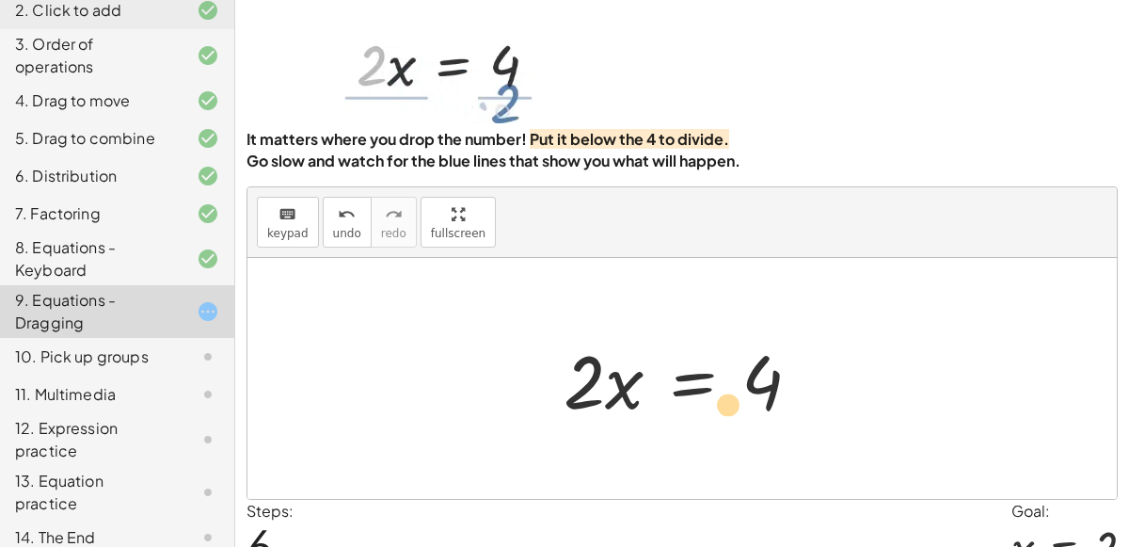
drag, startPoint x: 578, startPoint y: 392, endPoint x: 686, endPoint y: 419, distance: 111.3
click at [686, 419] on div at bounding box center [689, 378] width 271 height 97
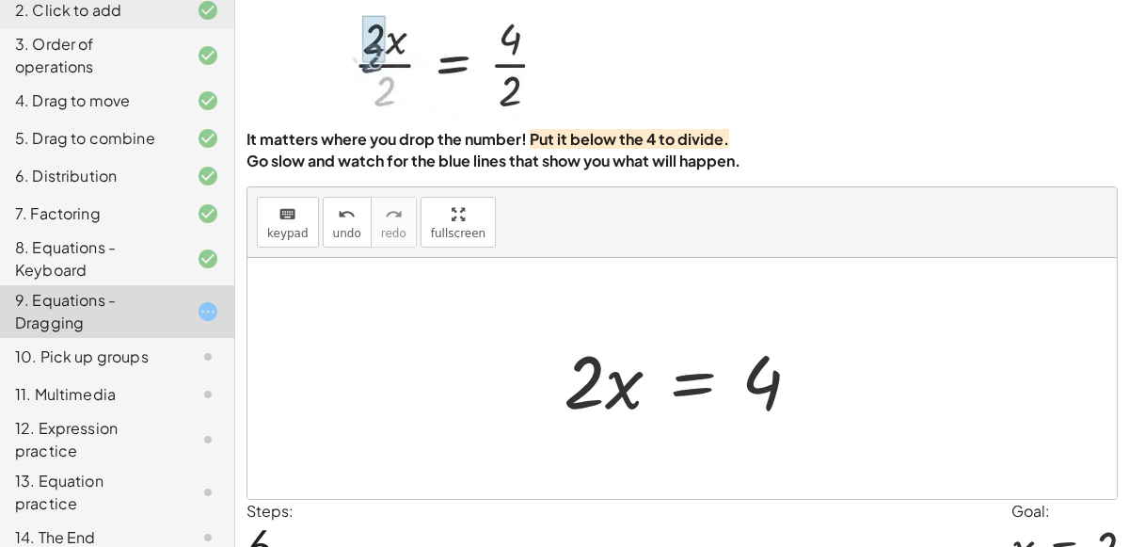
click at [110, 349] on div "10. Pick up groups" at bounding box center [90, 356] width 151 height 23
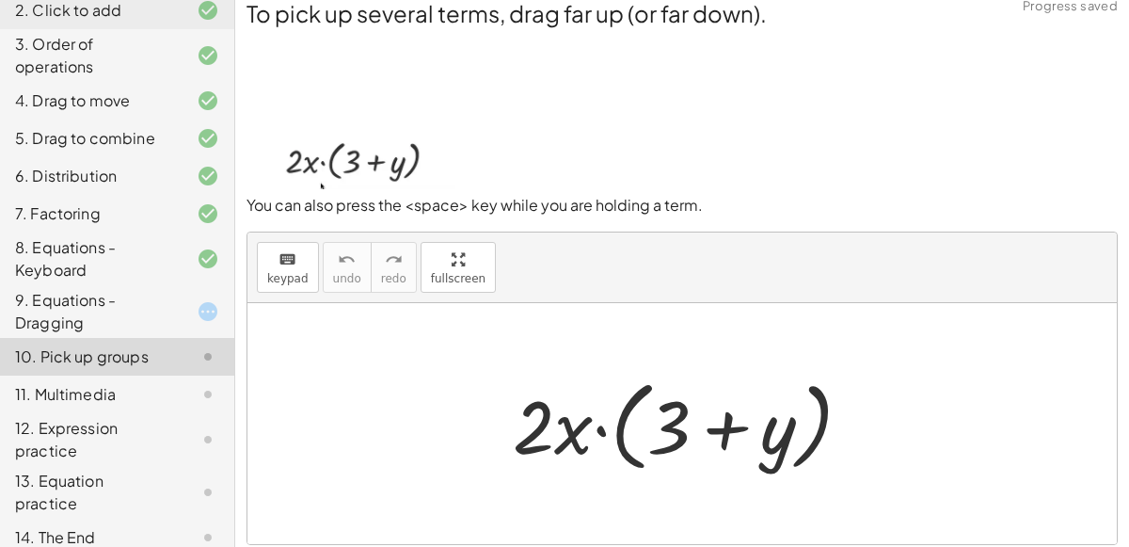
scroll to position [15, 0]
drag, startPoint x: 569, startPoint y: 428, endPoint x: 516, endPoint y: 353, distance: 91.9
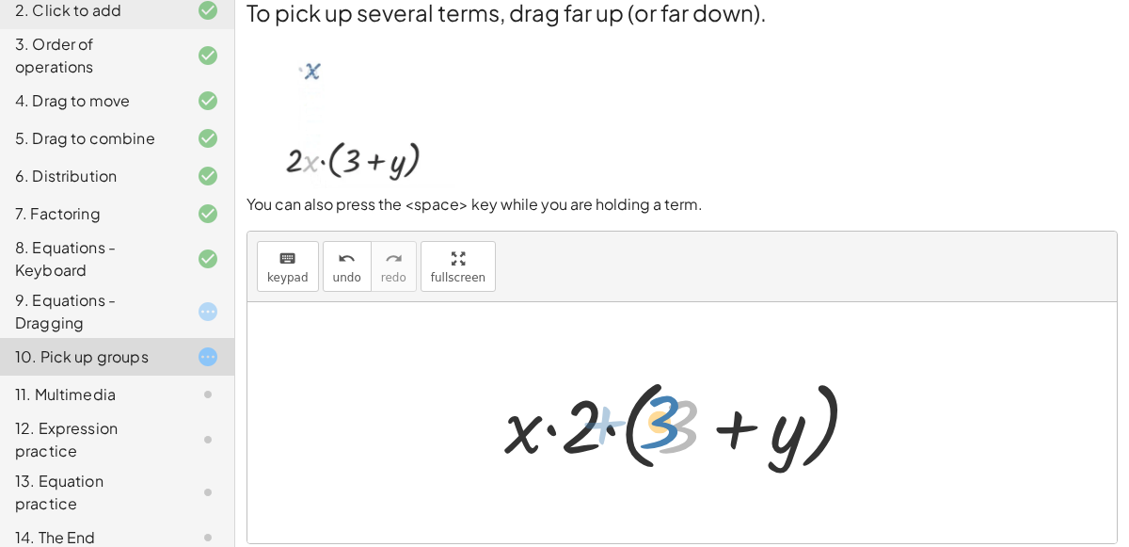
click at [679, 428] on div at bounding box center [690, 423] width 390 height 108
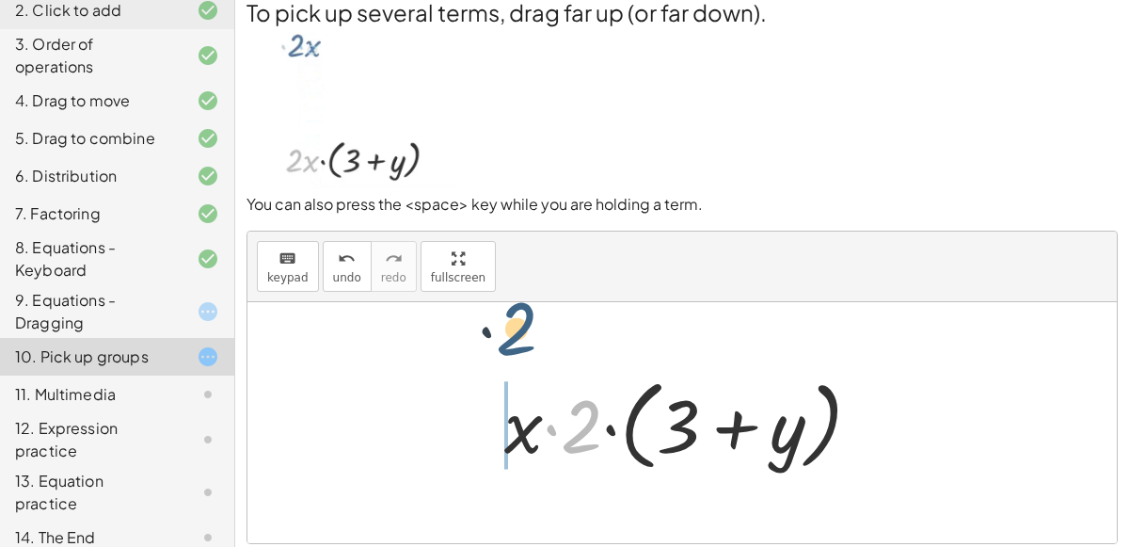
drag, startPoint x: 578, startPoint y: 421, endPoint x: 490, endPoint y: 307, distance: 144.3
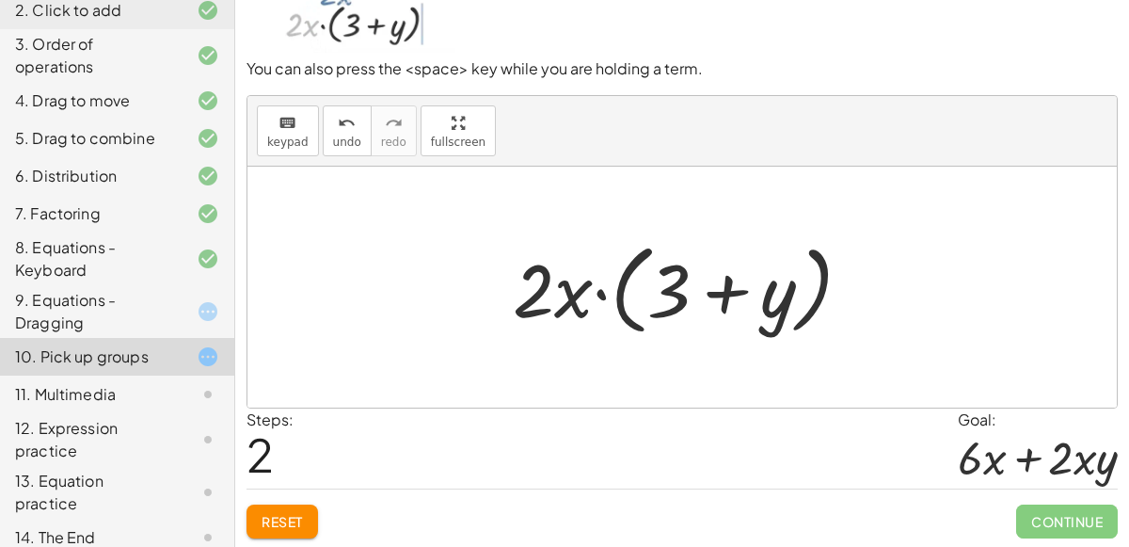
scroll to position [149, 0]
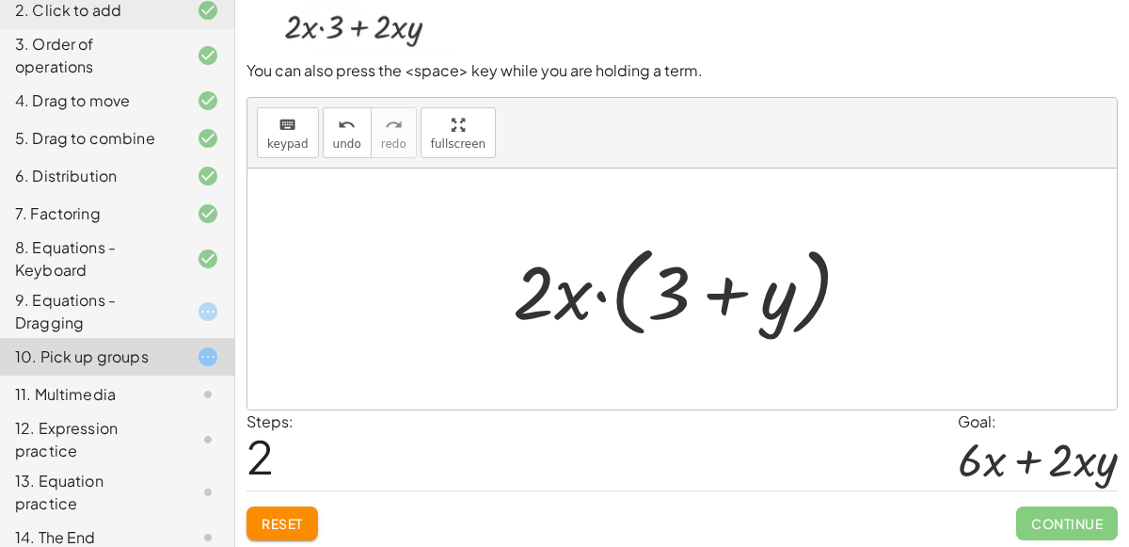
click at [159, 308] on div "9. Equations - Dragging" at bounding box center [90, 311] width 151 height 45
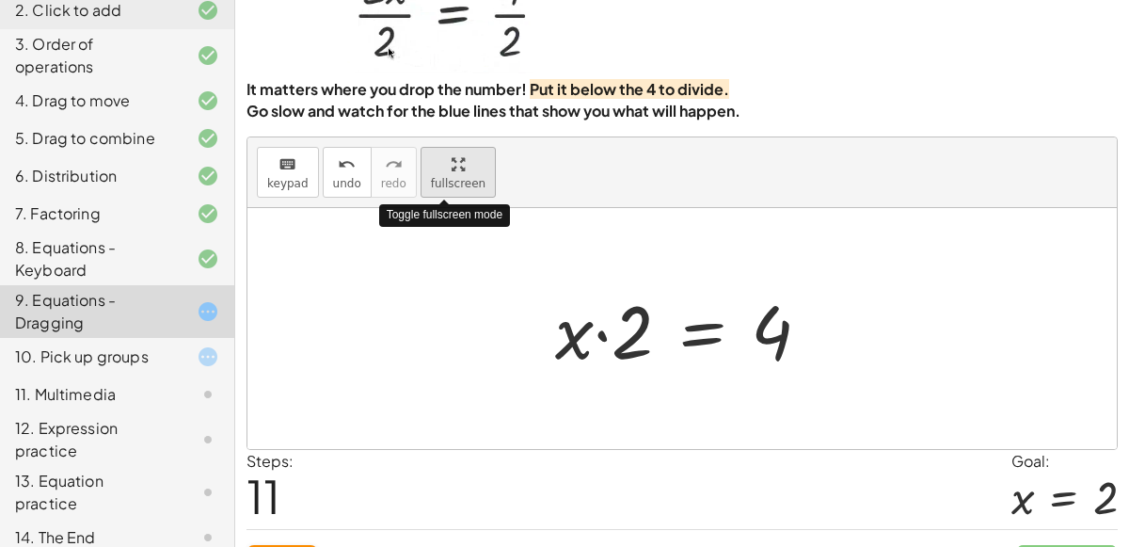
scroll to position [113, 0]
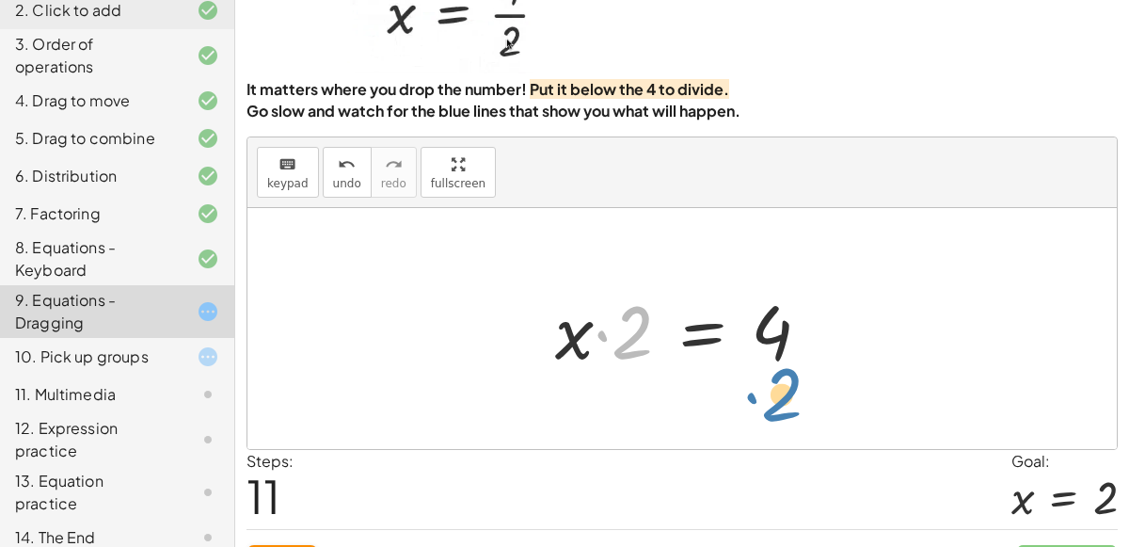
drag, startPoint x: 637, startPoint y: 332, endPoint x: 786, endPoint y: 396, distance: 162.7
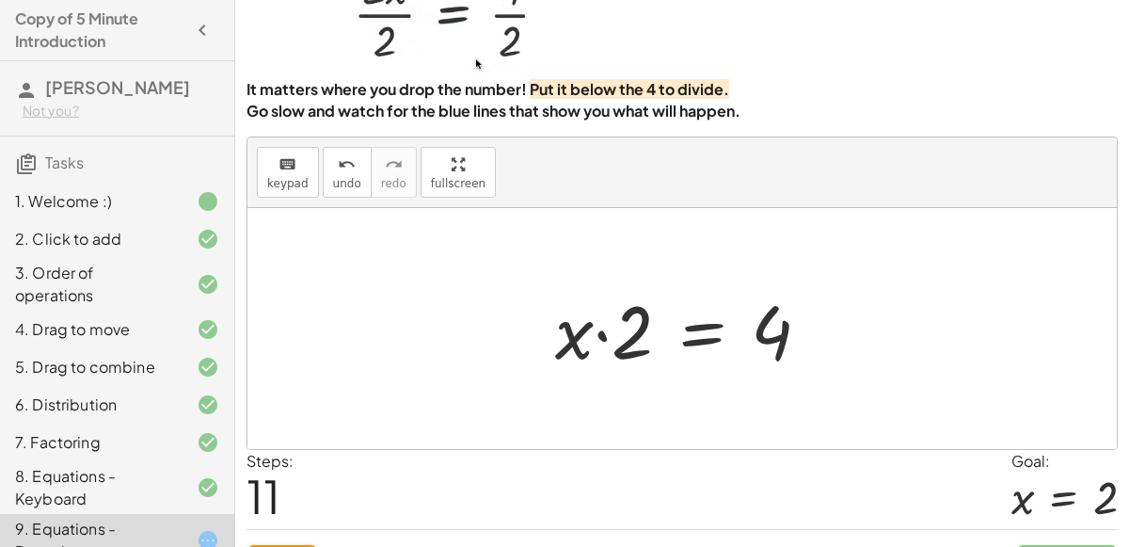
click at [200, 17] on button "button" at bounding box center [202, 30] width 34 height 34
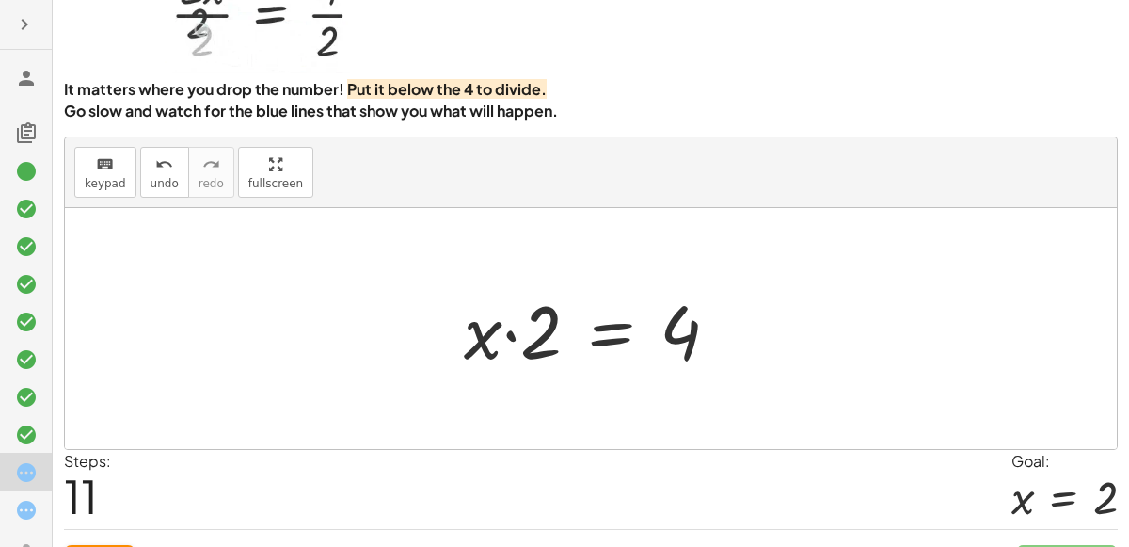
scroll to position [138, 0]
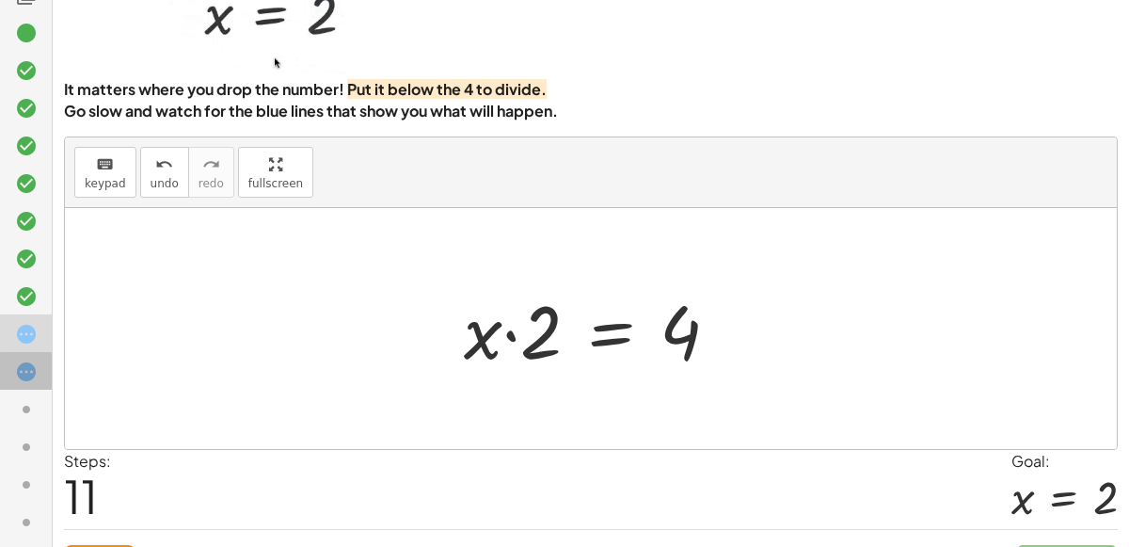
click at [32, 381] on icon at bounding box center [26, 371] width 23 height 23
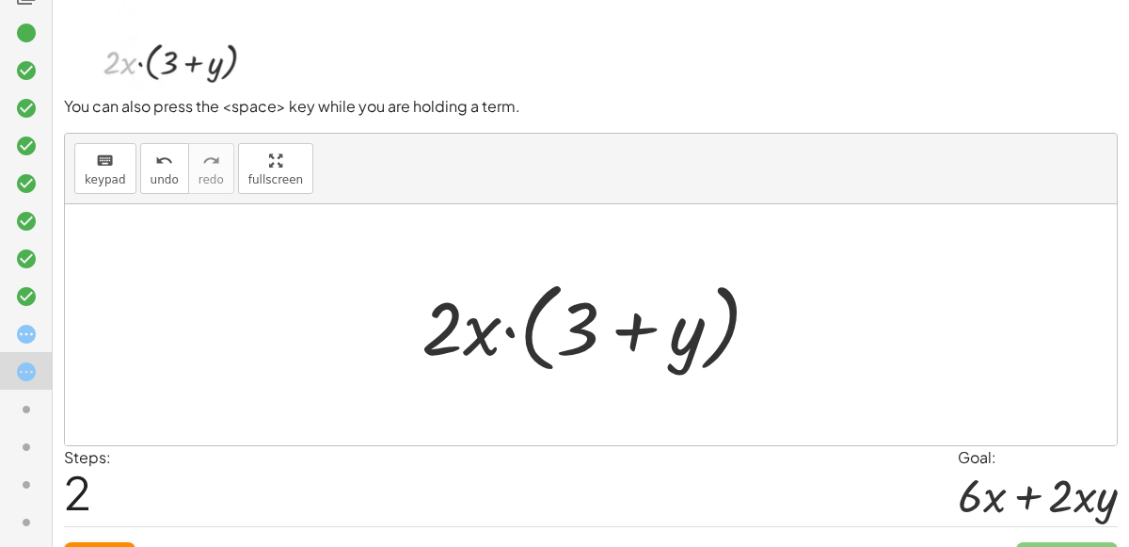
click at [29, 331] on icon at bounding box center [26, 334] width 23 height 23
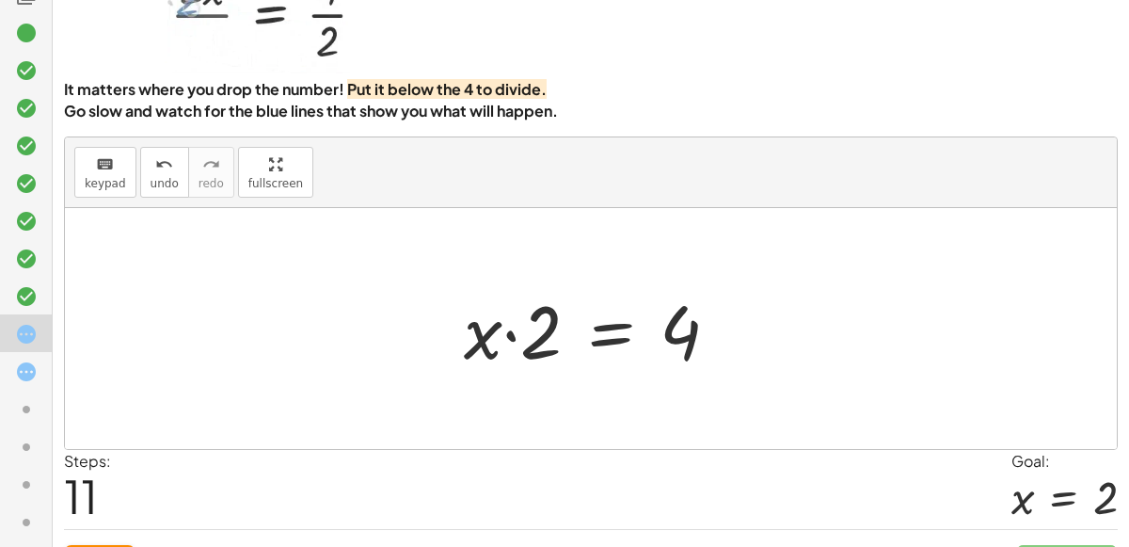
scroll to position [152, 0]
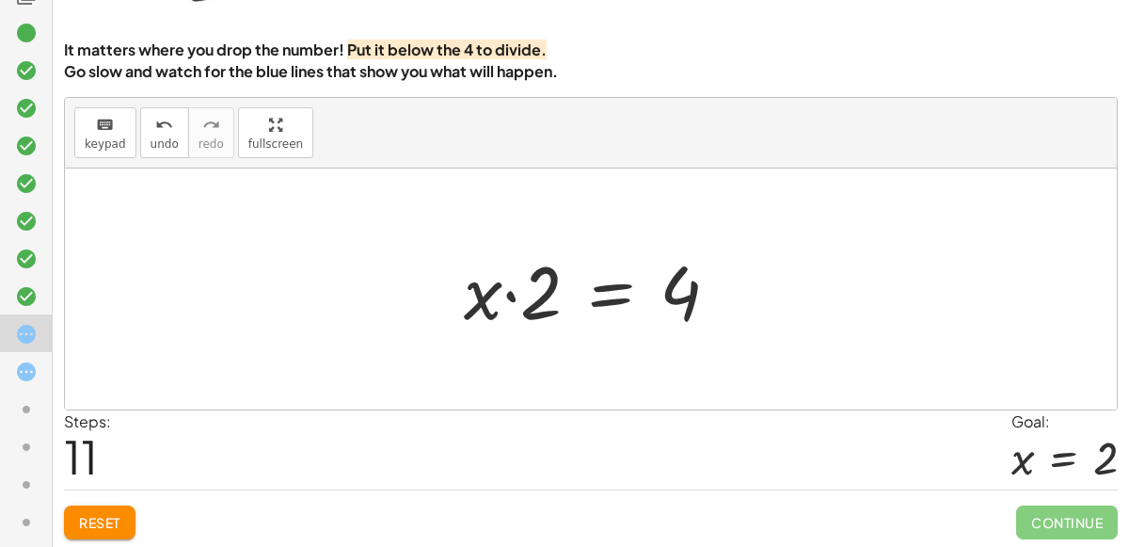
click at [97, 517] on span "Reset" at bounding box center [99, 522] width 41 height 17
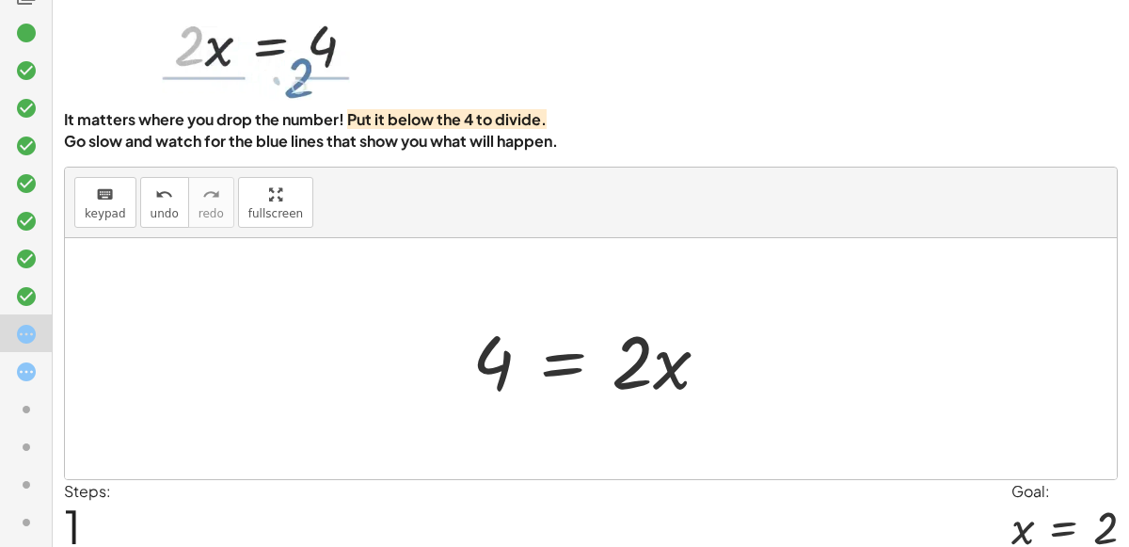
scroll to position [87, 0]
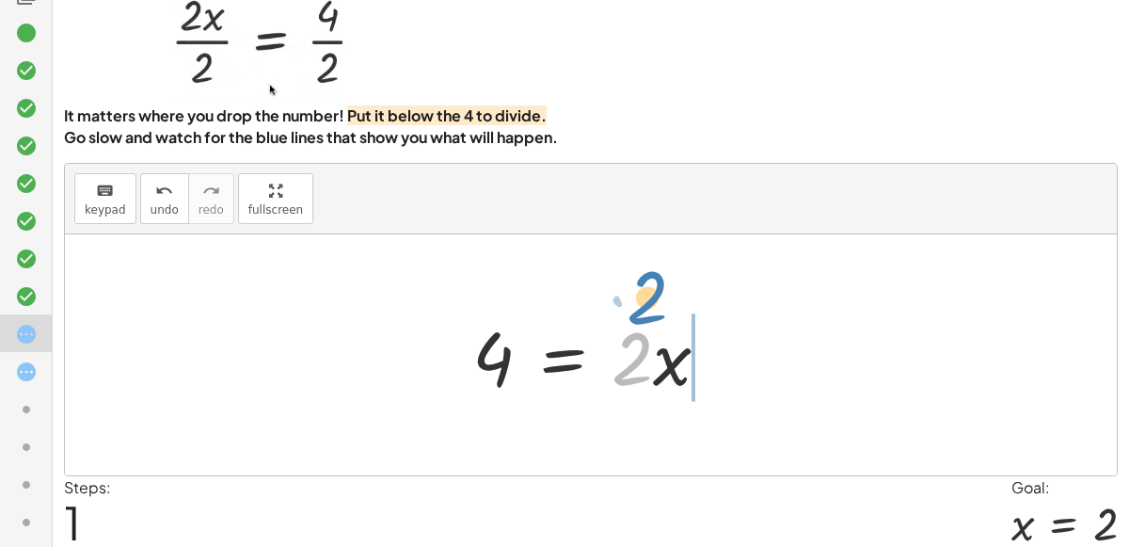
drag, startPoint x: 647, startPoint y: 371, endPoint x: 660, endPoint y: 305, distance: 67.1
click at [660, 307] on div at bounding box center [598, 355] width 271 height 97
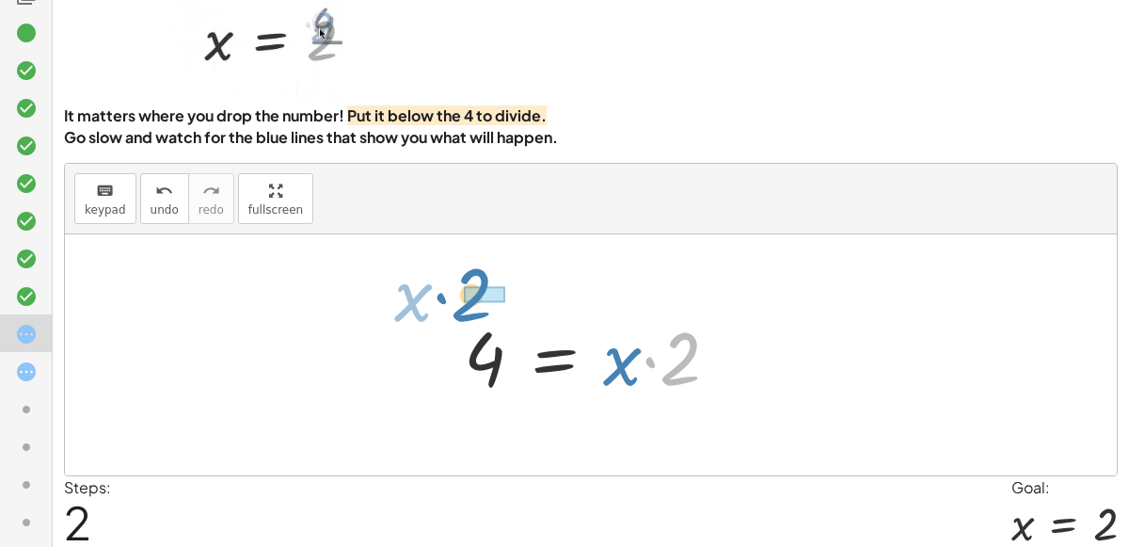
drag, startPoint x: 692, startPoint y: 364, endPoint x: 485, endPoint y: 295, distance: 218.0
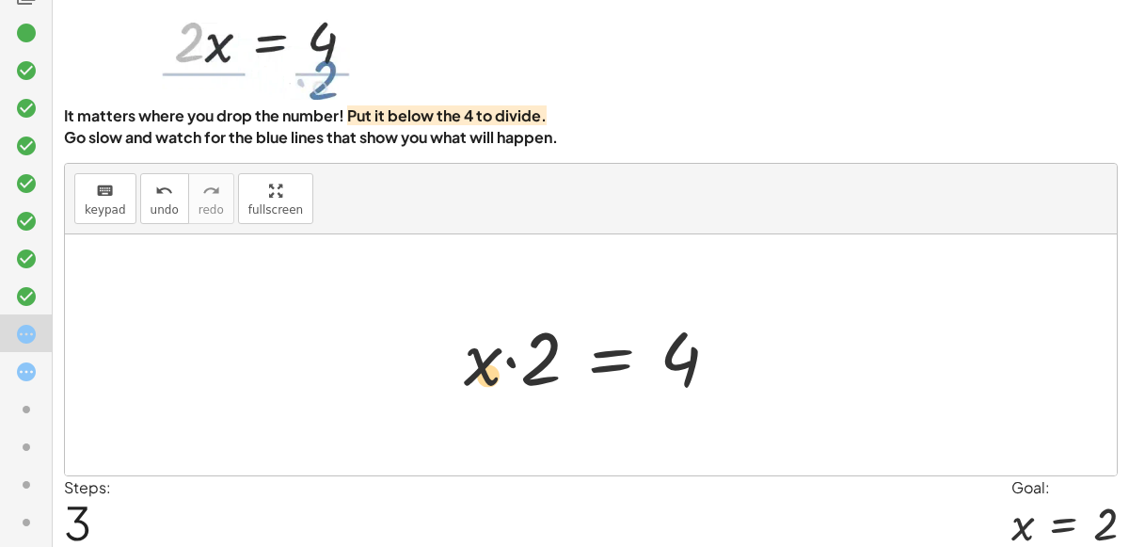
drag, startPoint x: 531, startPoint y: 371, endPoint x: 478, endPoint y: 385, distance: 54.5
click at [478, 385] on div at bounding box center [598, 355] width 289 height 97
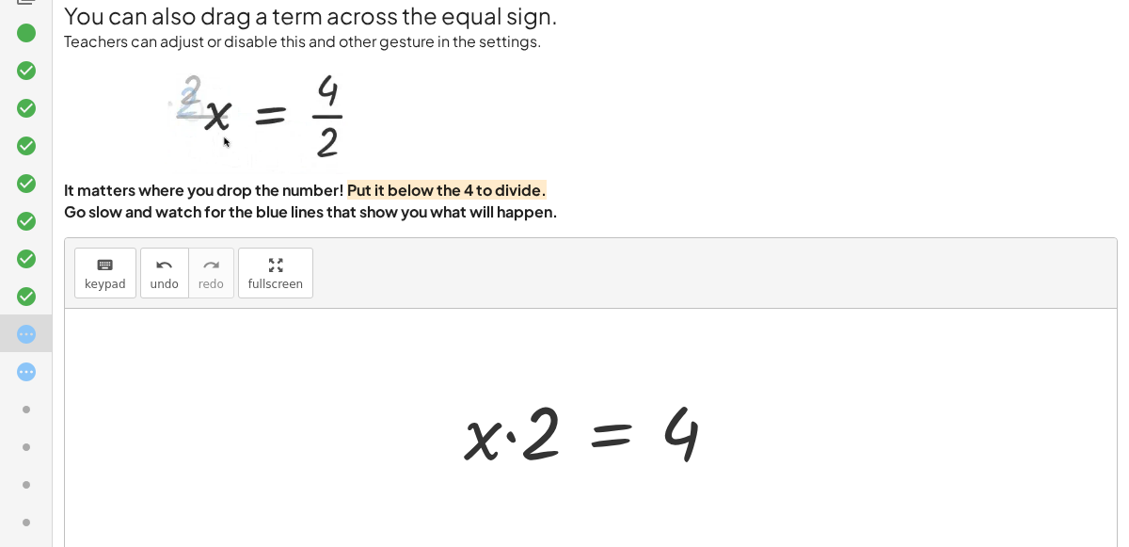
scroll to position [9, 0]
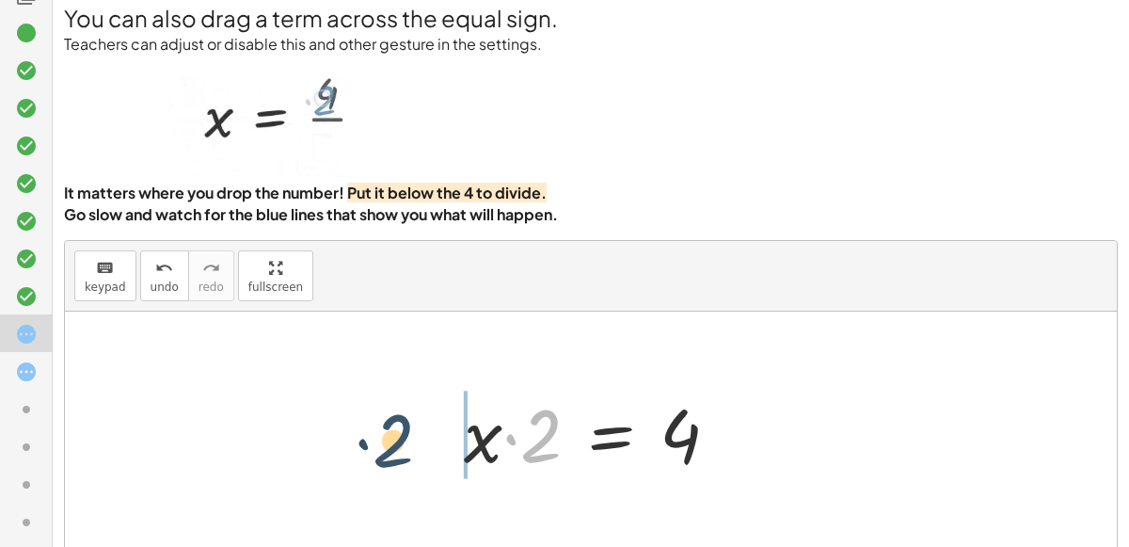
drag, startPoint x: 543, startPoint y: 445, endPoint x: 394, endPoint y: 448, distance: 148.6
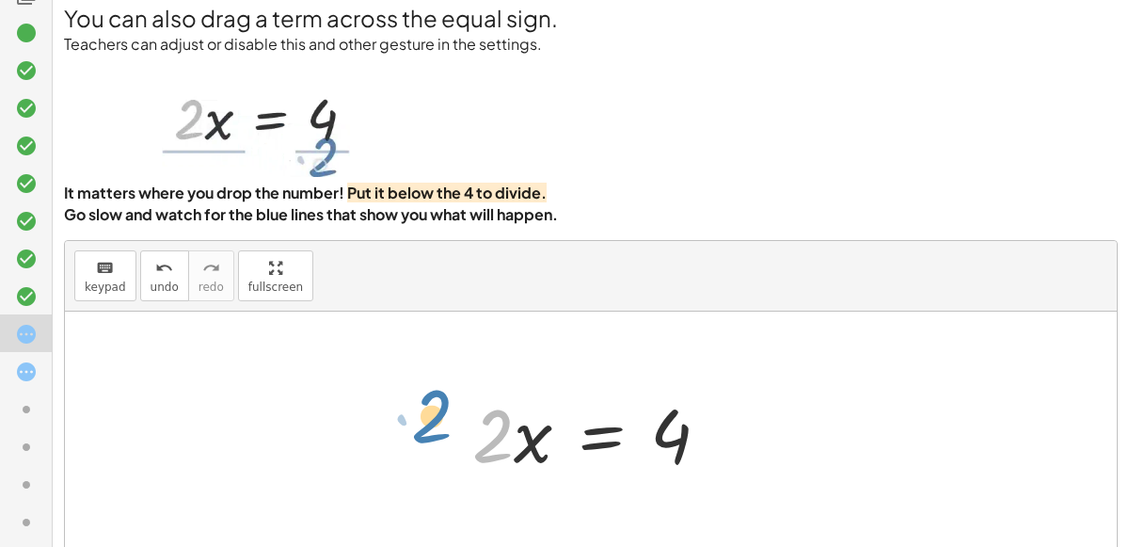
drag, startPoint x: 486, startPoint y: 451, endPoint x: 427, endPoint y: 431, distance: 62.5
click at [427, 431] on div "· 2 · x = 4 4 = · 2 · x 4 = · x · 2 · x · 2 = 4 · 2 · x · 2 · x = 4" at bounding box center [591, 431] width 1052 height 241
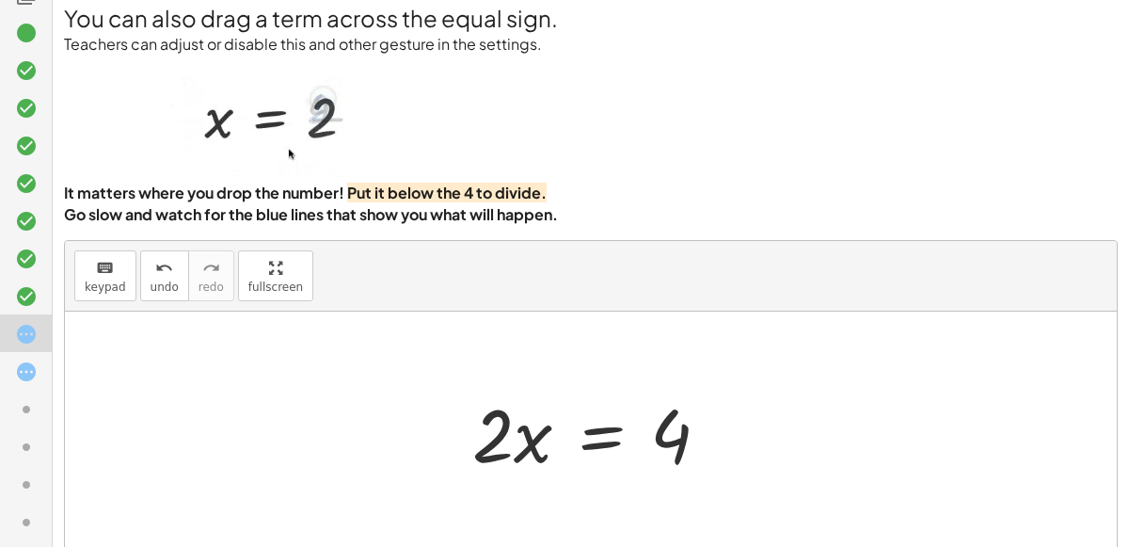
click at [17, 374] on icon at bounding box center [26, 371] width 23 height 23
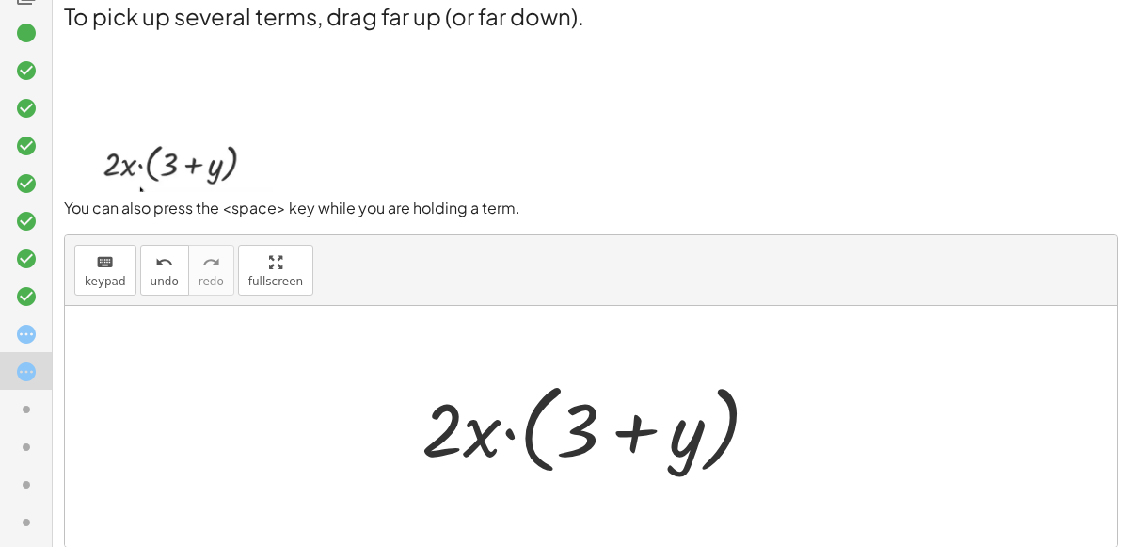
scroll to position [17, 0]
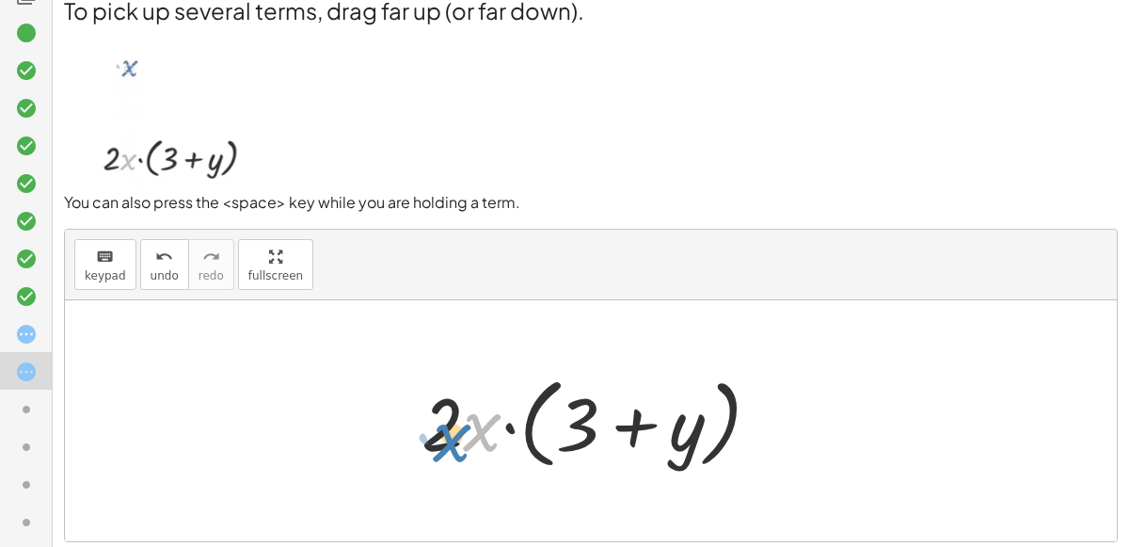
drag, startPoint x: 465, startPoint y: 409, endPoint x: 438, endPoint y: 418, distance: 27.7
click at [438, 418] on div at bounding box center [598, 421] width 372 height 108
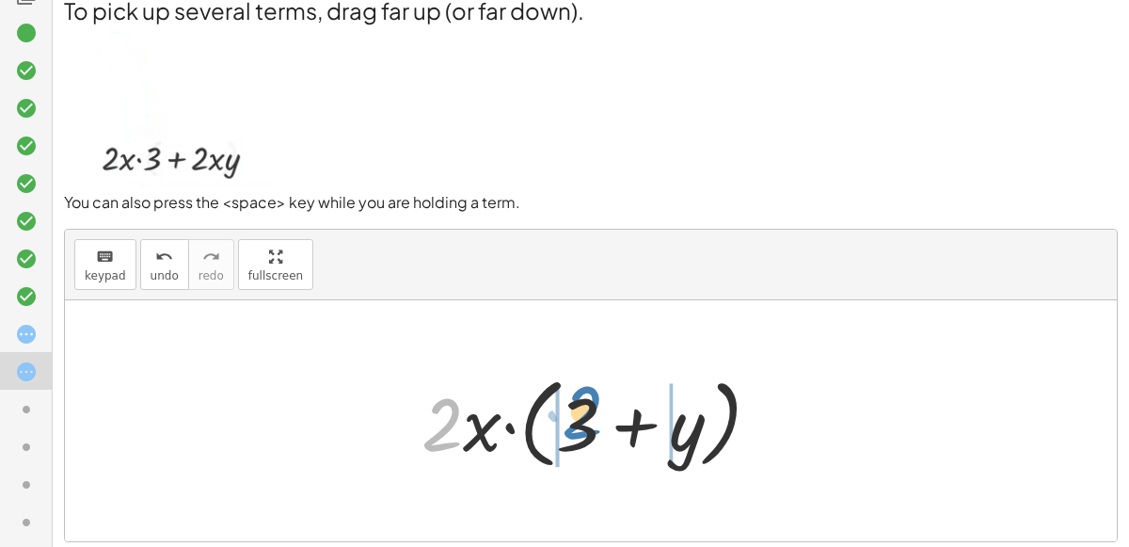
drag, startPoint x: 433, startPoint y: 415, endPoint x: 573, endPoint y: 404, distance: 140.6
click at [573, 404] on div at bounding box center [598, 421] width 372 height 108
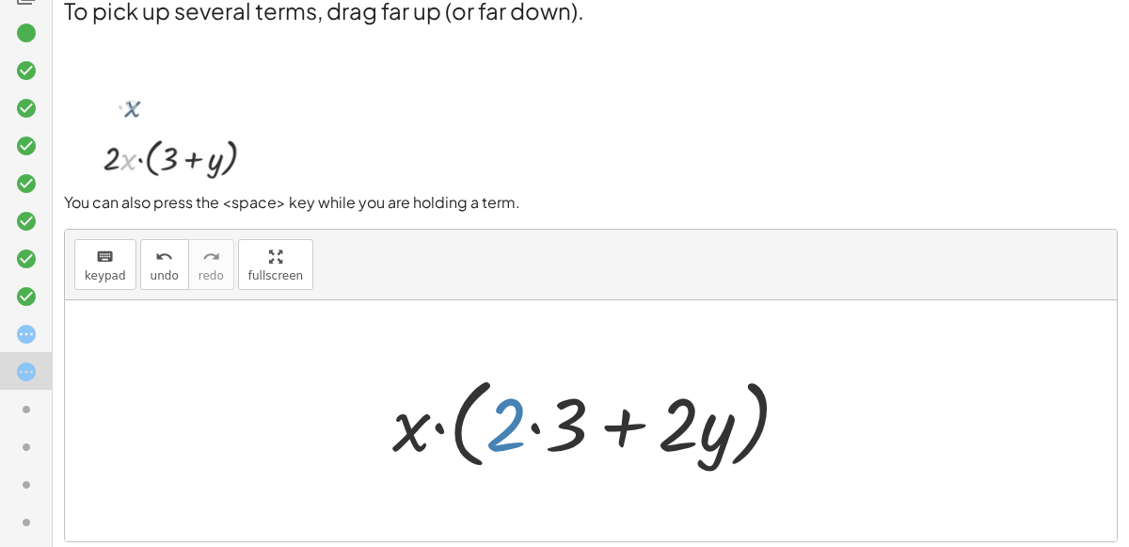
click at [503, 423] on div at bounding box center [599, 421] width 432 height 108
